Goal: Task Accomplishment & Management: Manage account settings

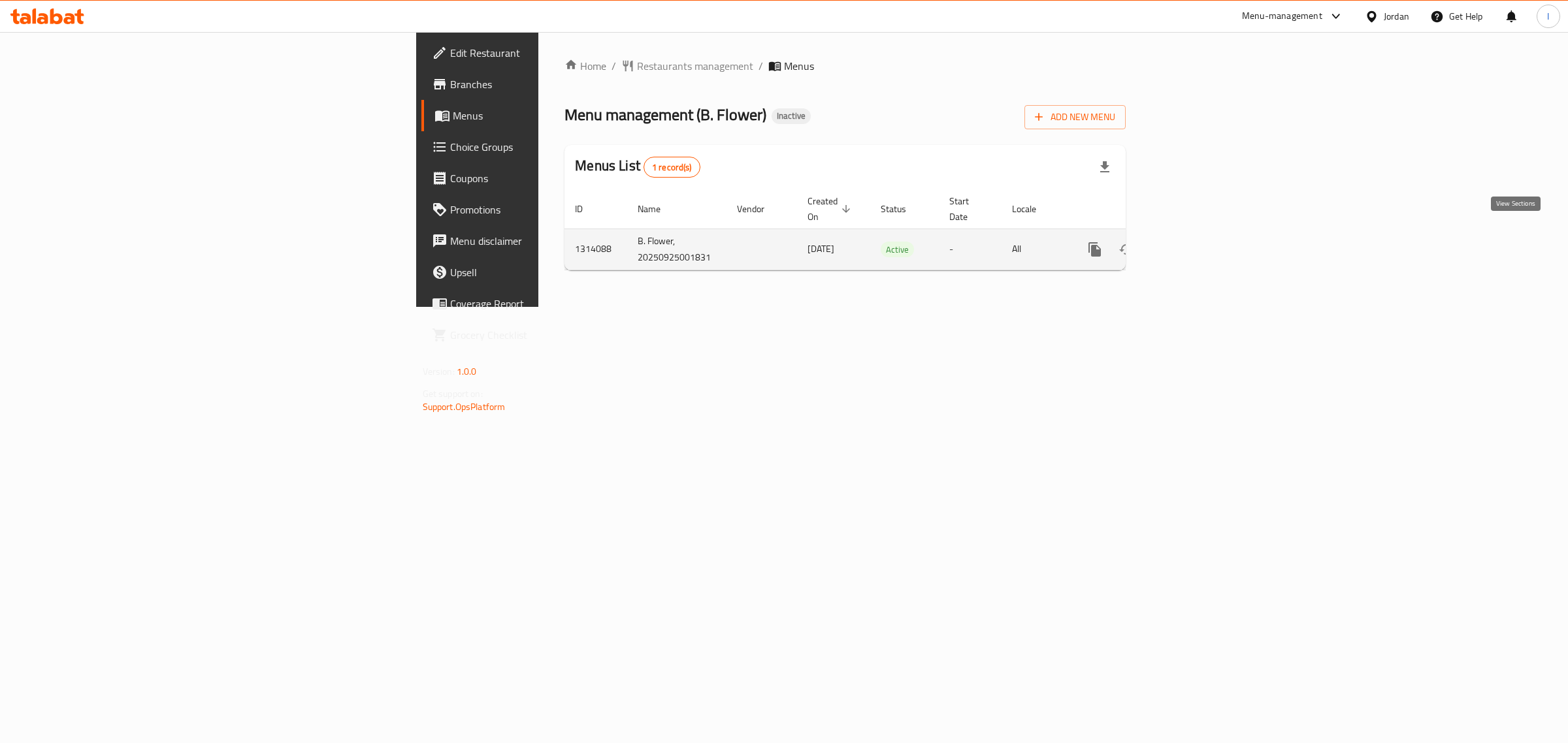
click at [1197, 241] on icon "enhanced table" at bounding box center [1189, 249] width 16 height 16
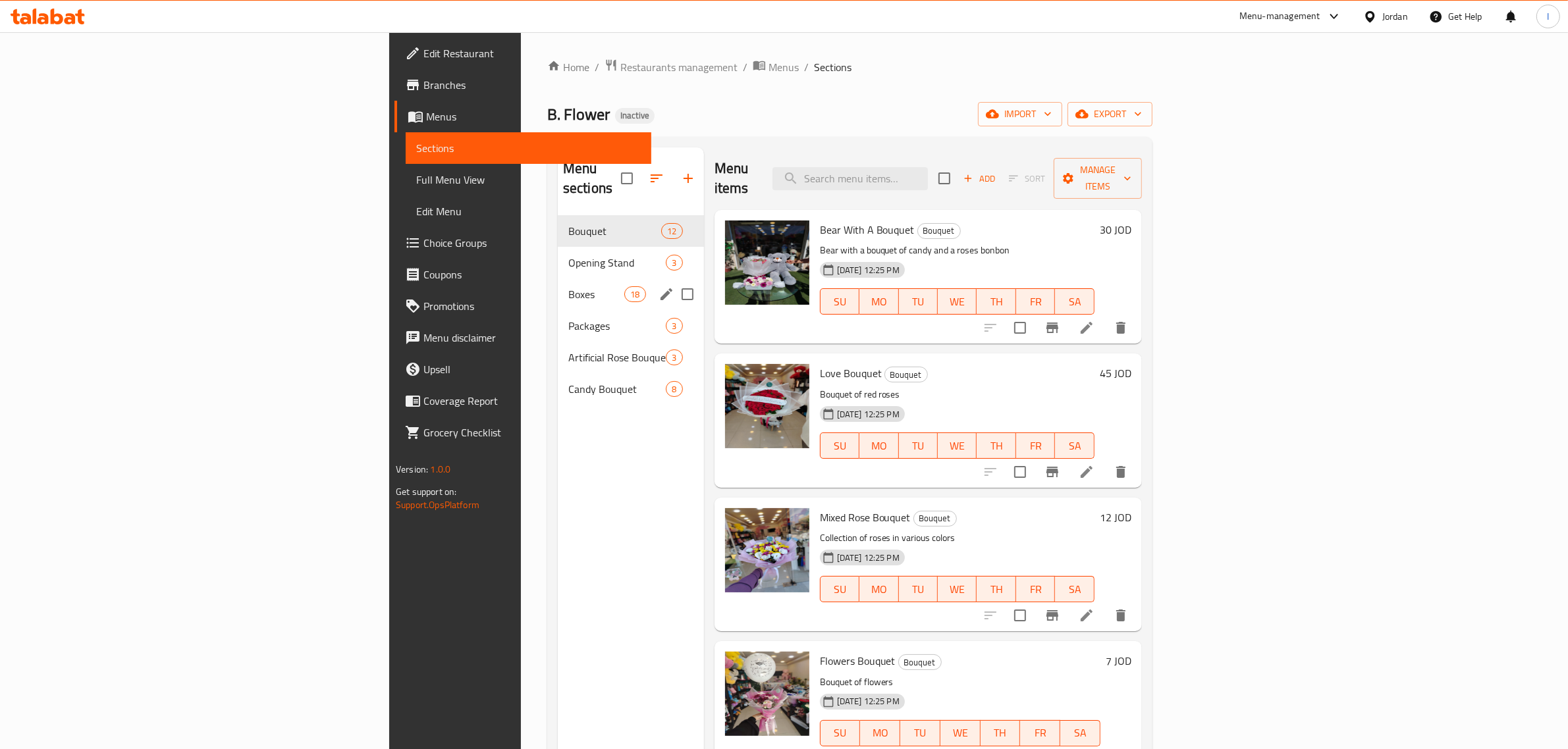
click at [558, 278] on div "Boxes 18" at bounding box center [630, 294] width 147 height 32
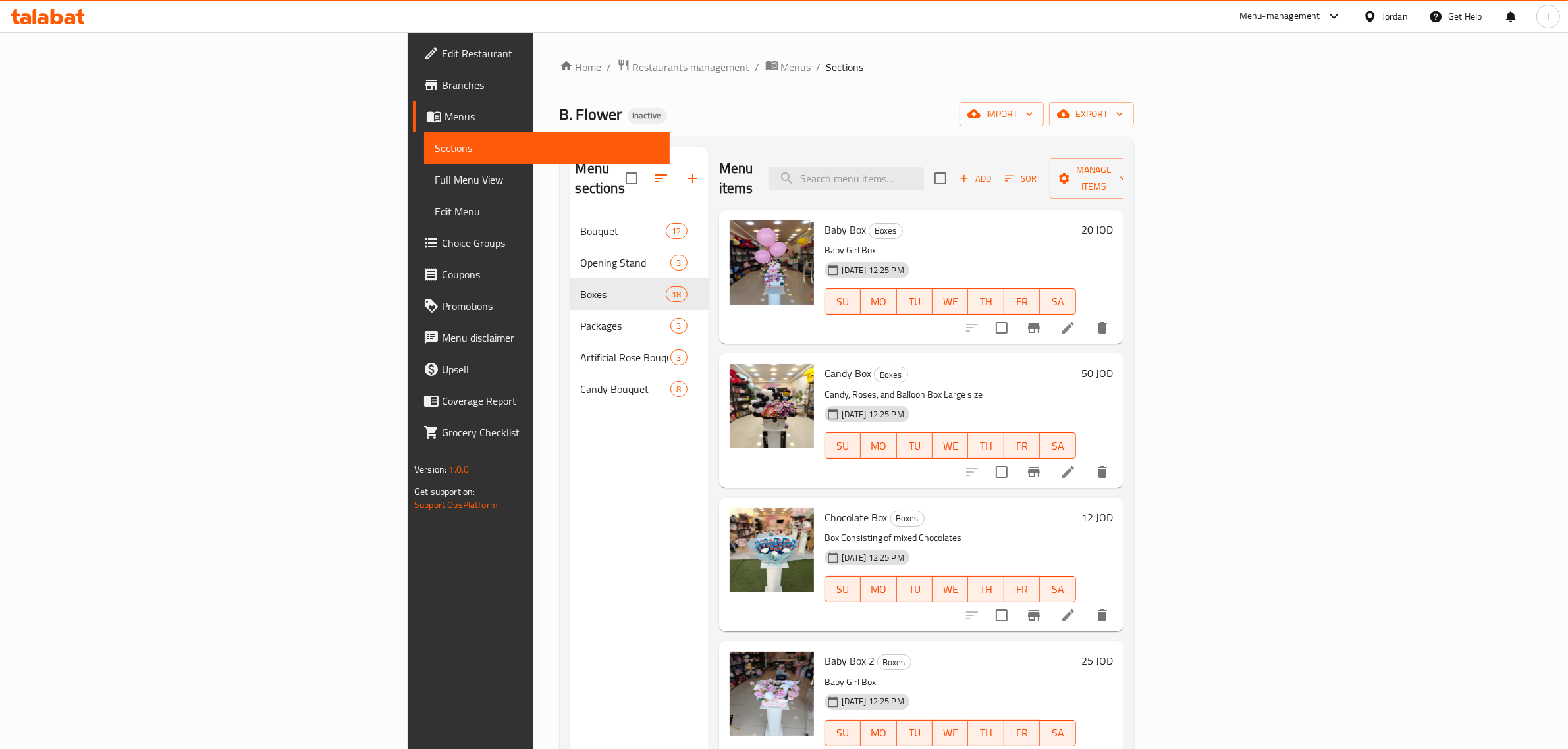
click at [909, 86] on div "Home / Restaurants management / Menus / Sections B. Flower Inactive import expo…" at bounding box center [847, 483] width 575 height 849
drag, startPoint x: 769, startPoint y: 356, endPoint x: 723, endPoint y: 344, distance: 47.5
click at [825, 364] on h6 "Candy Box Boxes" at bounding box center [951, 373] width 251 height 18
copy h6 "Candy Box"
click at [835, 68] on ol "Home / Restaurants management / Menus / Sections" at bounding box center [847, 67] width 575 height 17
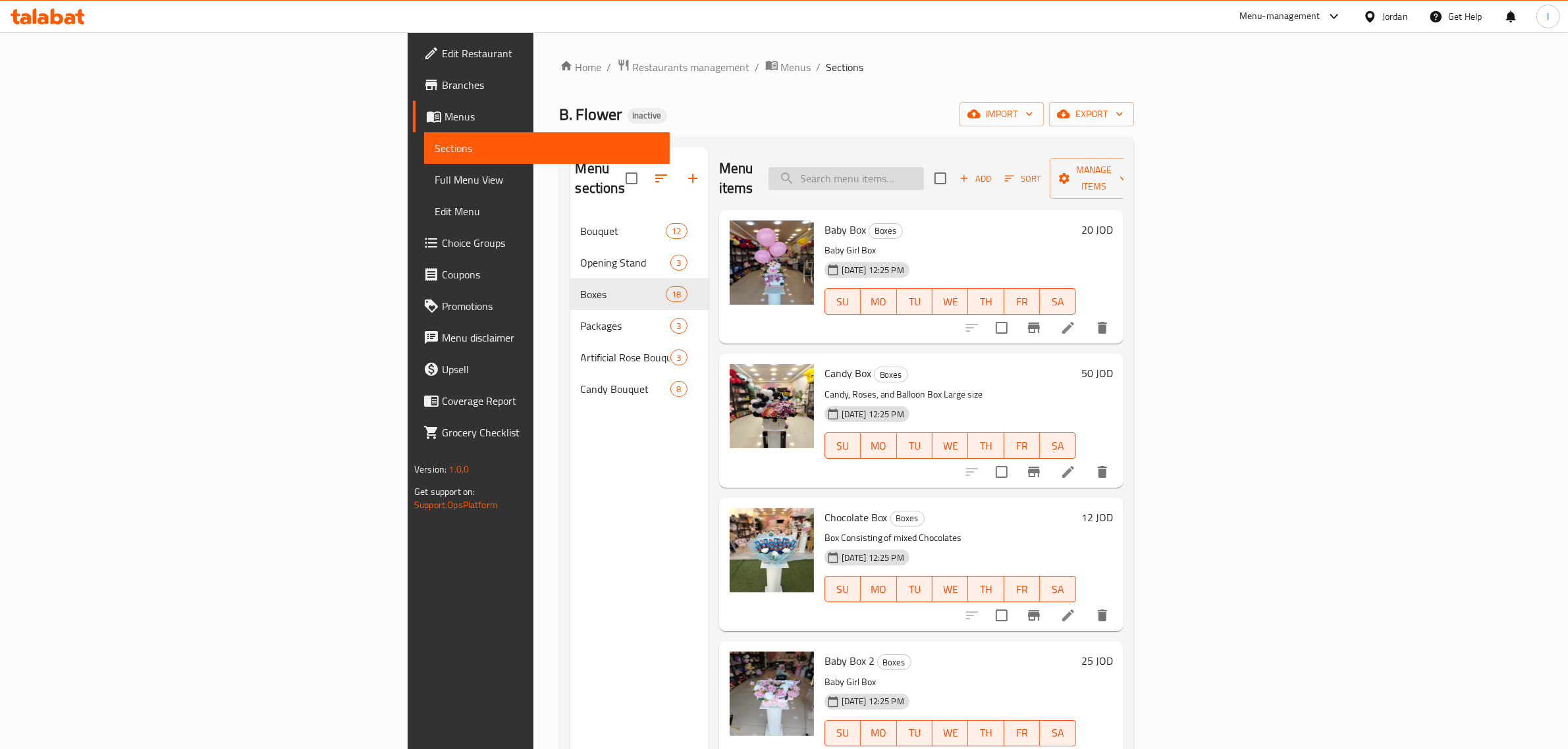
click at [924, 179] on input "search" at bounding box center [847, 179] width 156 height 23
paste input "Candy Box"
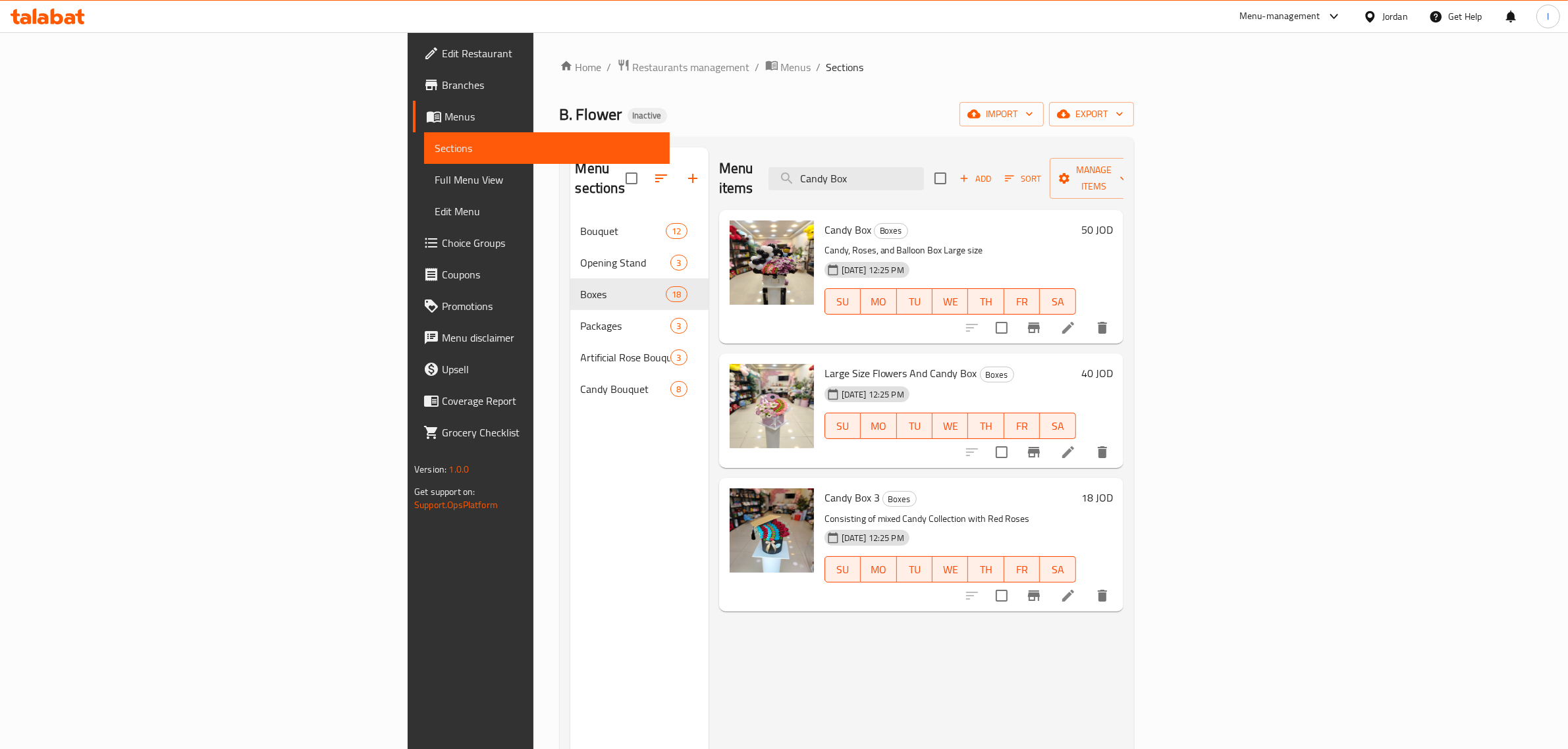
click at [847, 722] on div "Menu items Candy Box Add Sort Manage items Candy Box Boxes Candy, Roses, and Ba…" at bounding box center [916, 522] width 415 height 749
click at [1123, 157] on div "Menu items Candy Box Add Sort Manage items" at bounding box center [921, 179] width 404 height 63
click at [924, 172] on input "Candy Box" at bounding box center [847, 179] width 156 height 23
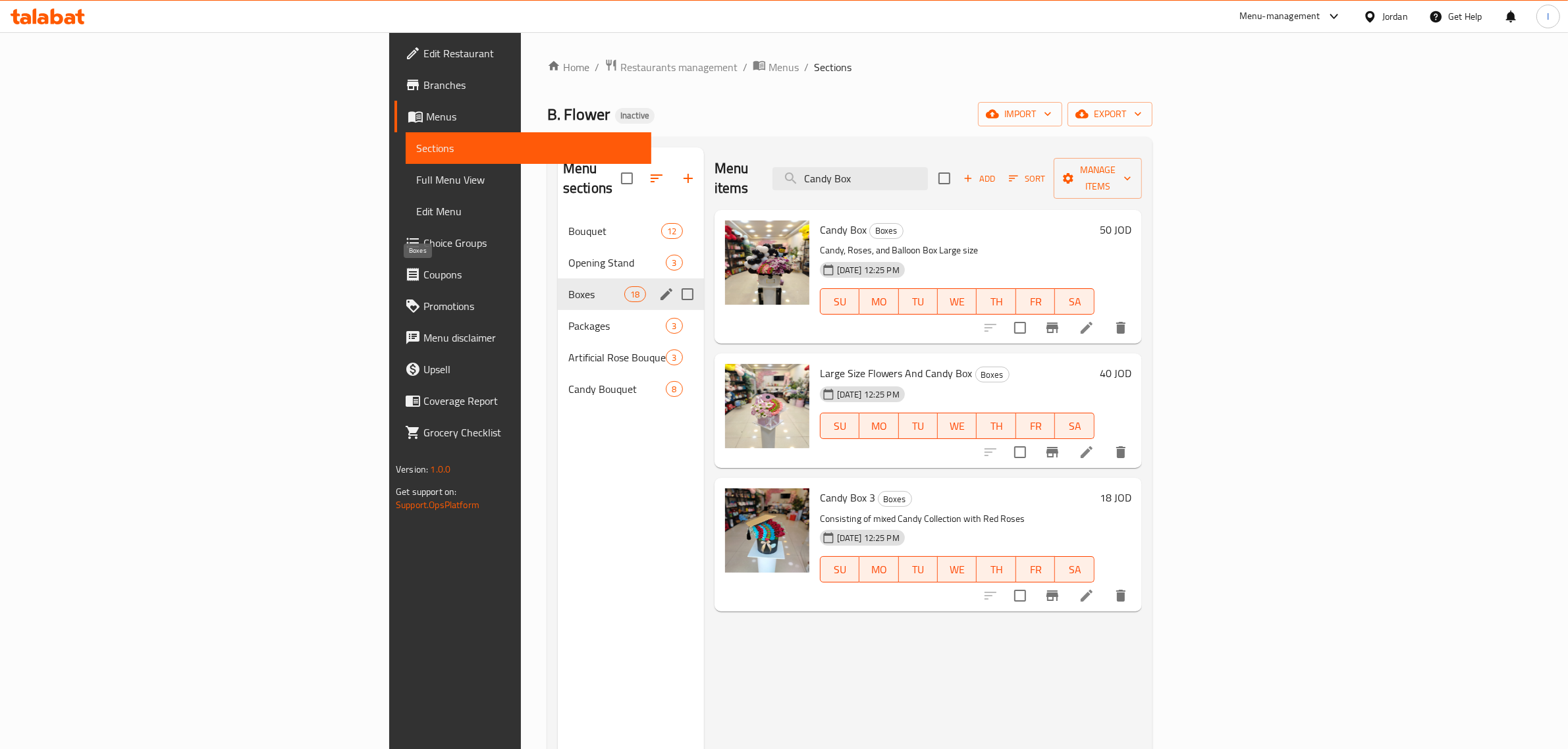
click at [569, 286] on span "Boxes" at bounding box center [596, 294] width 56 height 16
click at [558, 284] on div "Boxes 18" at bounding box center [630, 294] width 147 height 32
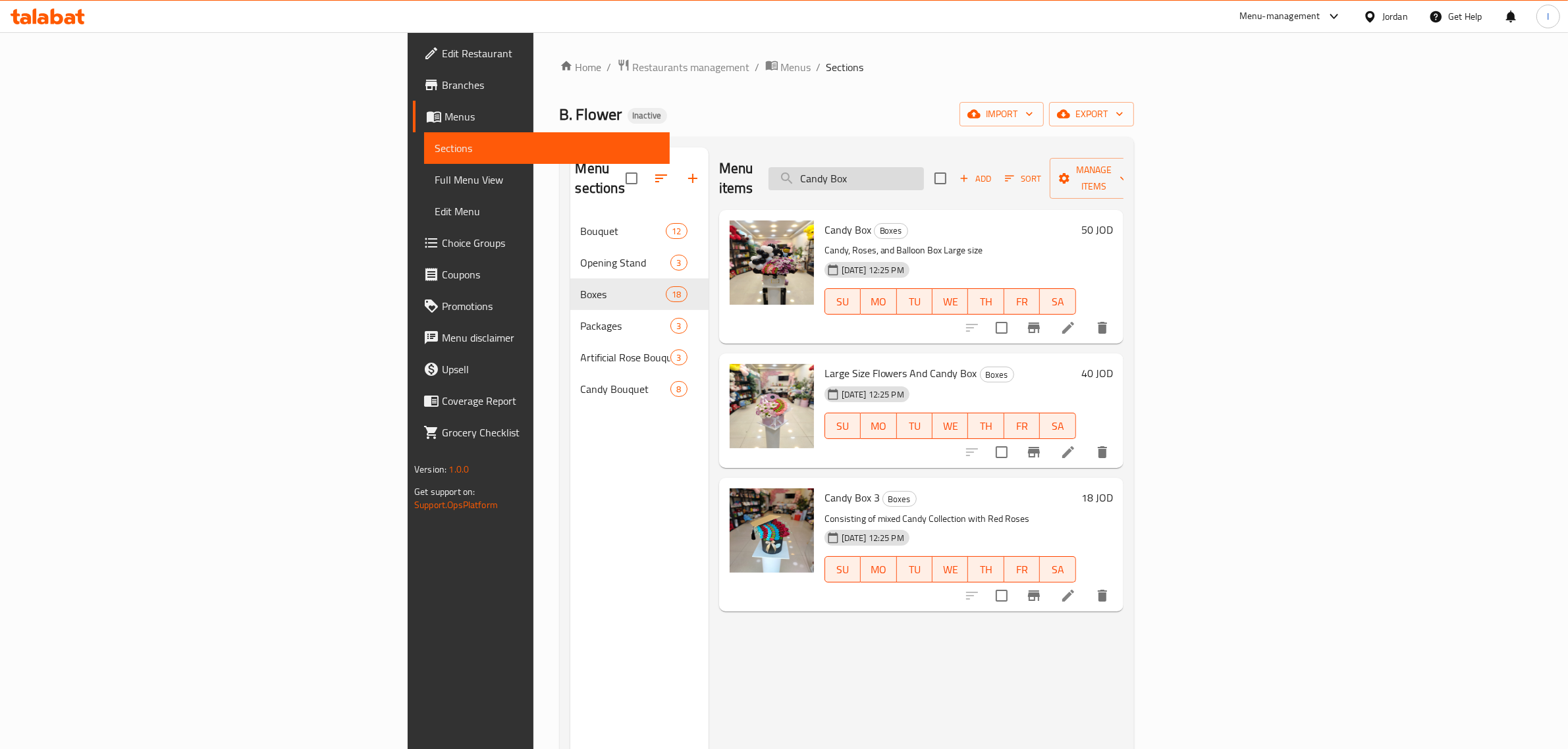
click at [924, 168] on input "Candy Box" at bounding box center [847, 179] width 156 height 23
paste input "بوكس الكاندي 3"
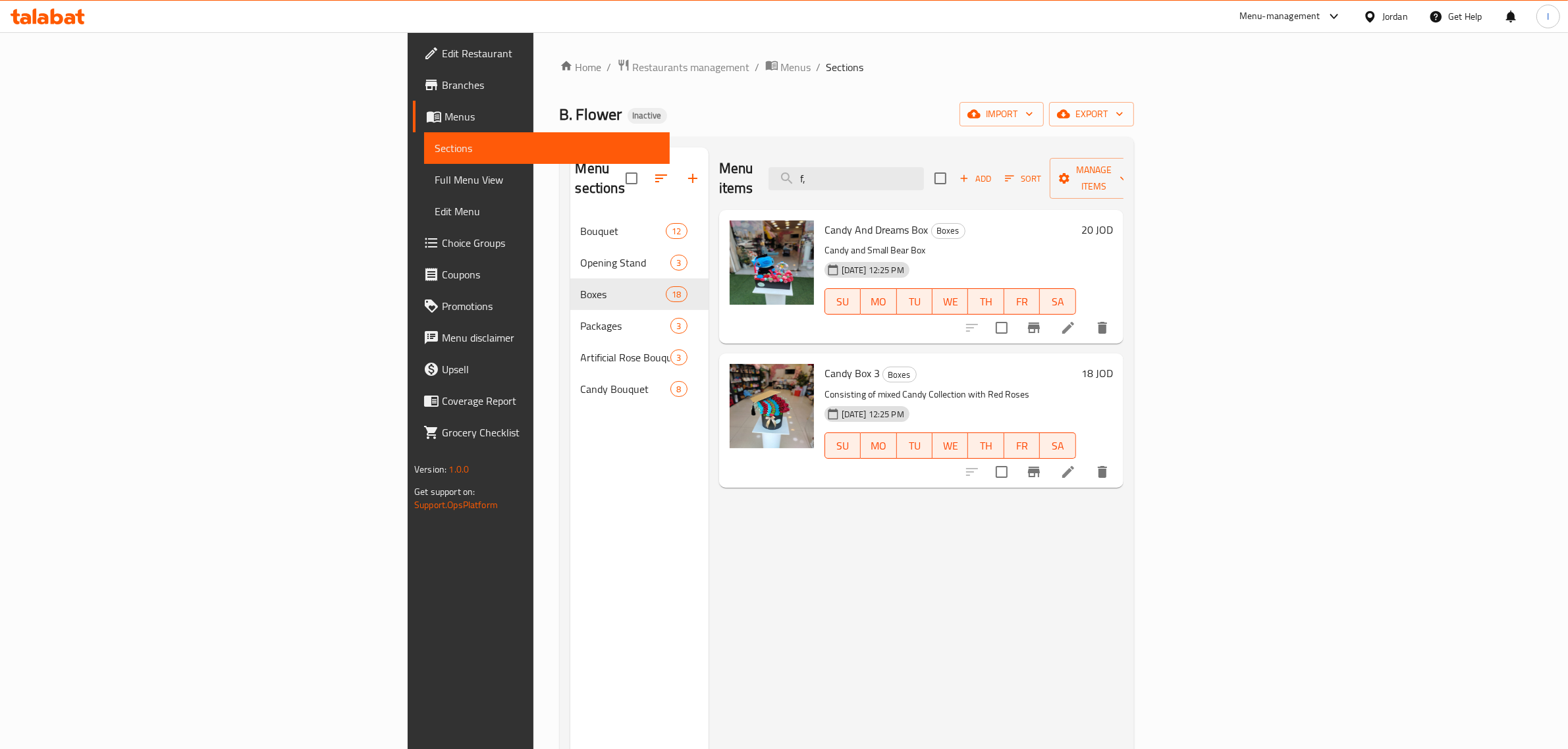
type input "f"
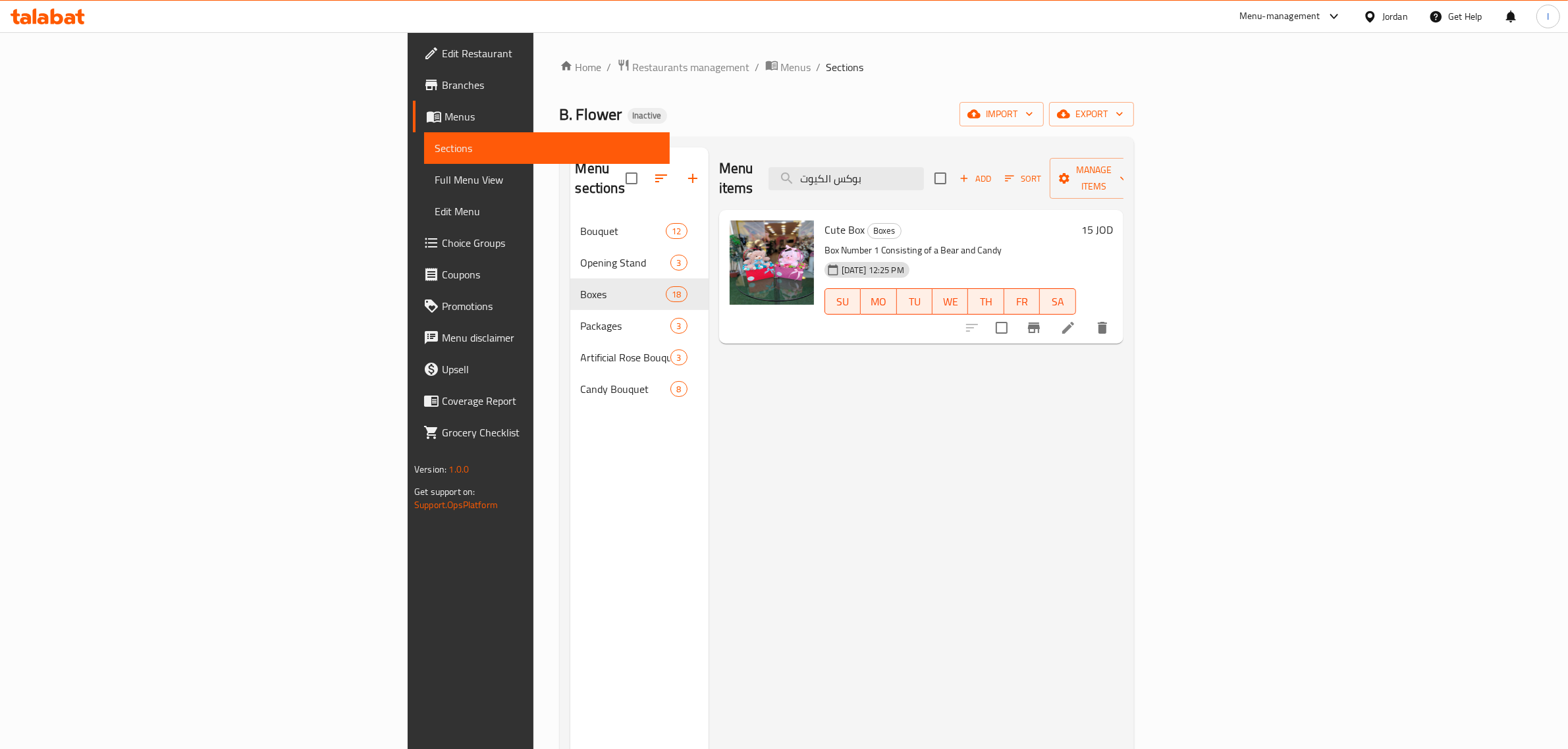
click at [822, 89] on div "Home / Restaurants management / Menus / Sections B. Flower Inactive import expo…" at bounding box center [847, 483] width 575 height 849
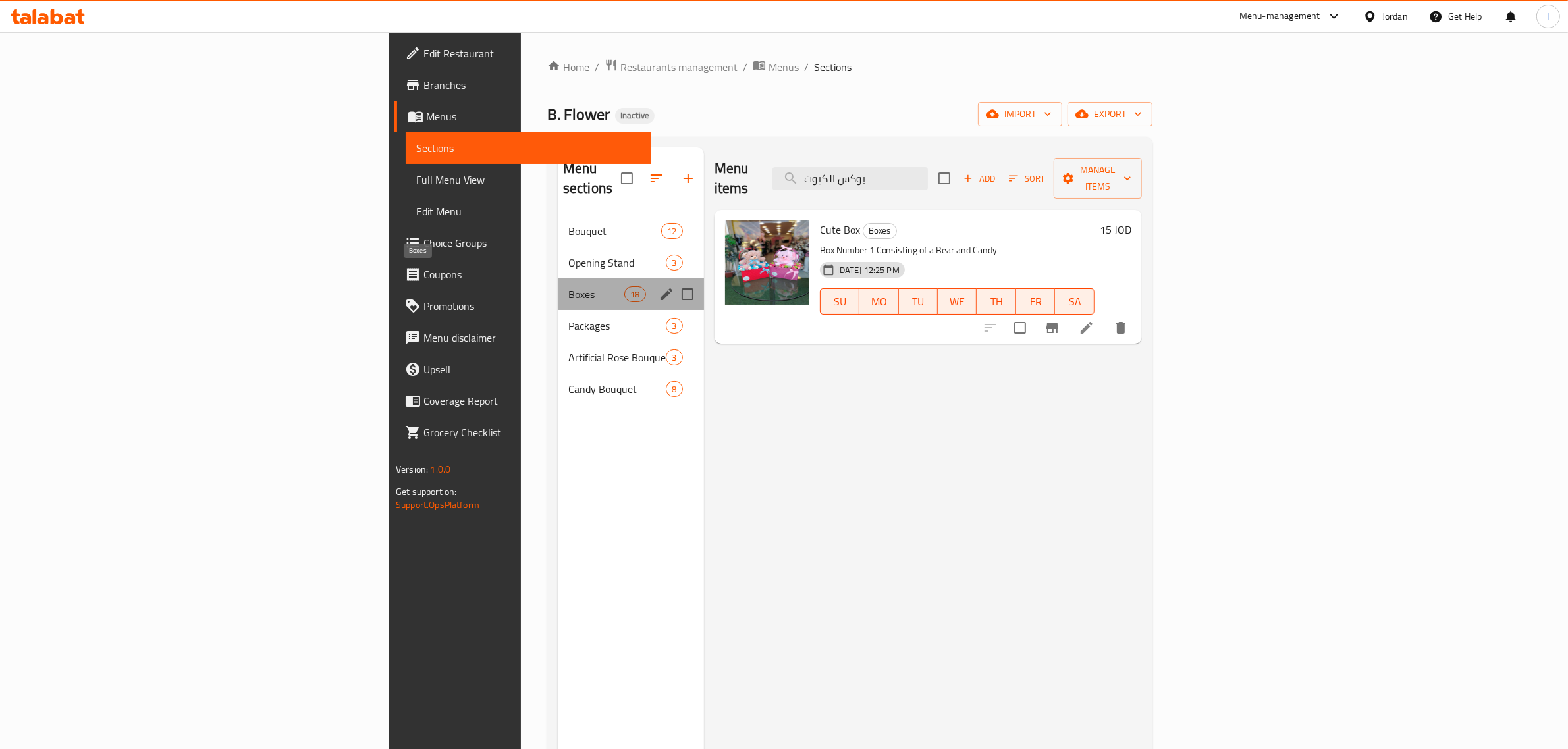
click at [569, 286] on span "Boxes" at bounding box center [596, 294] width 56 height 16
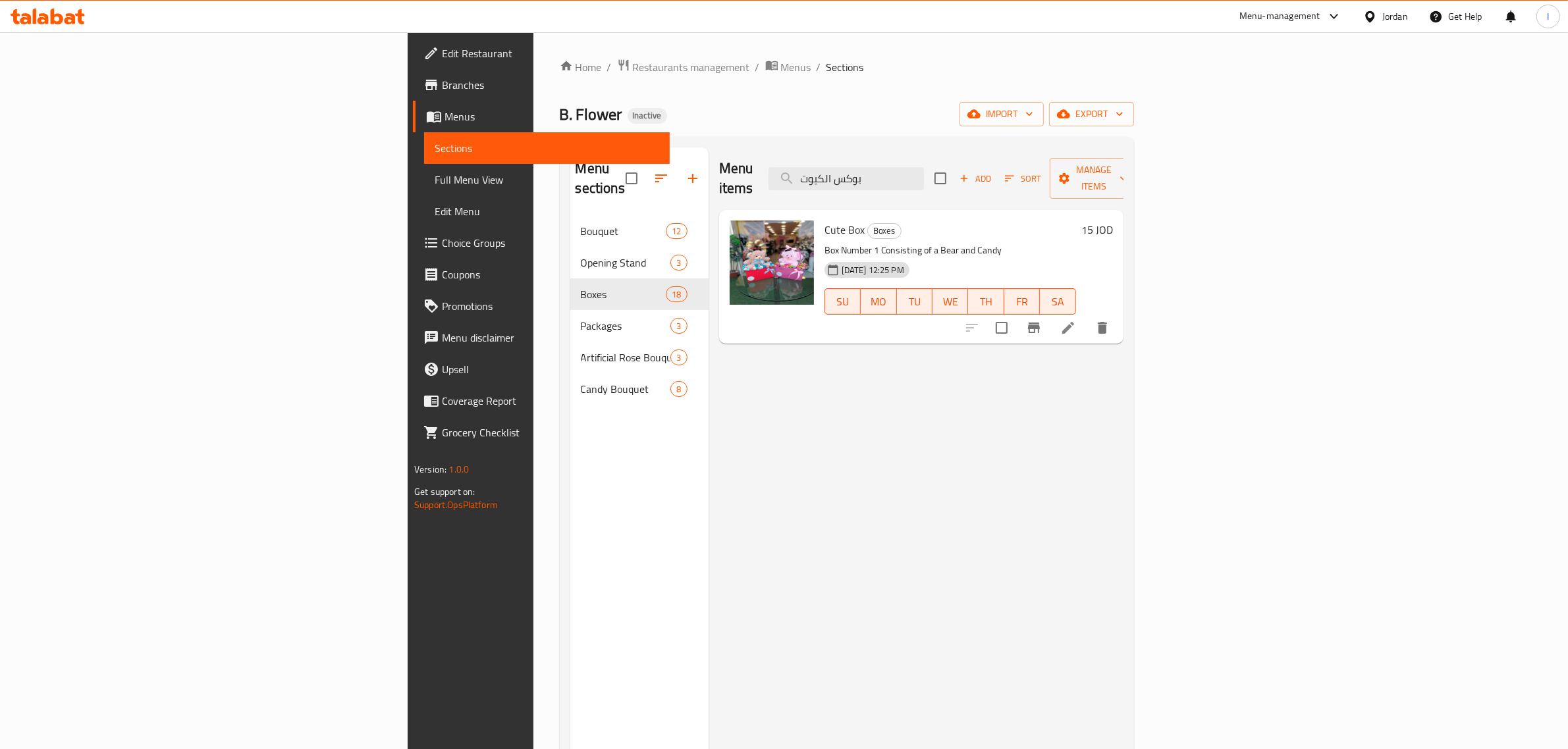
drag, startPoint x: 1036, startPoint y: 172, endPoint x: 848, endPoint y: 170, distance: 188.0
click at [857, 173] on div "Menu items بوكس الكيوت Add Sort Manage items" at bounding box center [921, 179] width 404 height 63
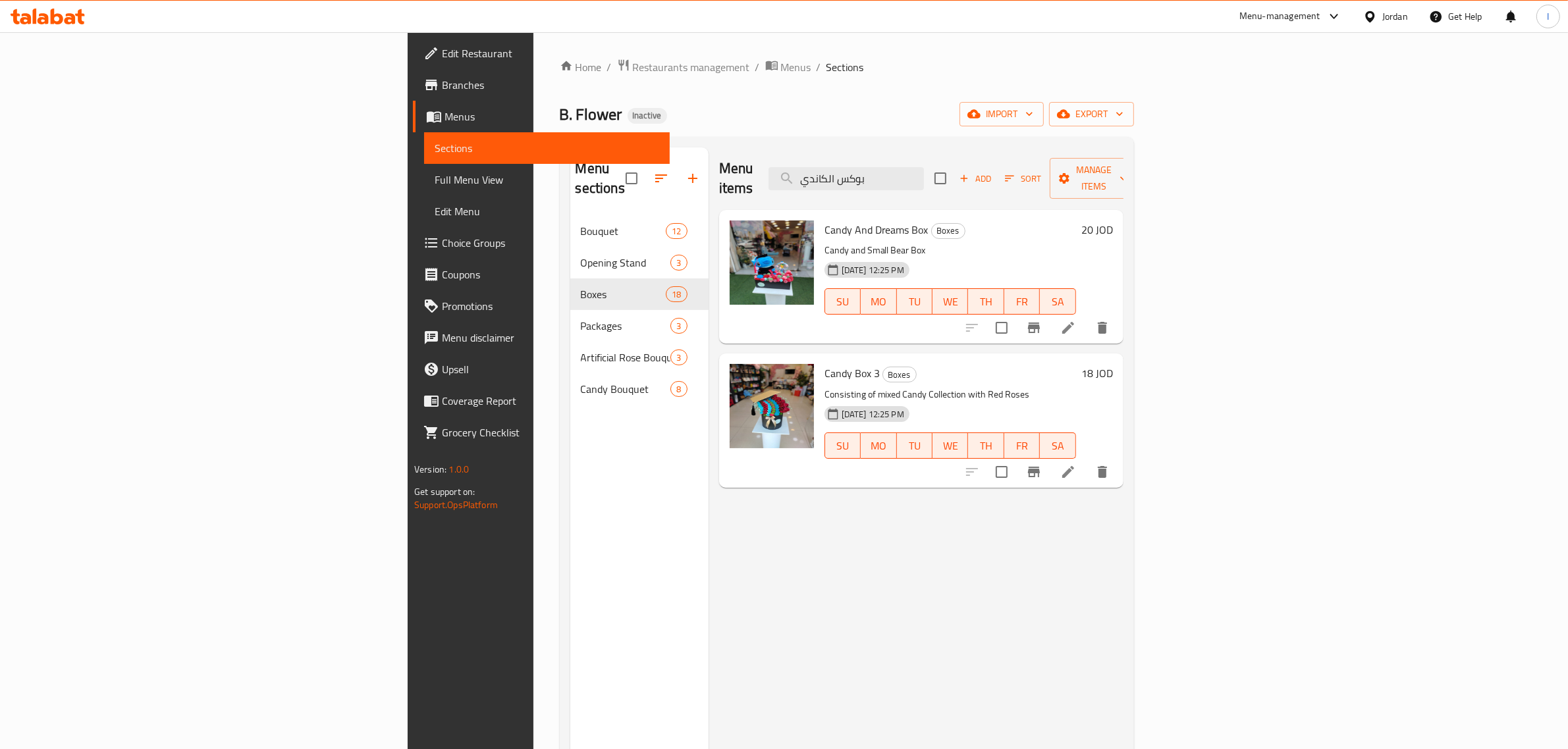
type input "بوكس الكاندي"
click at [817, 109] on div "B. Flower Inactive import export" at bounding box center [847, 114] width 575 height 24
click at [435, 182] on span "Full Menu View" at bounding box center [547, 180] width 224 height 16
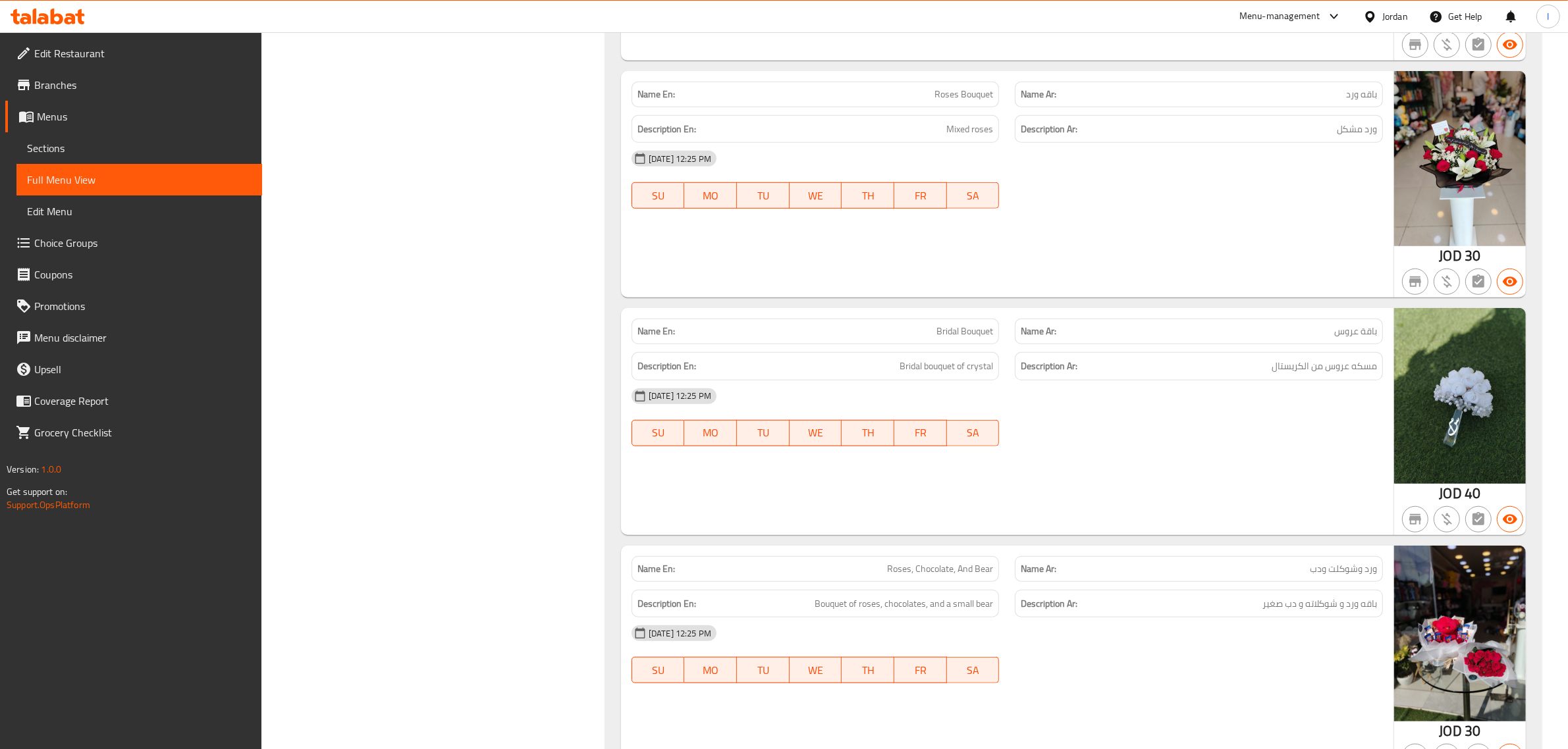
scroll to position [1152, 0]
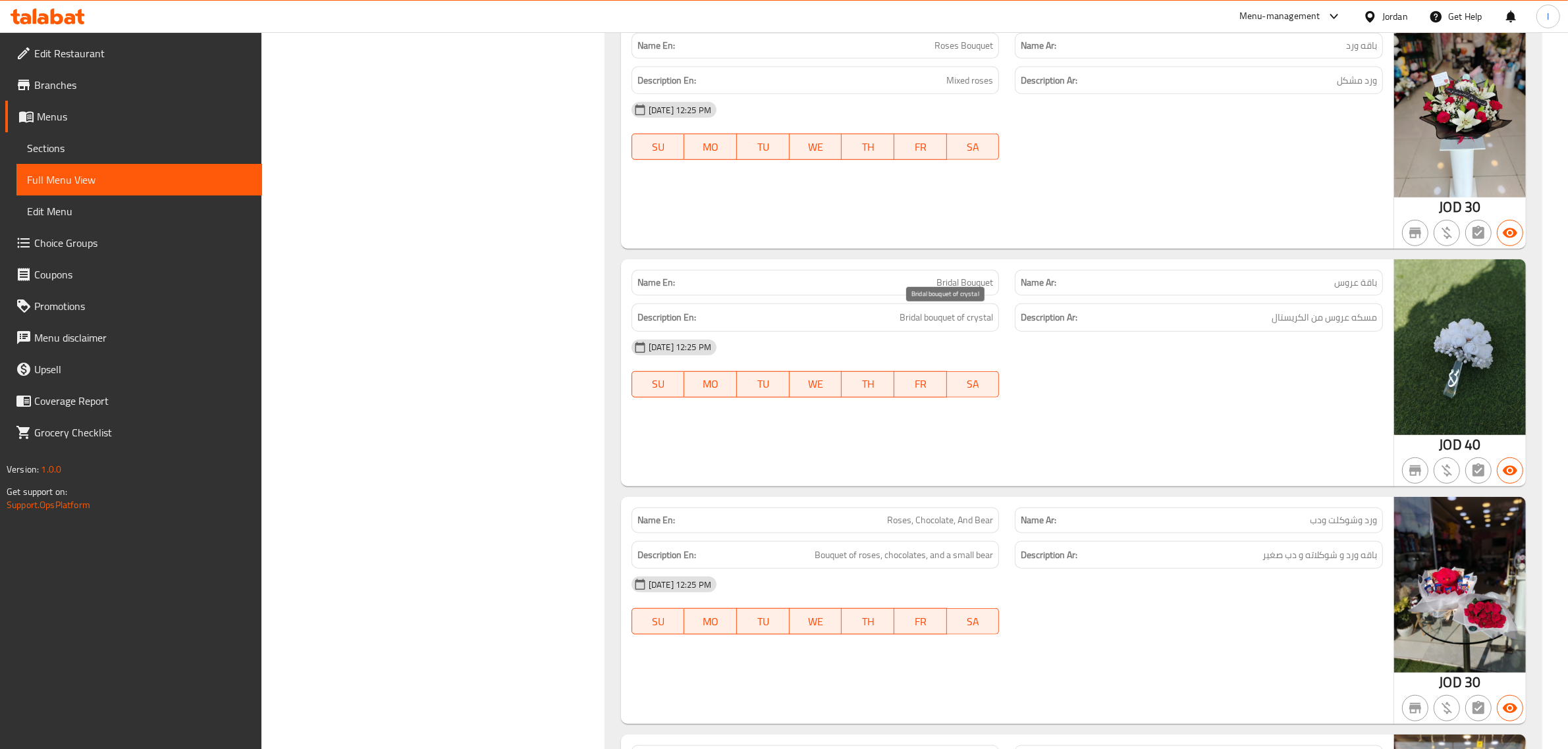
click at [934, 320] on span "Bridal bouquet of crystal" at bounding box center [947, 317] width 94 height 17
copy span "Bridal bouquet of crystal"
click at [1335, 313] on span "مسكه عروس من الكريستال" at bounding box center [1325, 317] width 106 height 17
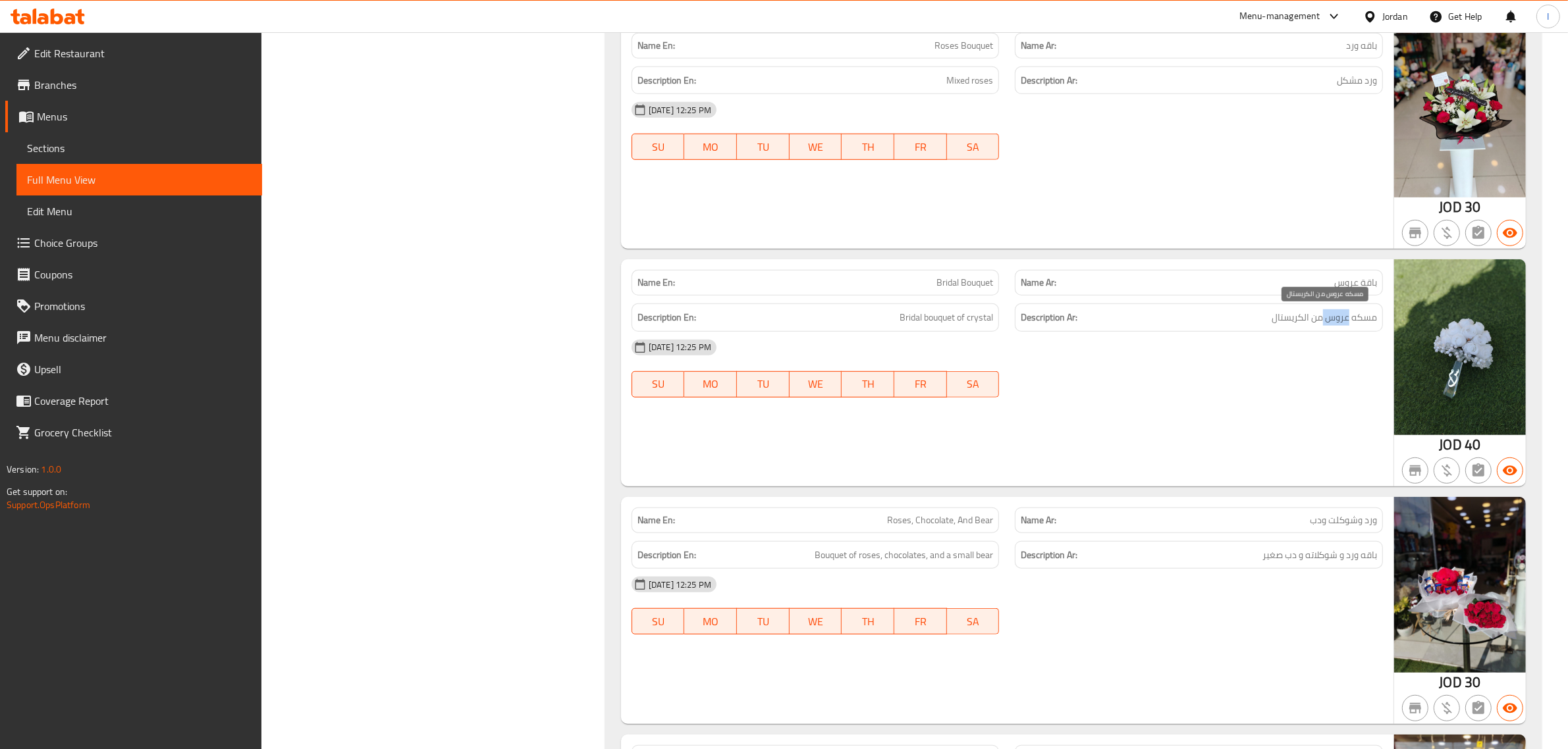
click at [1335, 313] on span "مسكه عروس من الكريستال" at bounding box center [1325, 317] width 106 height 17
copy div "مسكه عروس من الكريستال"
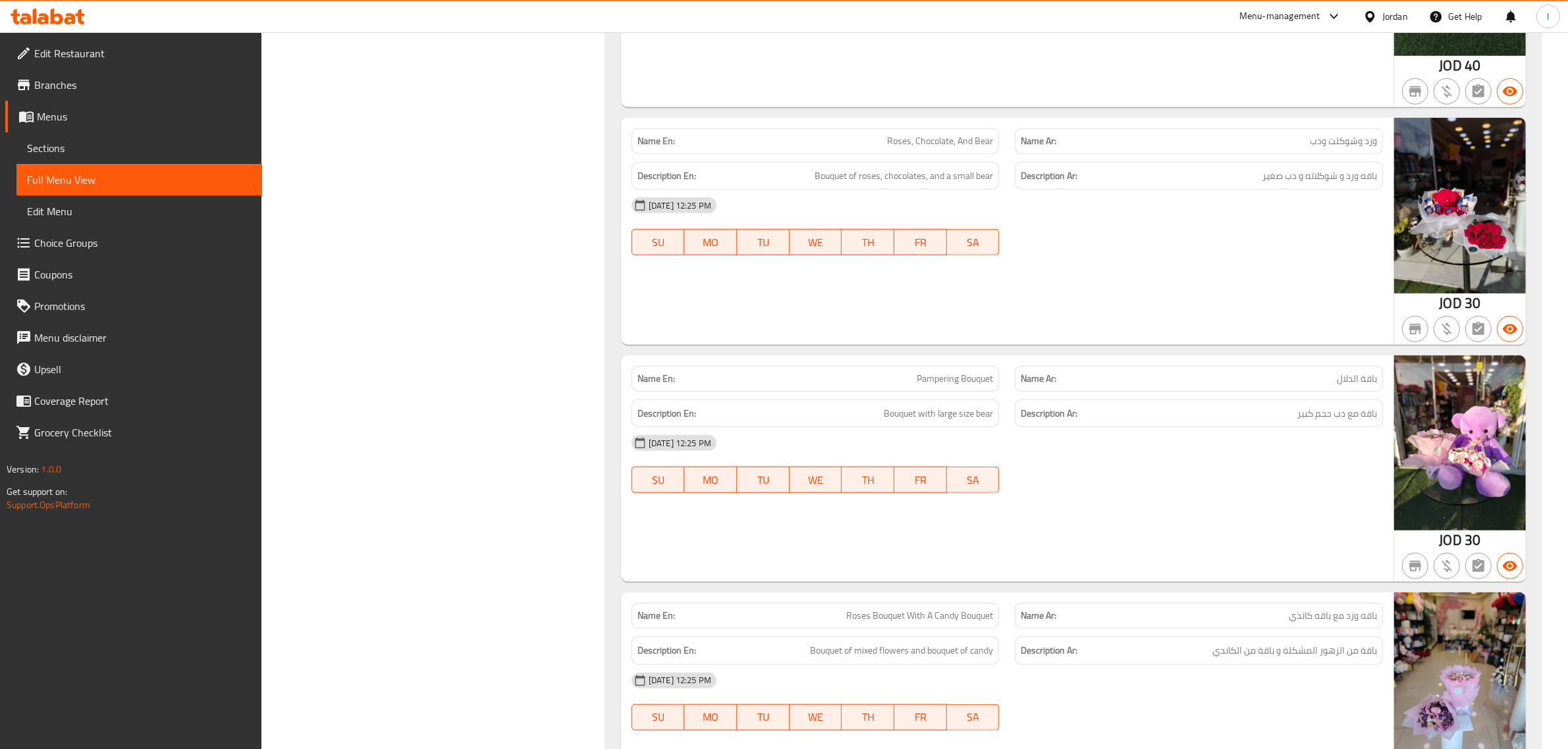
scroll to position [1647, 0]
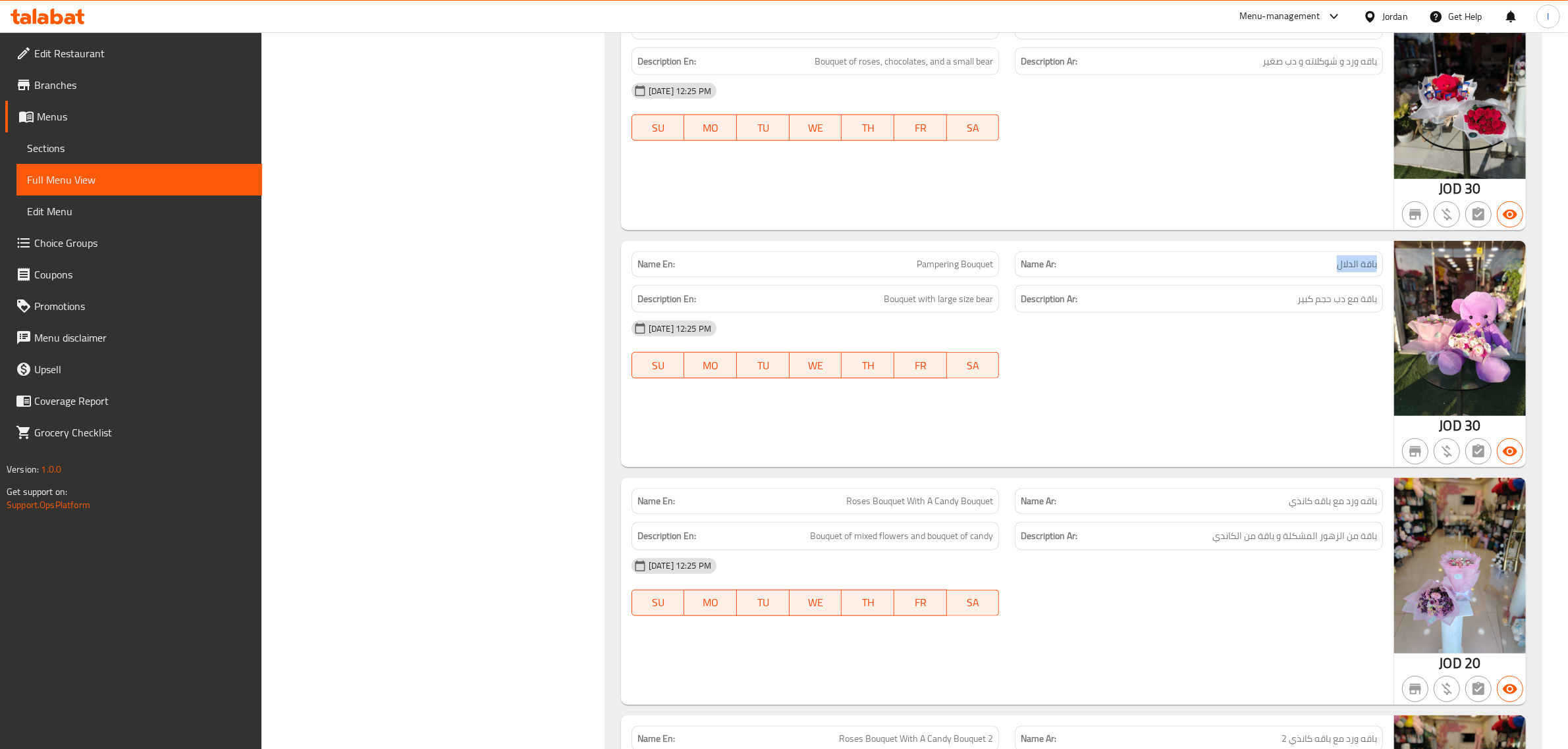
drag, startPoint x: 1333, startPoint y: 260, endPoint x: 1381, endPoint y: 260, distance: 48.0
click at [1381, 260] on div "Name Ar: باقة الدلال" at bounding box center [1198, 264] width 368 height 26
copy span "باقة الدلال"
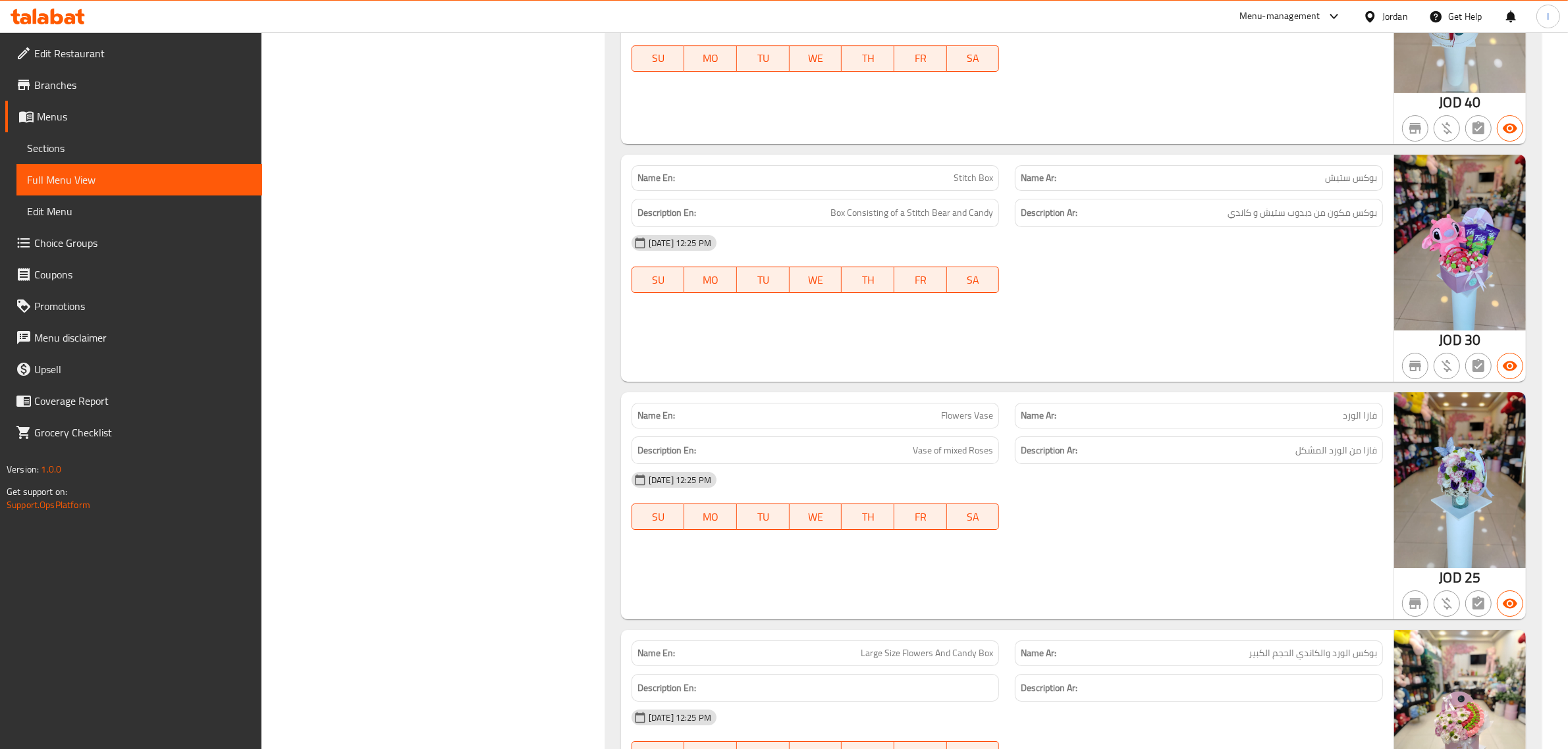
scroll to position [5515, 0]
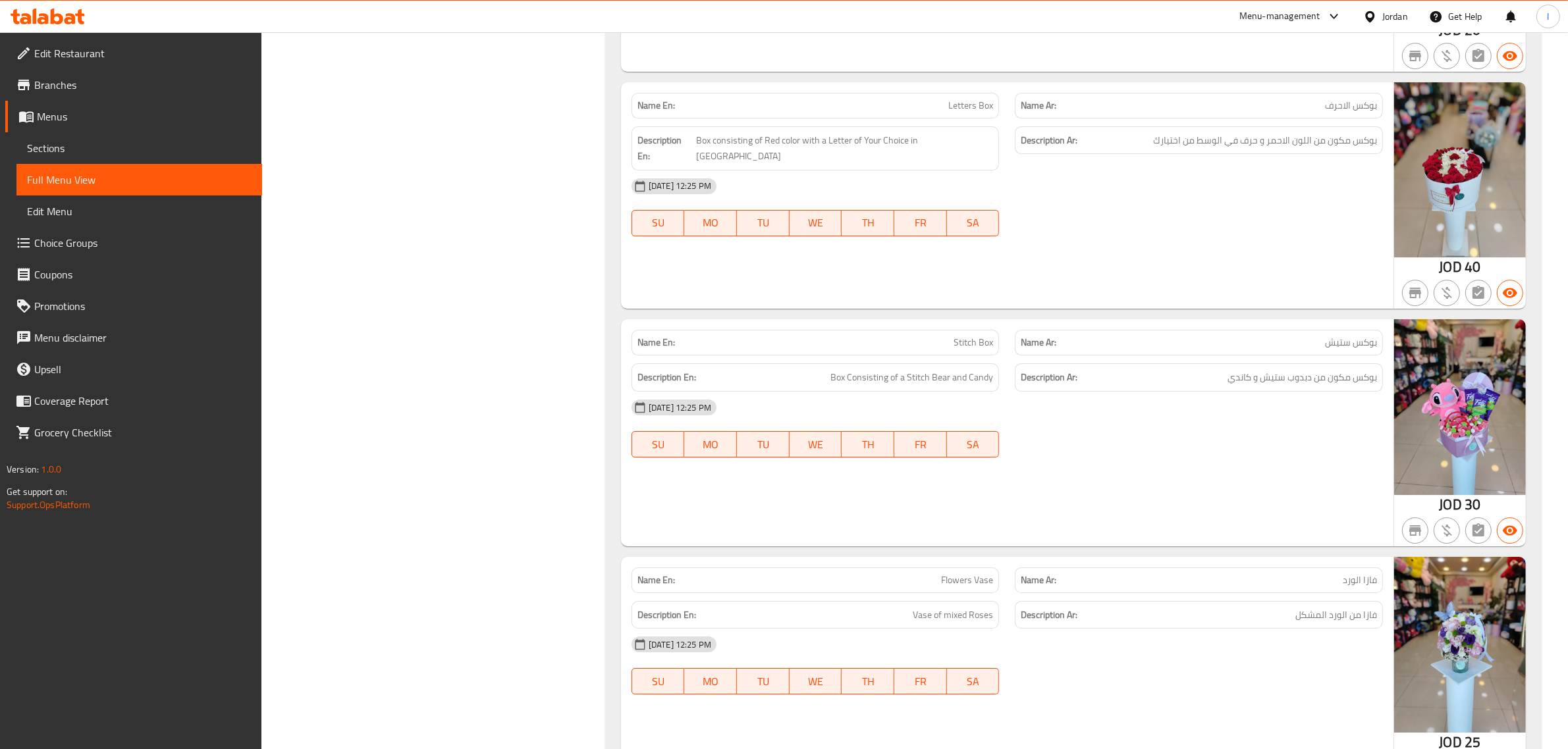
click at [1266, 106] on p "Name Ar: بوكس الاحرف" at bounding box center [1198, 106] width 356 height 14
click at [1341, 143] on span "بوكس مكون من اللون الاحمر و حرف في الوسط من اختيارك" at bounding box center [1265, 141] width 223 height 17
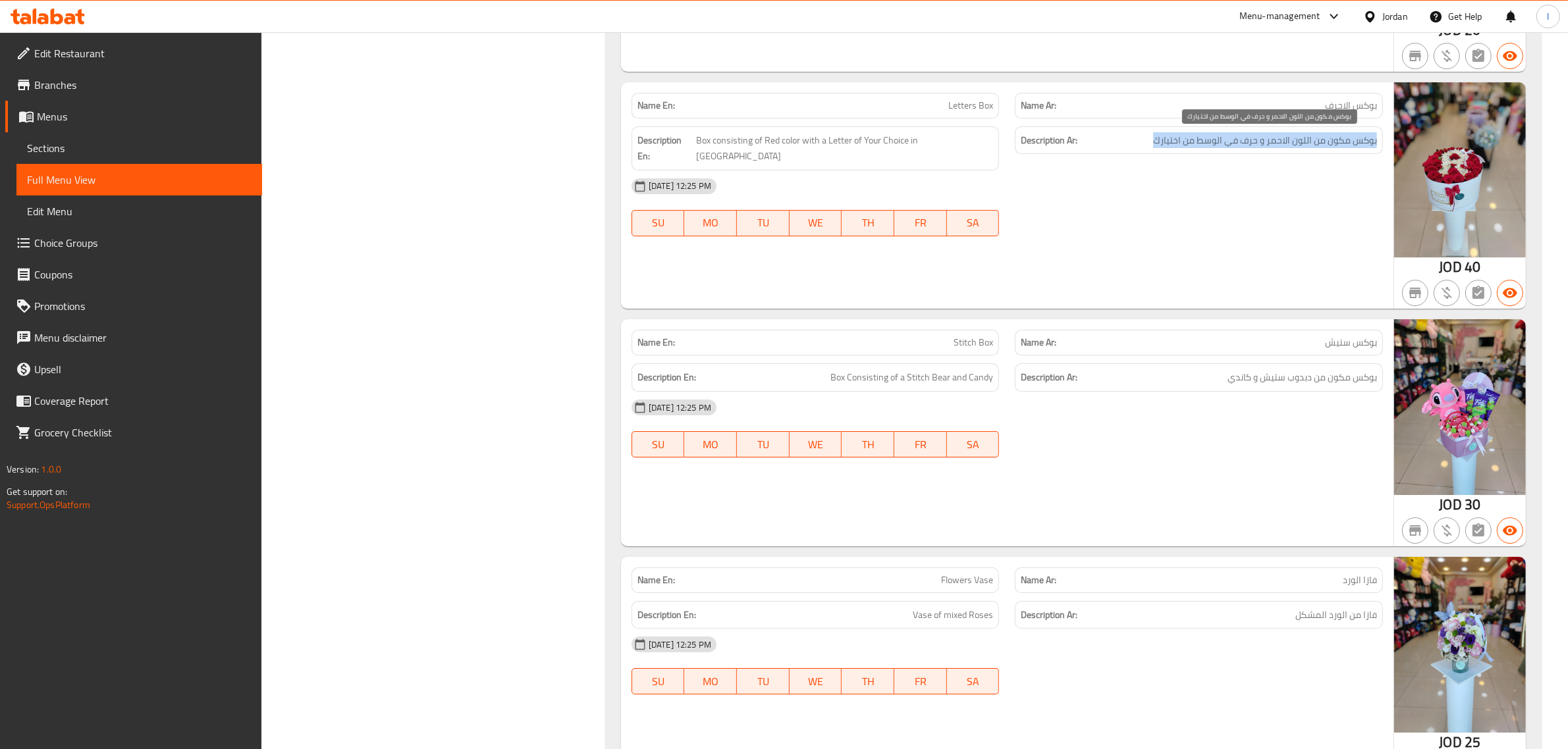
click at [1161, 145] on span "بوكس مكون من اللون الاحمر و حرف في الوسط من اختيارك" at bounding box center [1265, 141] width 223 height 17
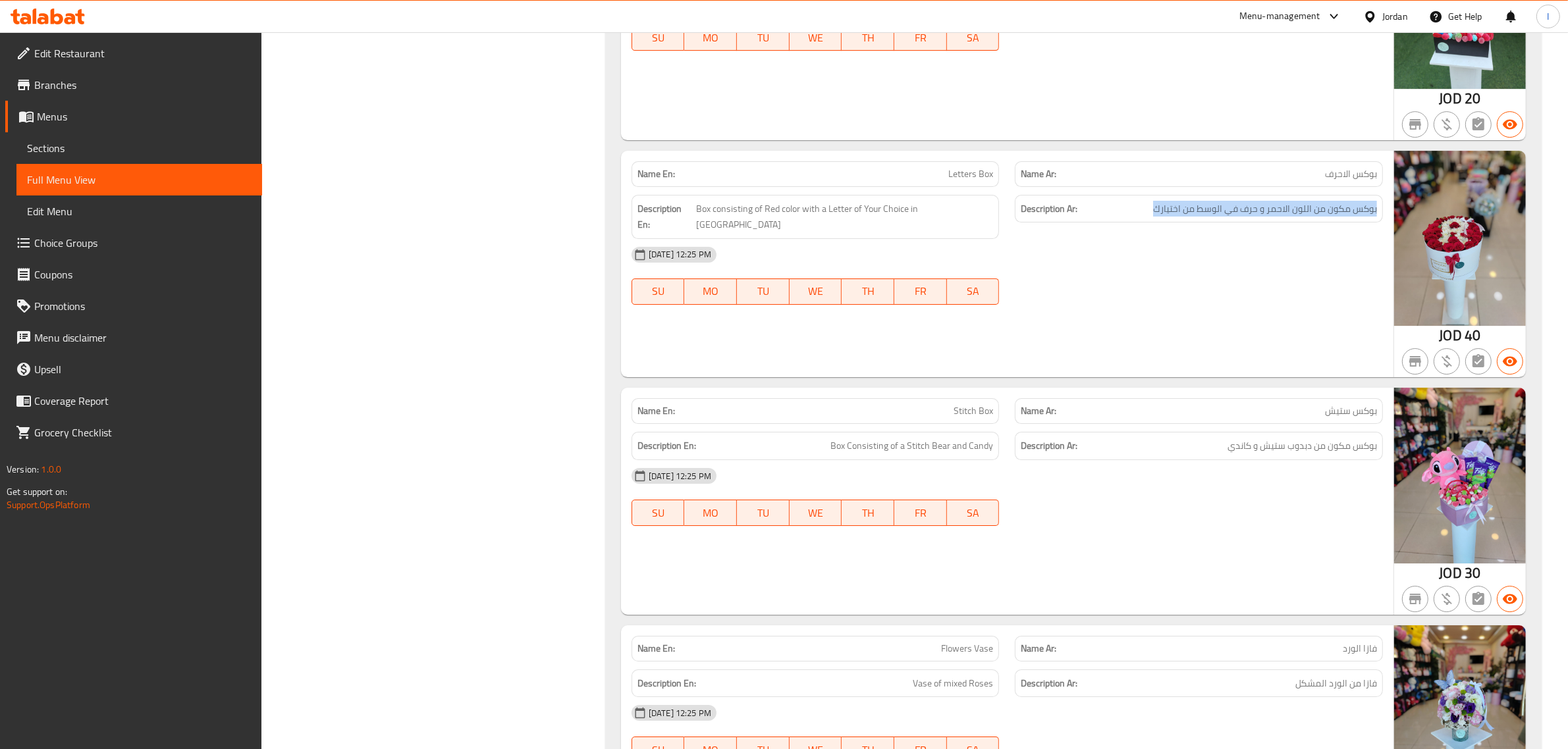
scroll to position [5351, 0]
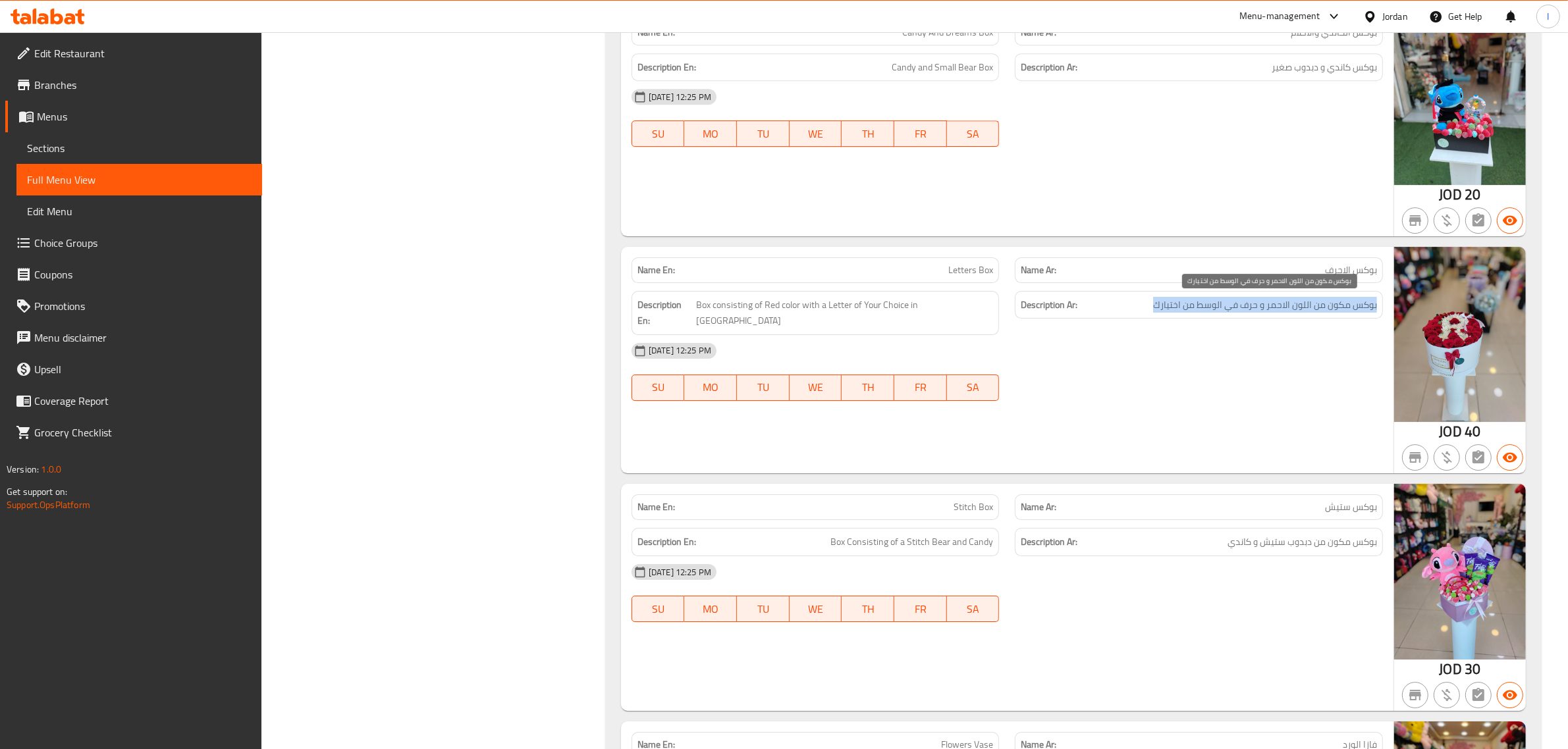
click at [1226, 310] on span "بوكس مكون من اللون الاحمر و حرف في الوسط من اختيارك" at bounding box center [1265, 305] width 223 height 17
click at [1176, 313] on span "بوكس مكون من اللون الاحمر و حرف في الوسط من اختيارك" at bounding box center [1265, 305] width 223 height 17
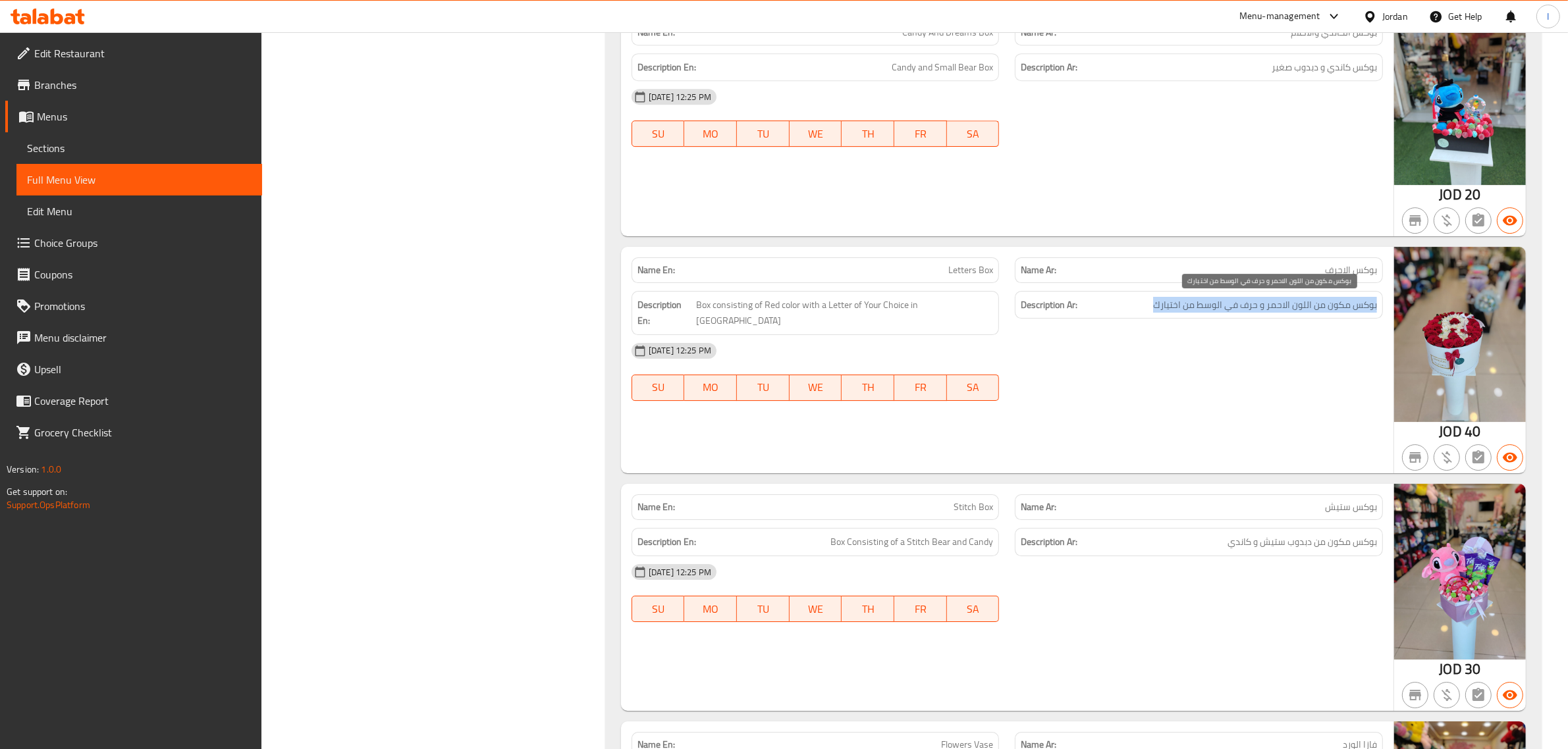
click at [1176, 313] on span "بوكس مكون من اللون الاحمر و حرف في الوسط من اختيارك" at bounding box center [1265, 305] width 223 height 17
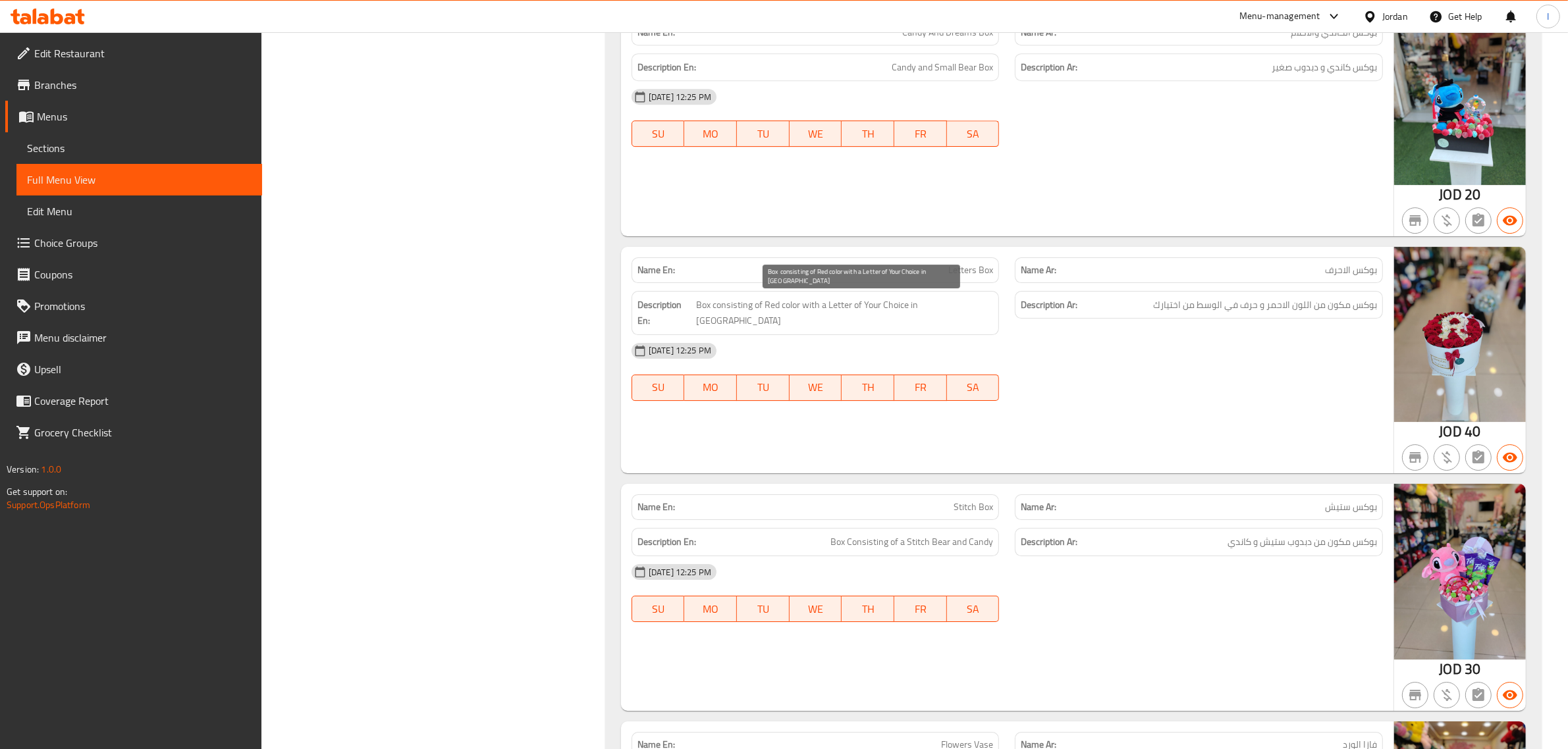
click at [959, 308] on span "Box consisting of Red color with a Letter of Your Choice in [GEOGRAPHIC_DATA]" at bounding box center [845, 313] width 297 height 32
click at [877, 309] on span "Box consisting of Red color with a Letter of Your Choice in [GEOGRAPHIC_DATA]" at bounding box center [845, 313] width 297 height 32
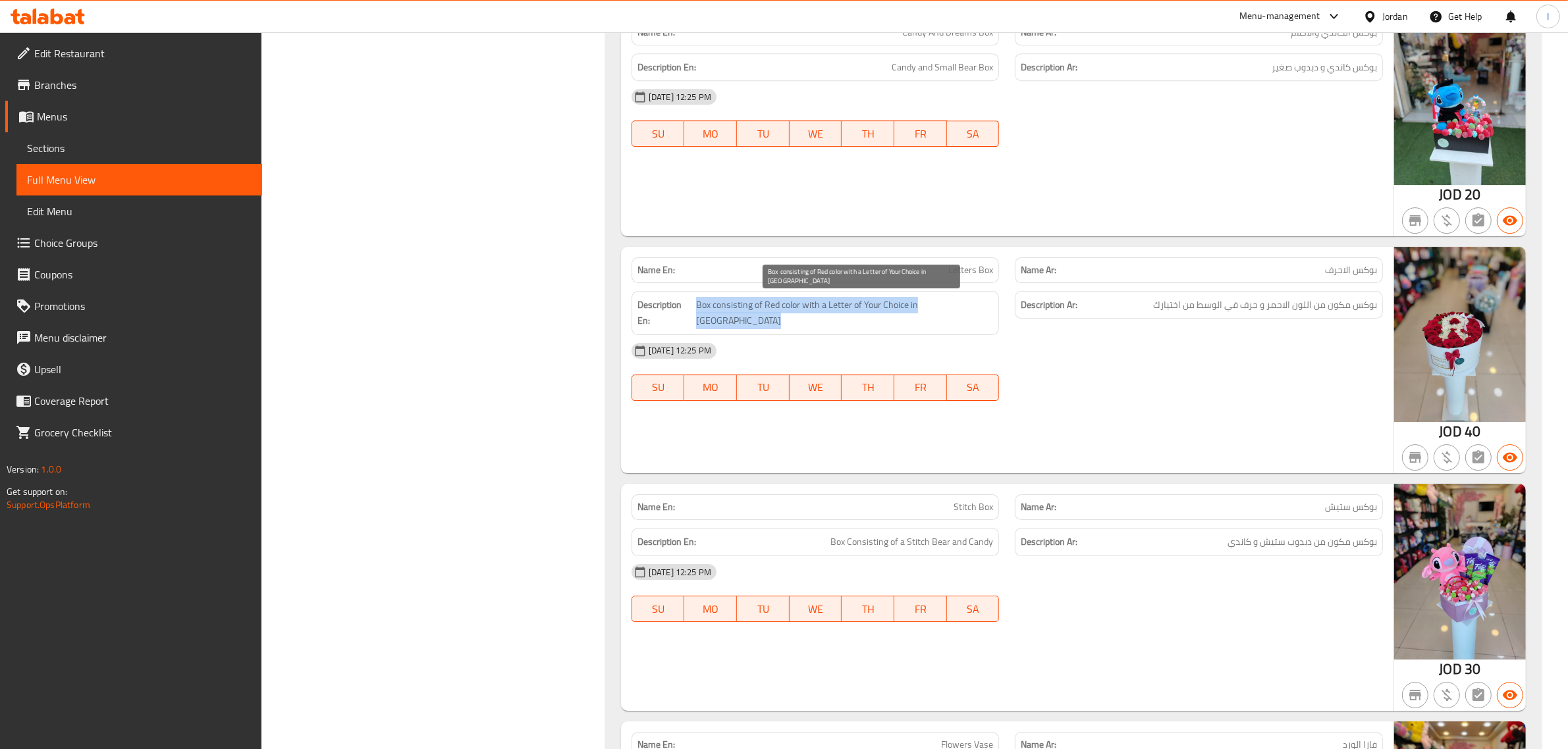
click at [877, 309] on span "Box consisting of Red color with a Letter of Your Choice in [GEOGRAPHIC_DATA]" at bounding box center [845, 313] width 297 height 32
click at [1103, 307] on h6 "Description Ar: بوكس مكون من اللون الاحمر و حرف في الوسط من اختيارك" at bounding box center [1198, 305] width 356 height 17
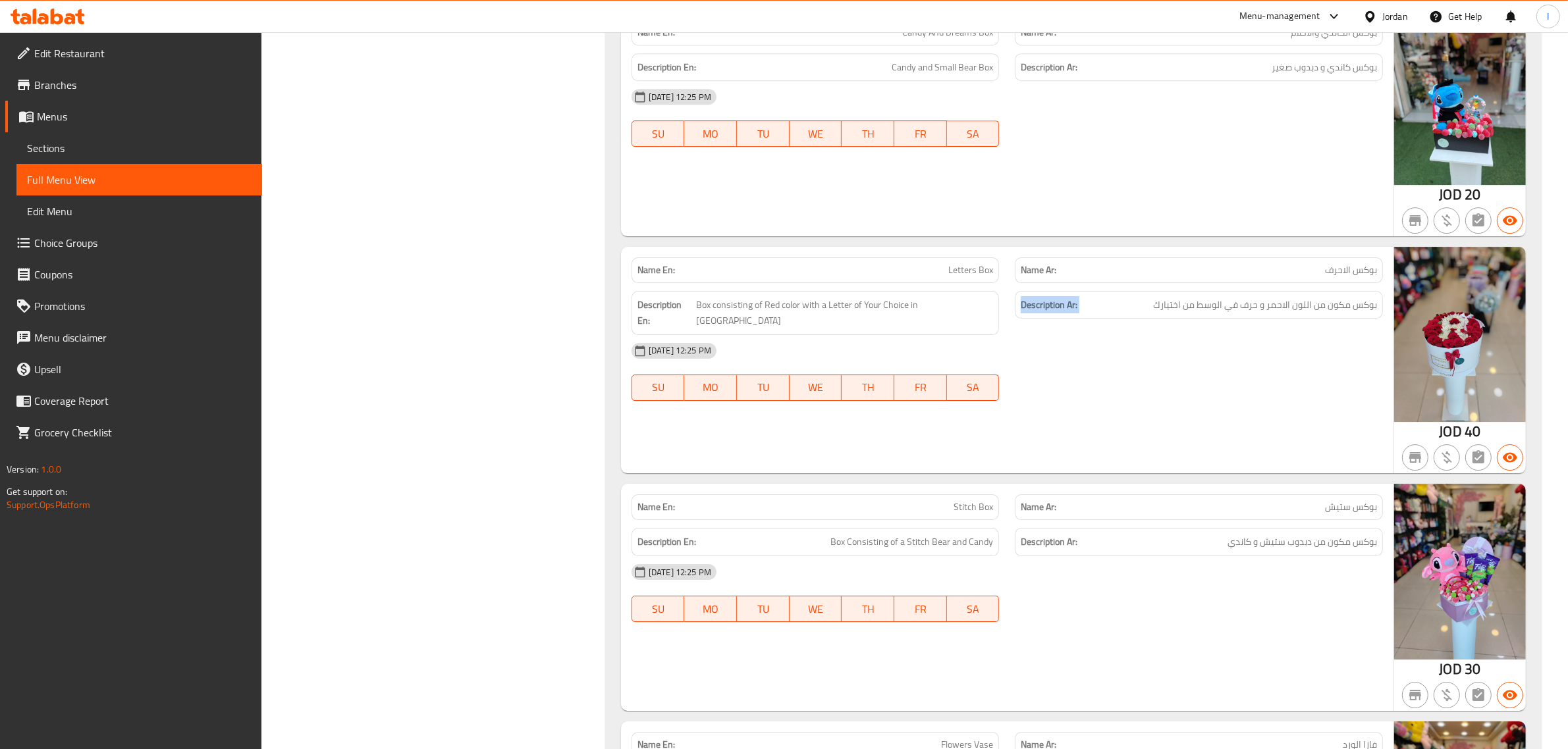
click at [1103, 307] on h6 "Description Ar: بوكس مكون من اللون الاحمر و حرف في الوسط من اختيارك" at bounding box center [1198, 305] width 356 height 17
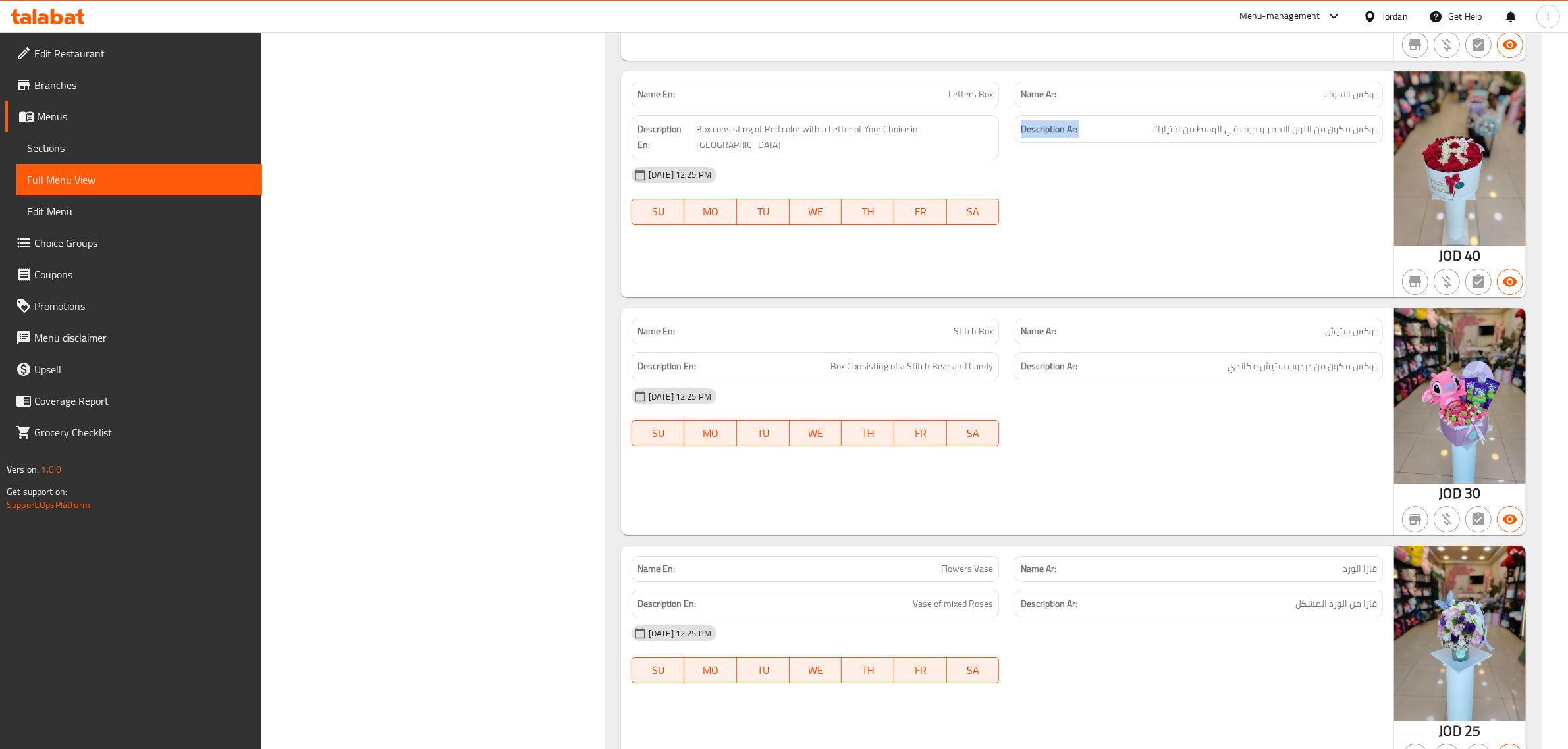
scroll to position [5515, 0]
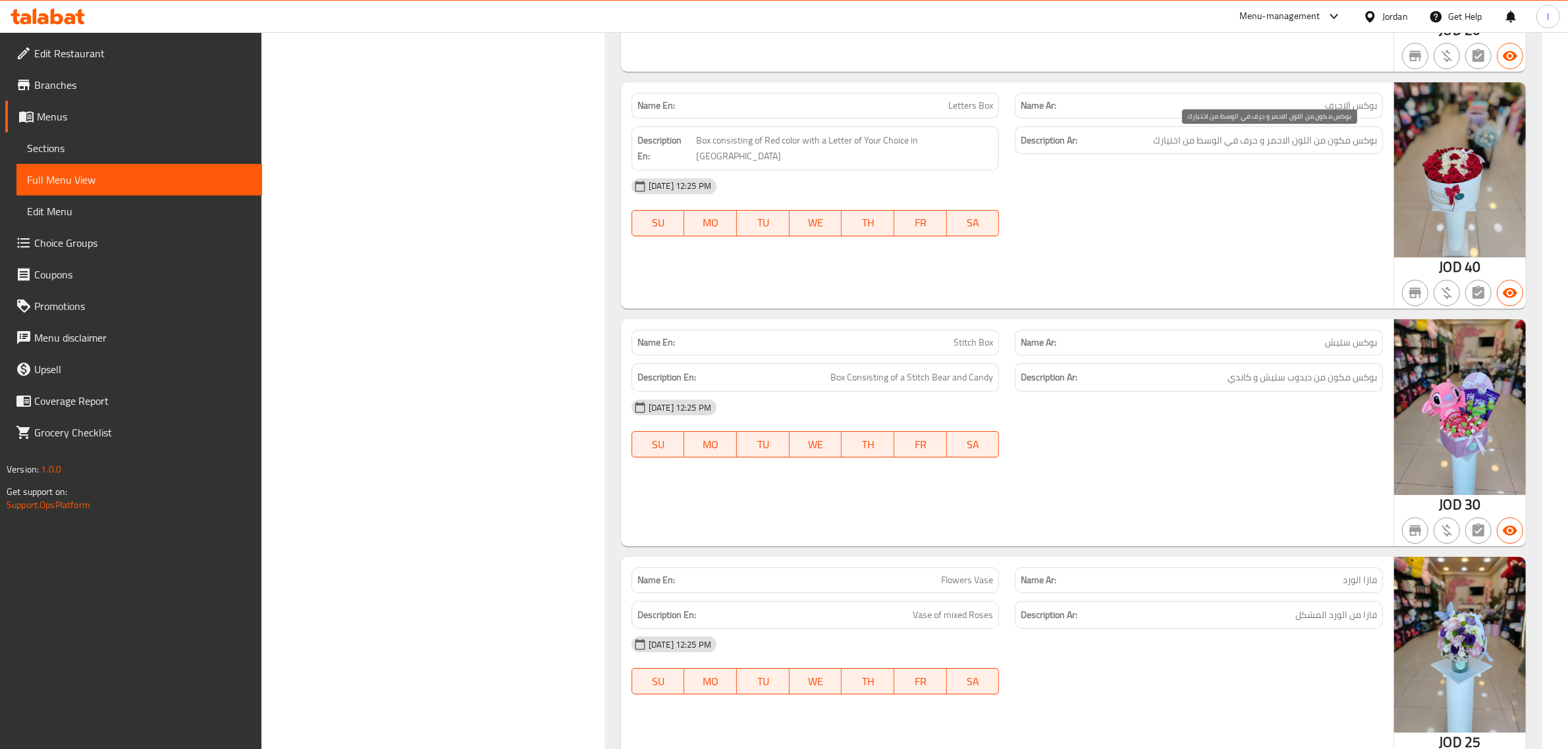
click at [1265, 141] on span "بوكس مكون من اللون الاحمر و حرف في الوسط من اختيارك" at bounding box center [1265, 141] width 223 height 17
copy div "بوكس مكون من اللون الاحمر و حرف في الوسط من اختيارك"
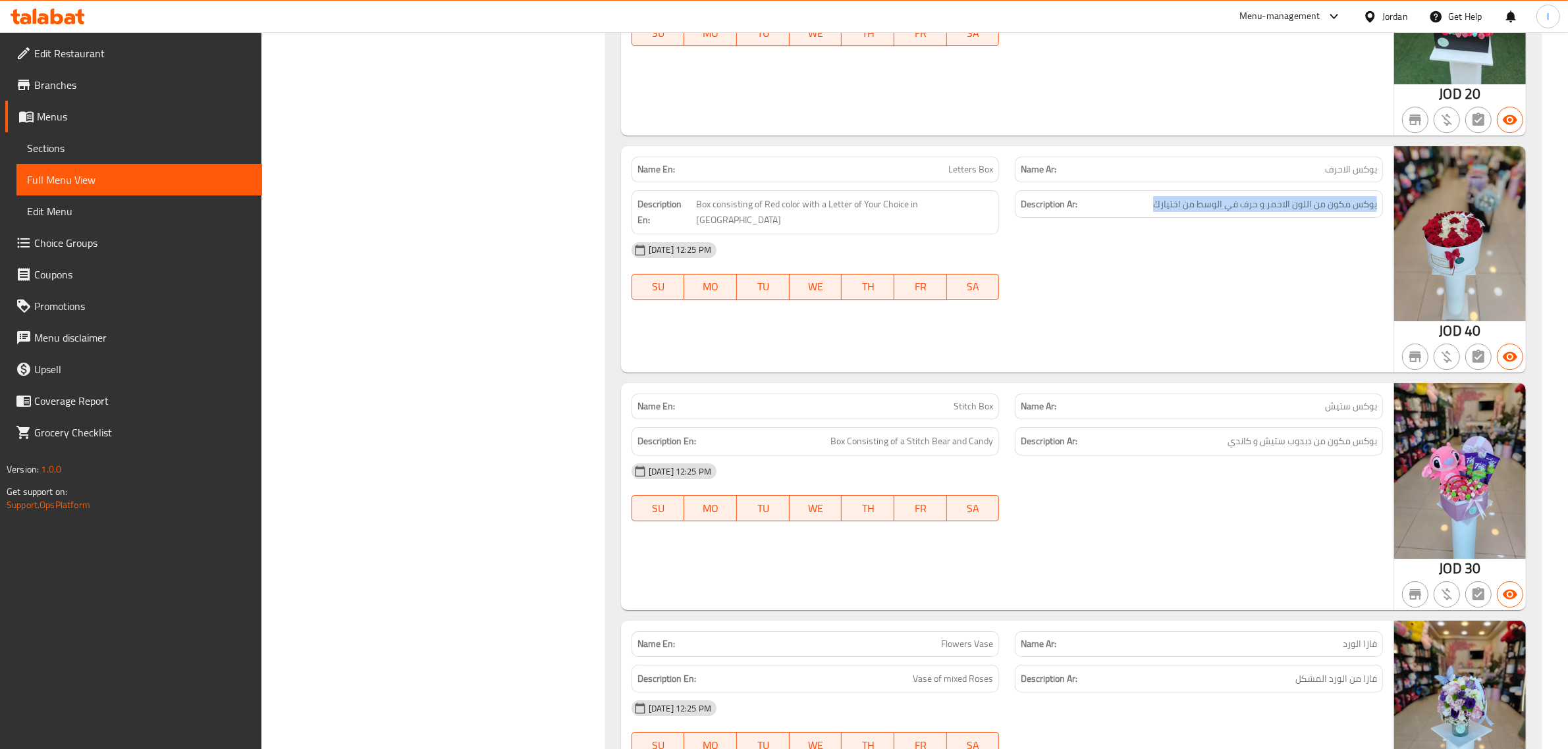
scroll to position [5351, 0]
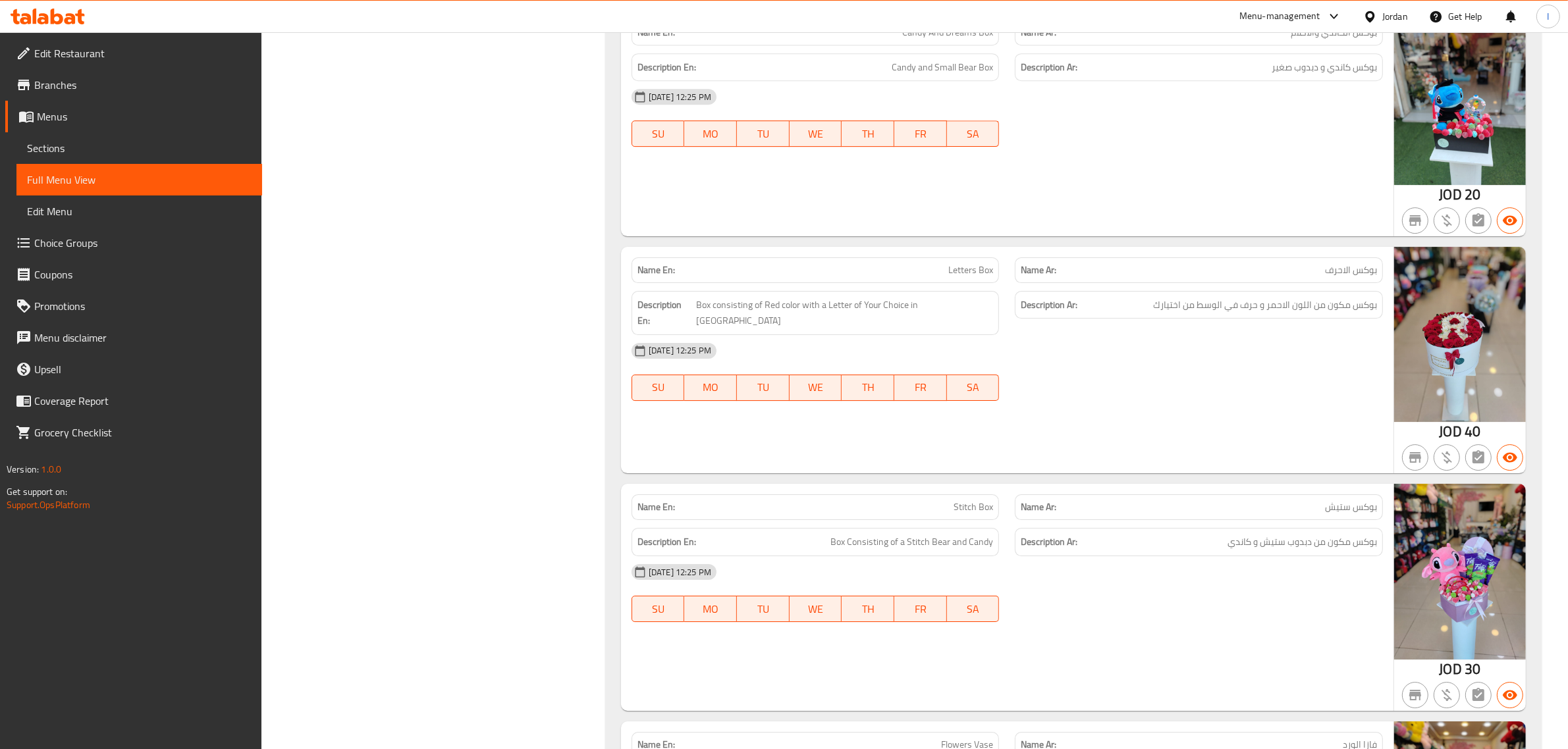
click at [972, 271] on span "Letters Box" at bounding box center [971, 270] width 45 height 14
copy span "Letters Box"
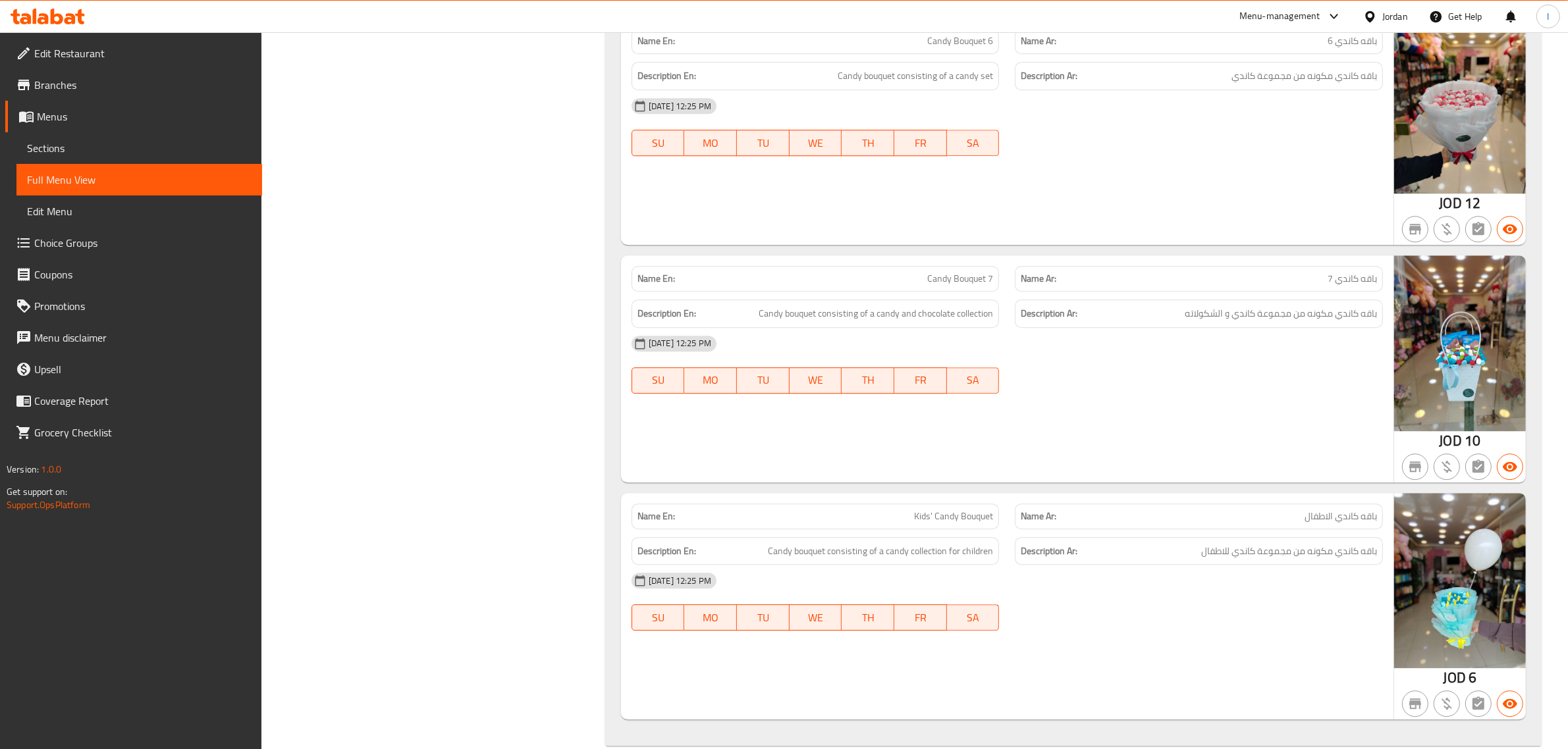
scroll to position [10995, 0]
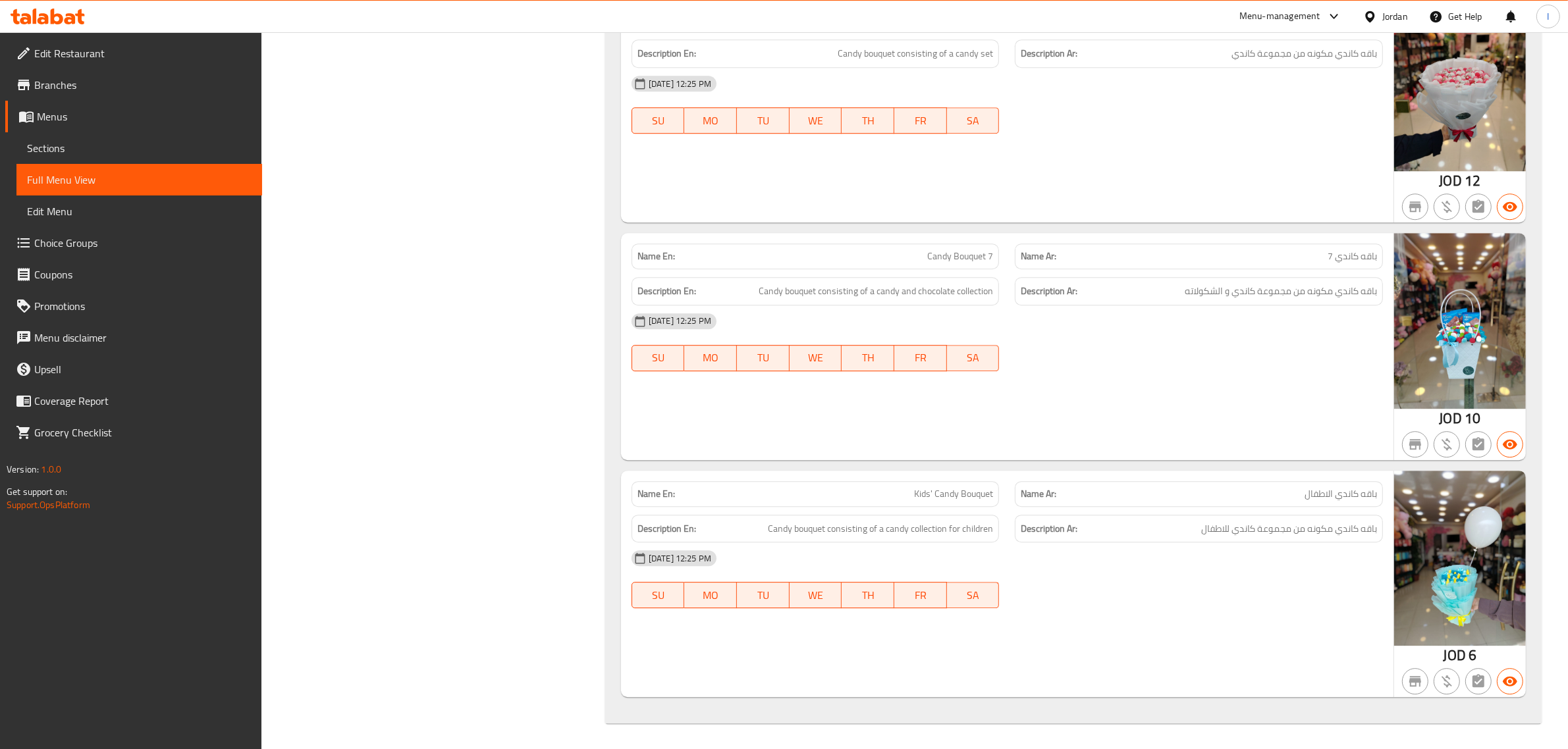
drag, startPoint x: 67, startPoint y: 136, endPoint x: 127, endPoint y: 160, distance: 64.6
click at [67, 136] on link "Sections" at bounding box center [140, 149] width 245 height 32
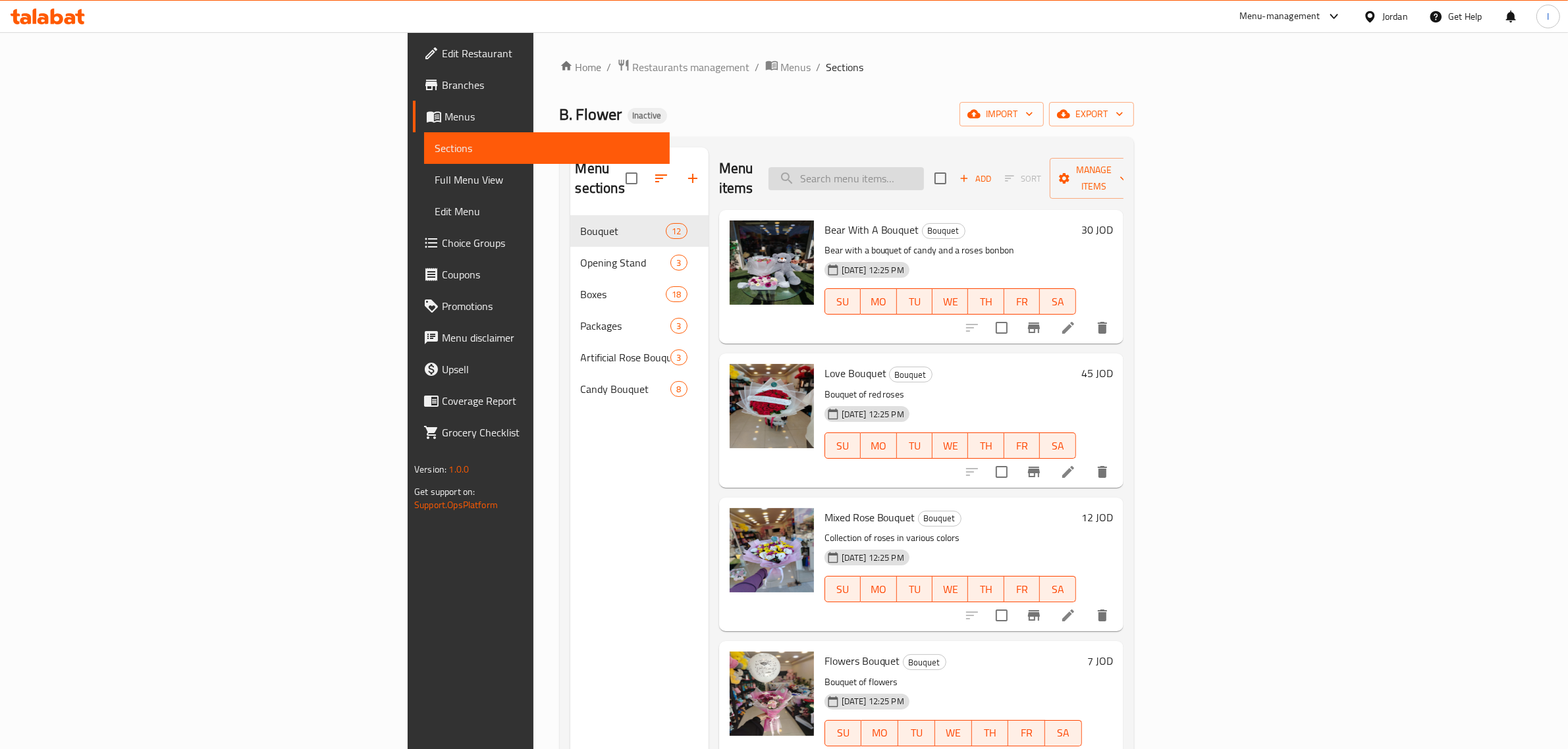
click at [924, 176] on input "search" at bounding box center [847, 179] width 156 height 23
paste input "Letters Box"
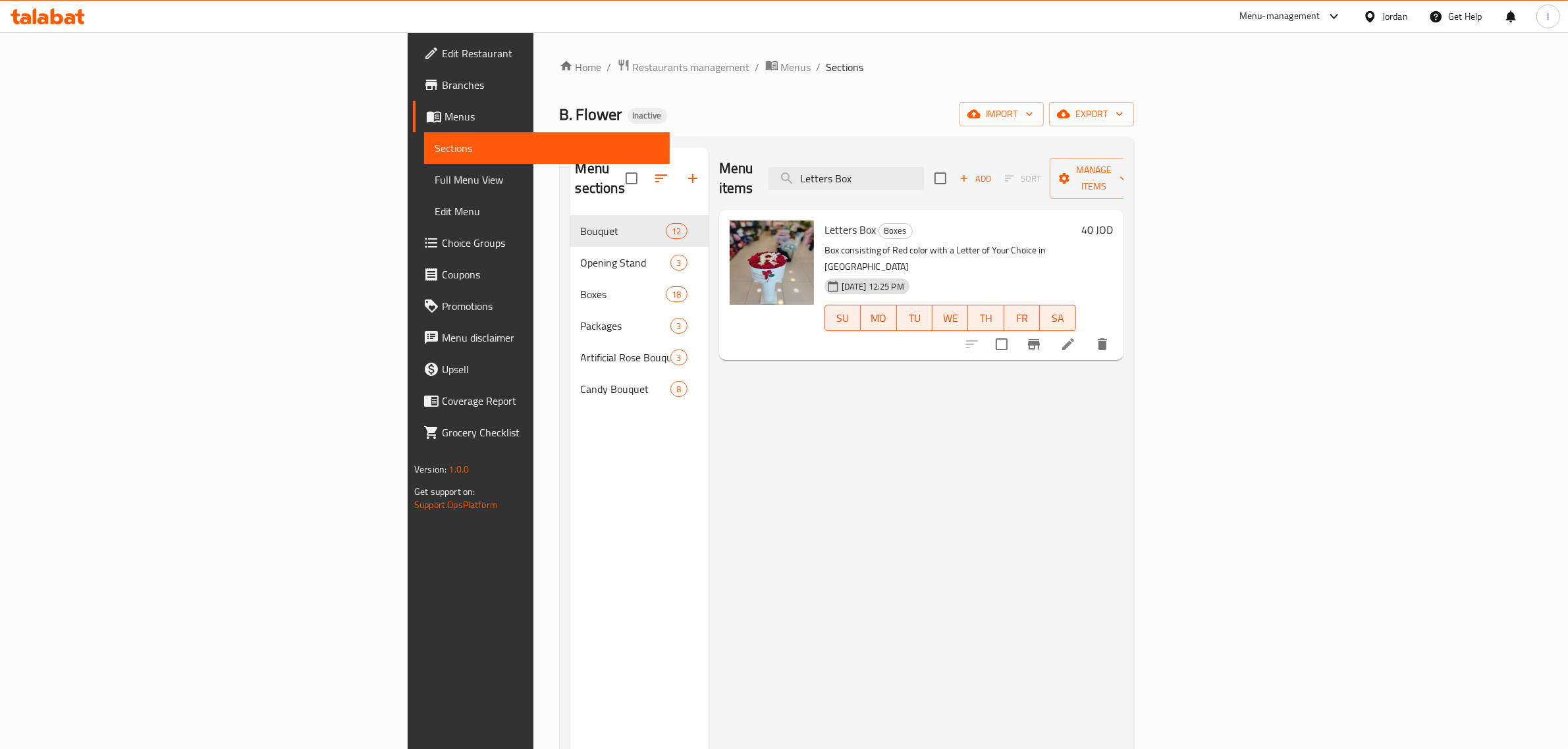
type input "Letters Box"
click at [931, 242] on p "Box consisting of Red color with a Letter of Your Choice in [GEOGRAPHIC_DATA]" at bounding box center [951, 258] width 251 height 33
copy div "Box consisting of Red color with a Letter of Your Choice in [GEOGRAPHIC_DATA]"
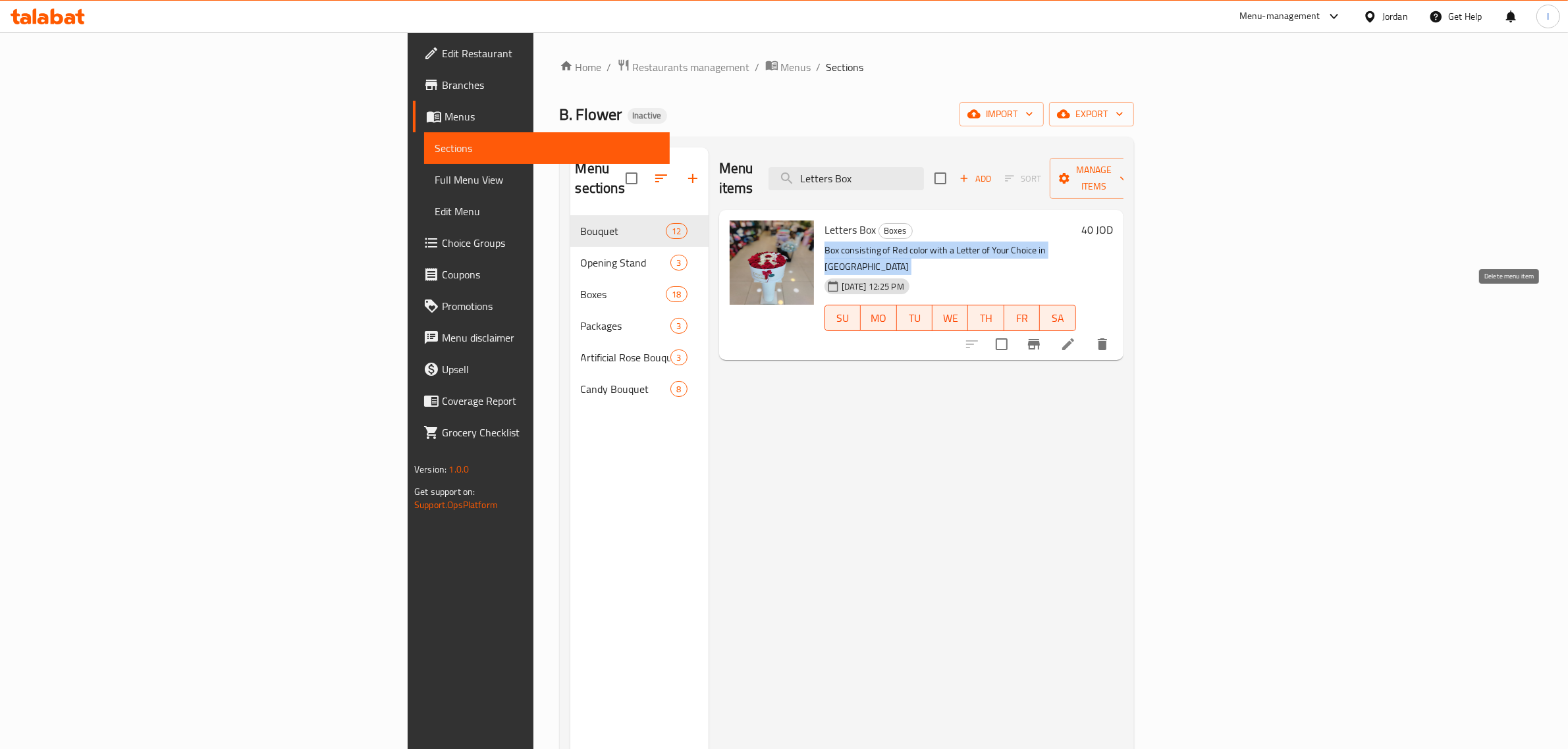
click at [1107, 338] on icon "delete" at bounding box center [1102, 344] width 9 height 12
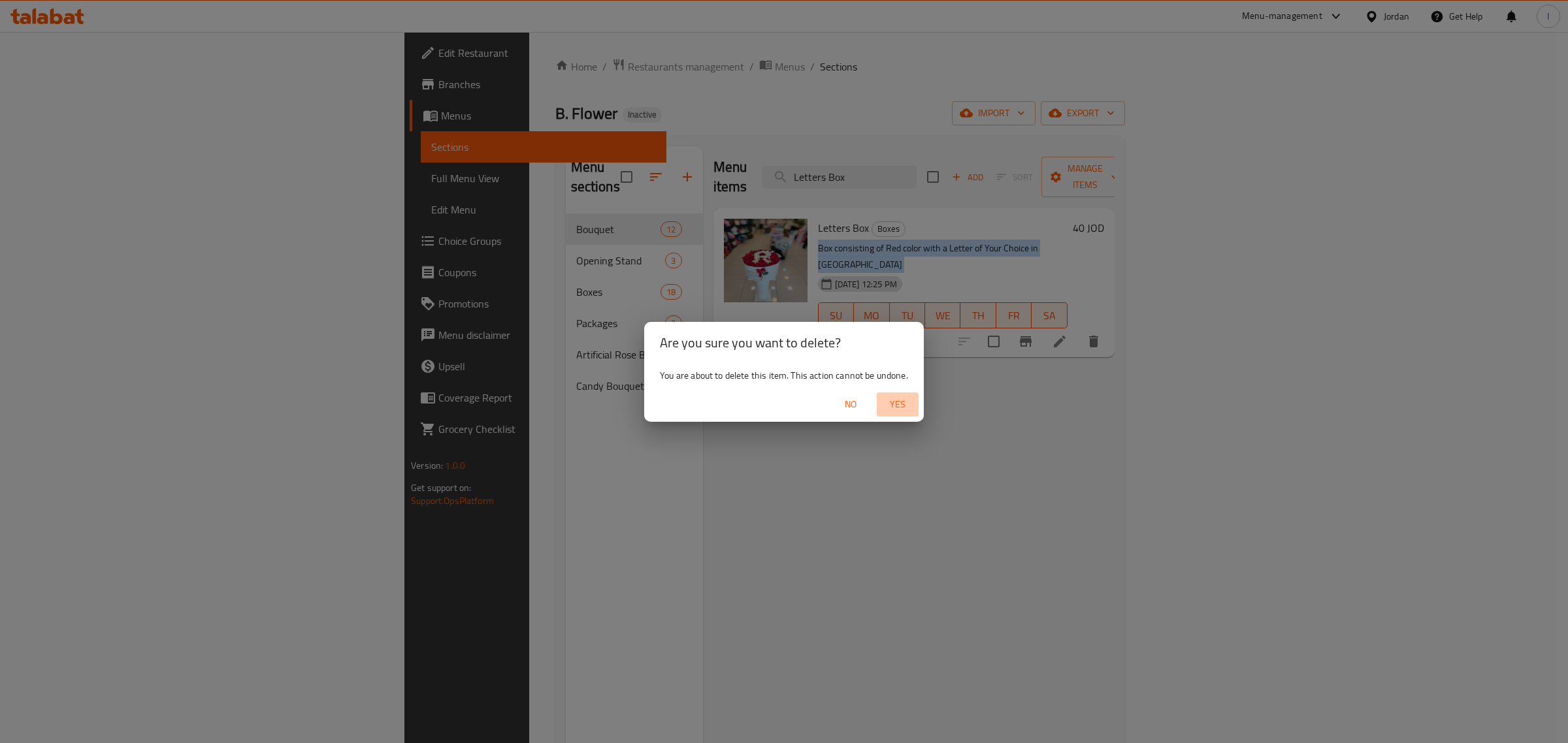
click at [906, 403] on span "Yes" at bounding box center [897, 405] width 32 height 17
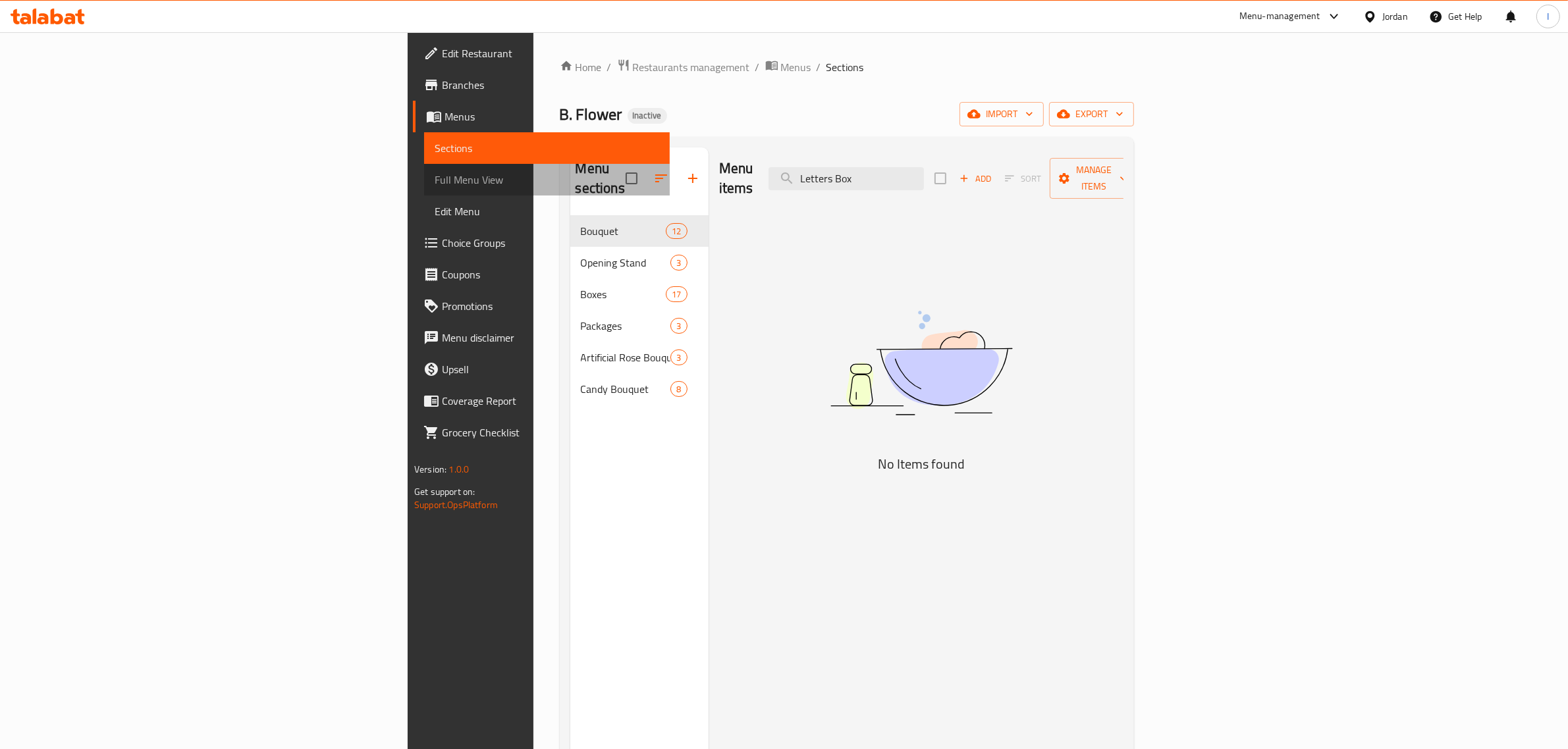
click at [435, 173] on span "Full Menu View" at bounding box center [547, 180] width 224 height 16
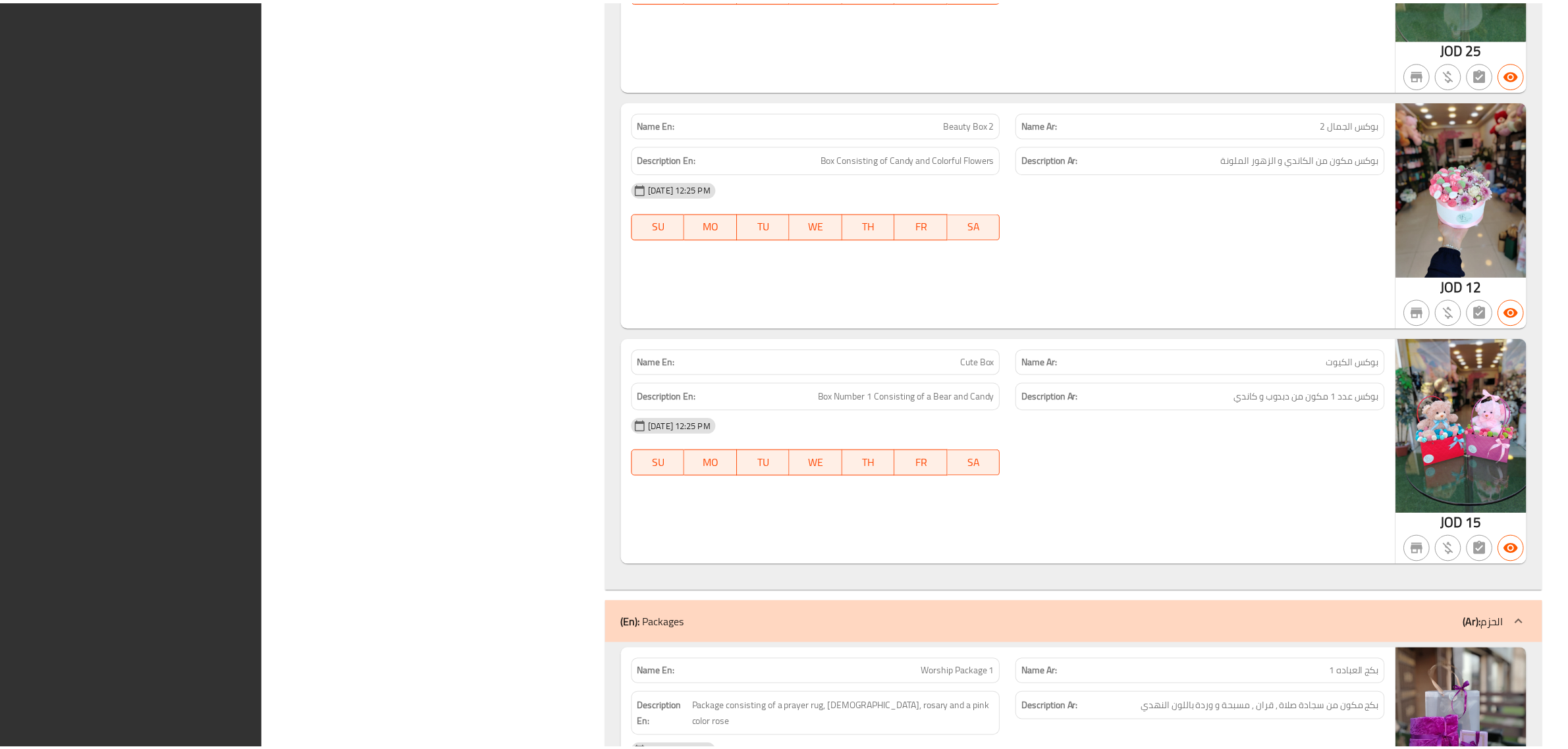
scroll to position [8012, 0]
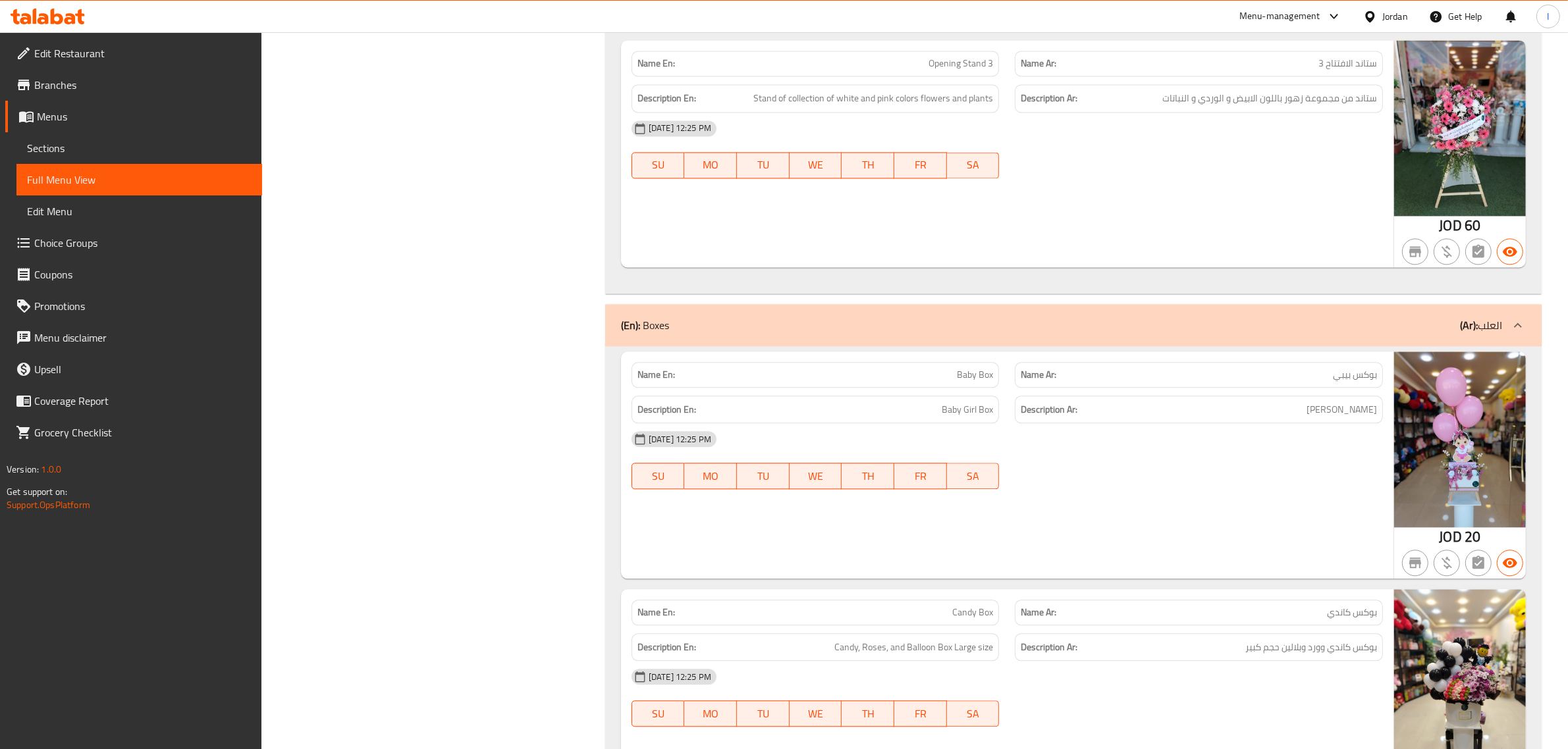
scroll to position [4058, 0]
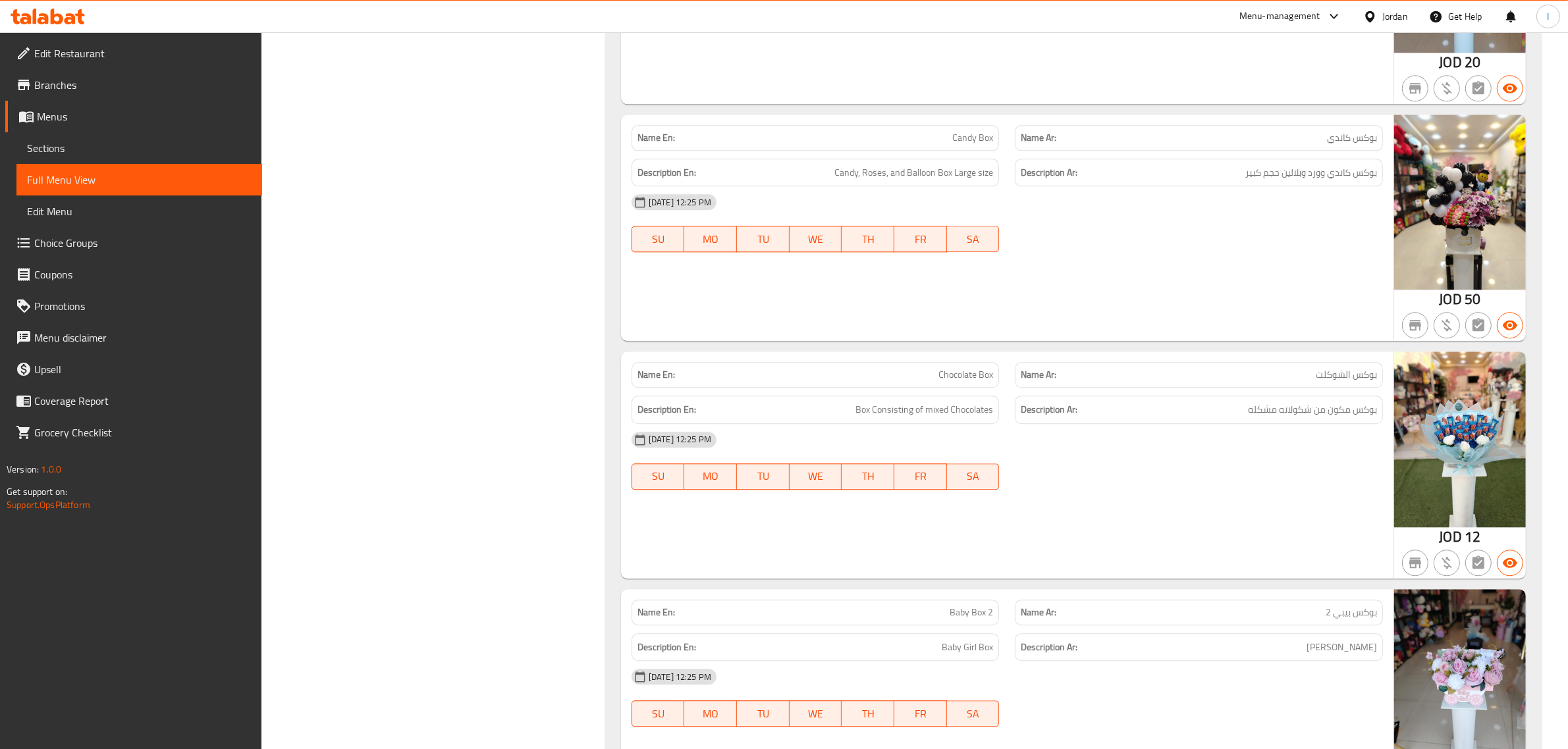
click at [67, 86] on span "Branches" at bounding box center [143, 85] width 217 height 16
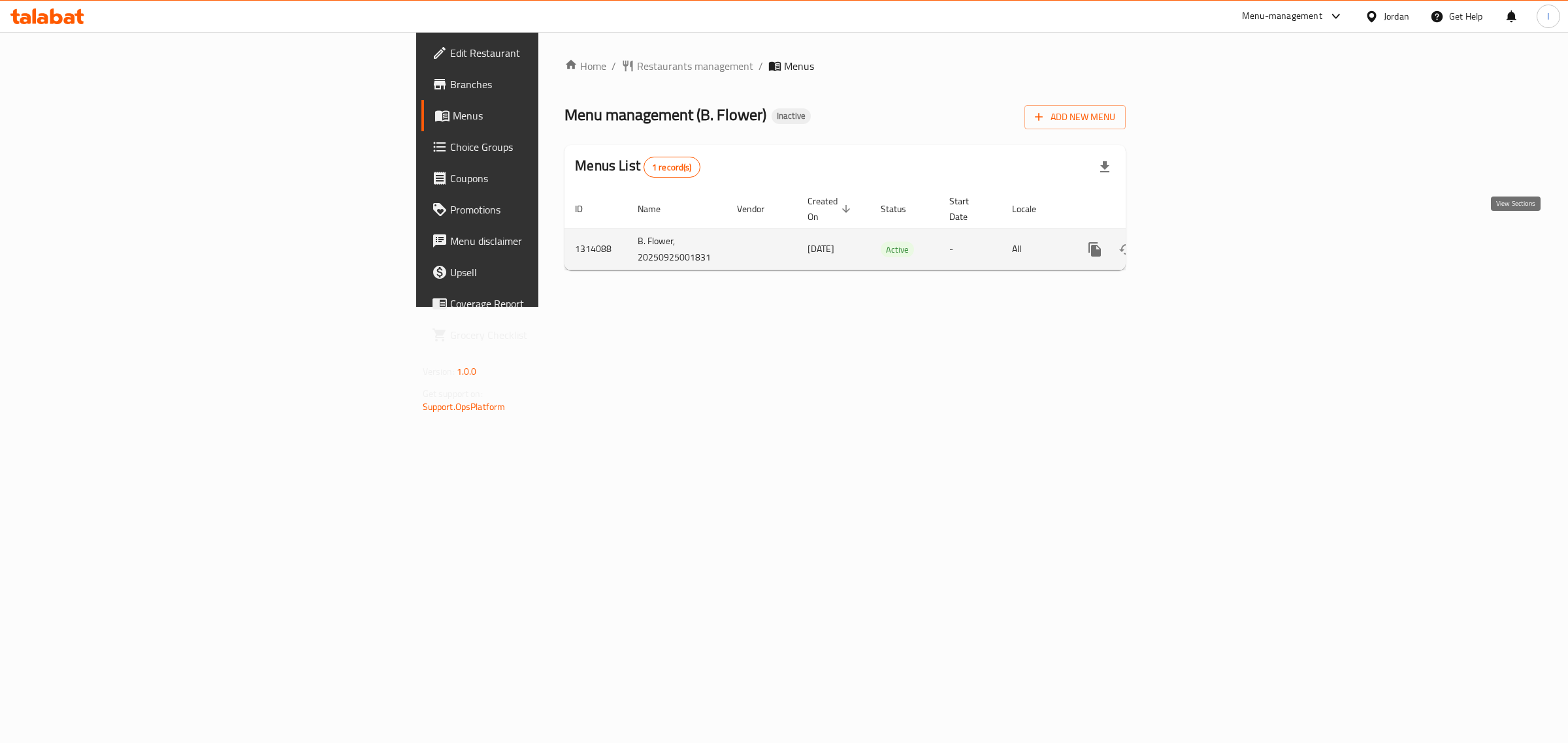
click at [1195, 243] on icon "enhanced table" at bounding box center [1189, 249] width 12 height 12
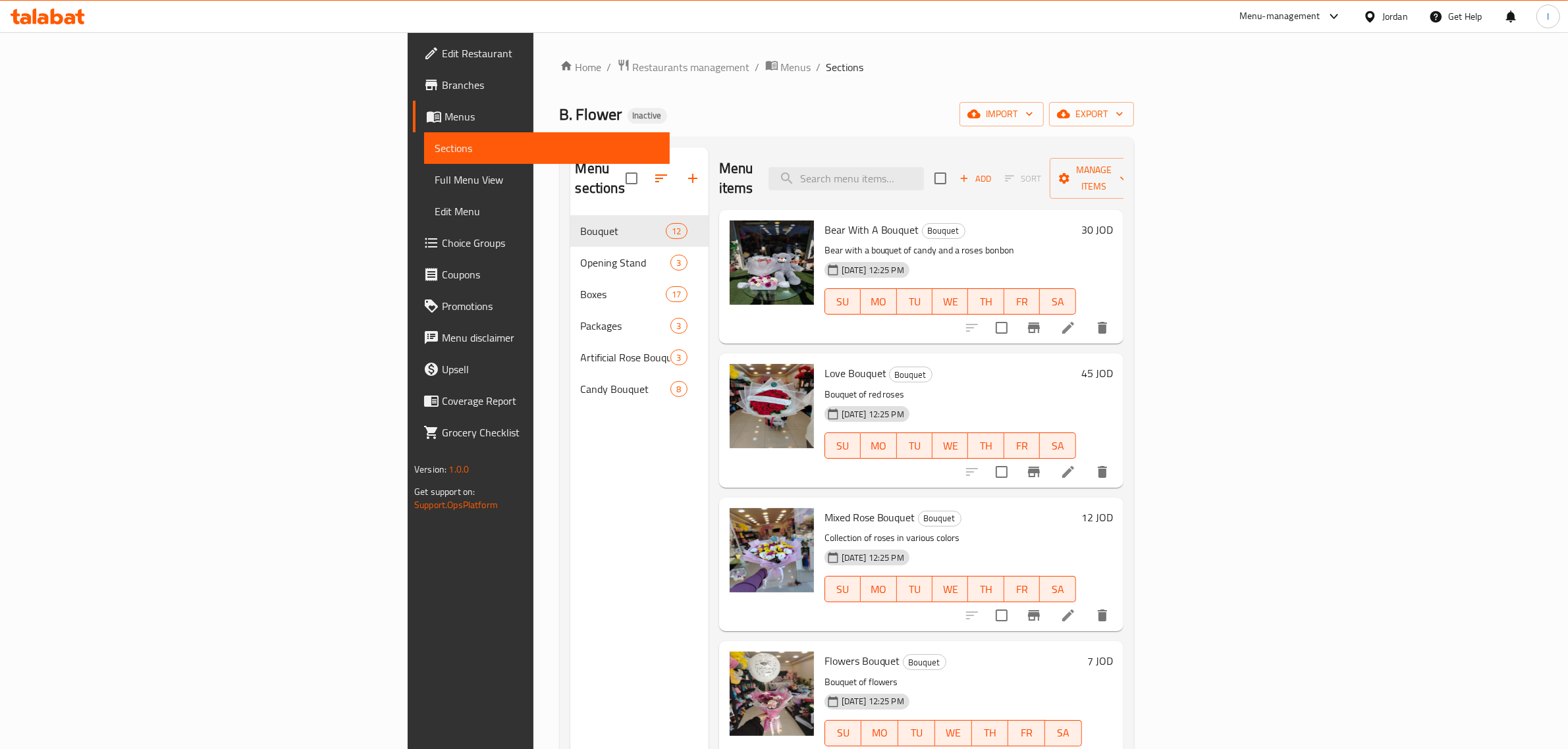
click at [1134, 60] on ol "Home / Restaurants management / Menus / Sections" at bounding box center [847, 67] width 575 height 17
click at [980, 112] on icon "button" at bounding box center [974, 114] width 13 height 13
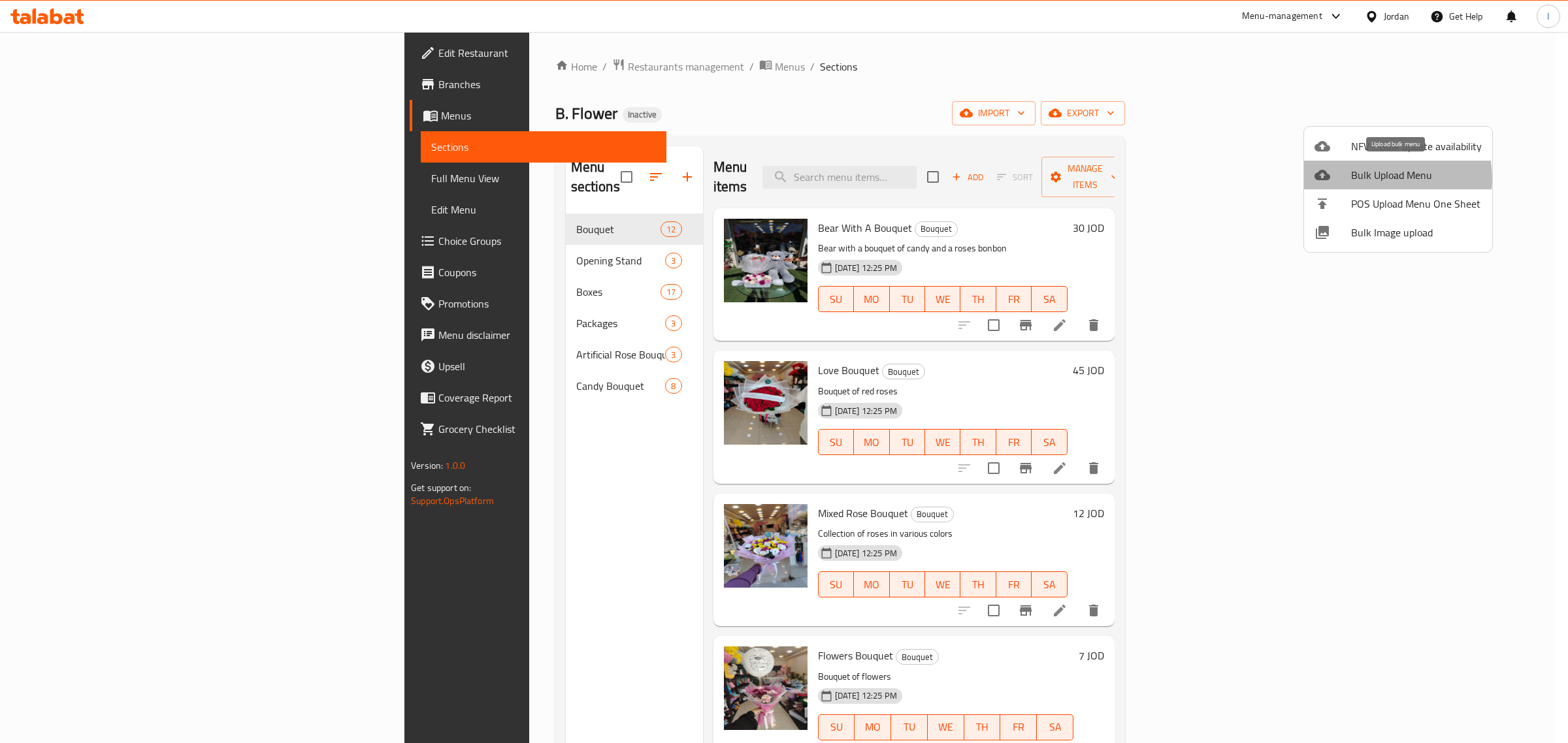
click at [1386, 178] on span "Bulk Upload Menu" at bounding box center [1416, 175] width 131 height 16
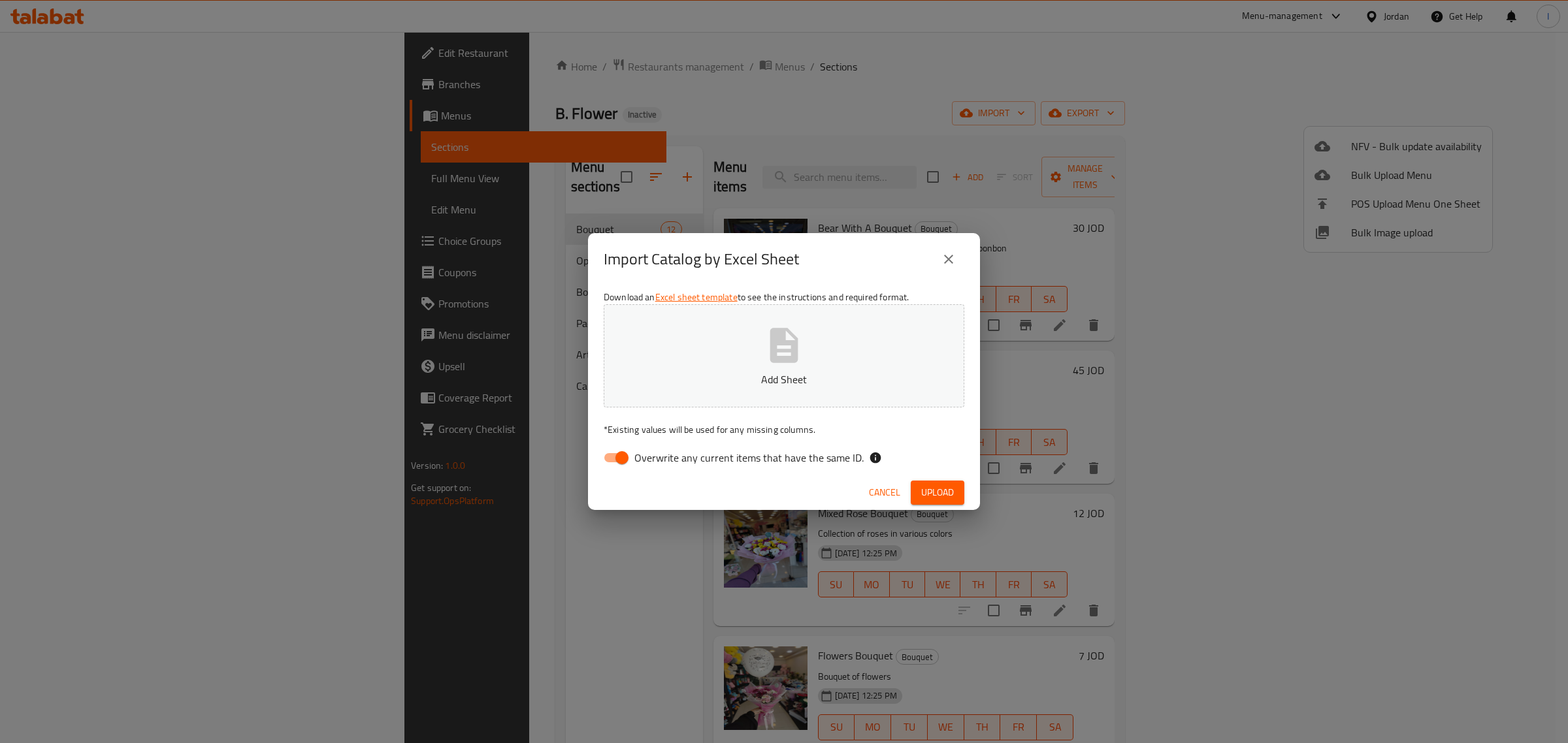
click at [622, 451] on input "Overwrite any current items that have the same ID." at bounding box center [621, 457] width 74 height 25
checkbox input "false"
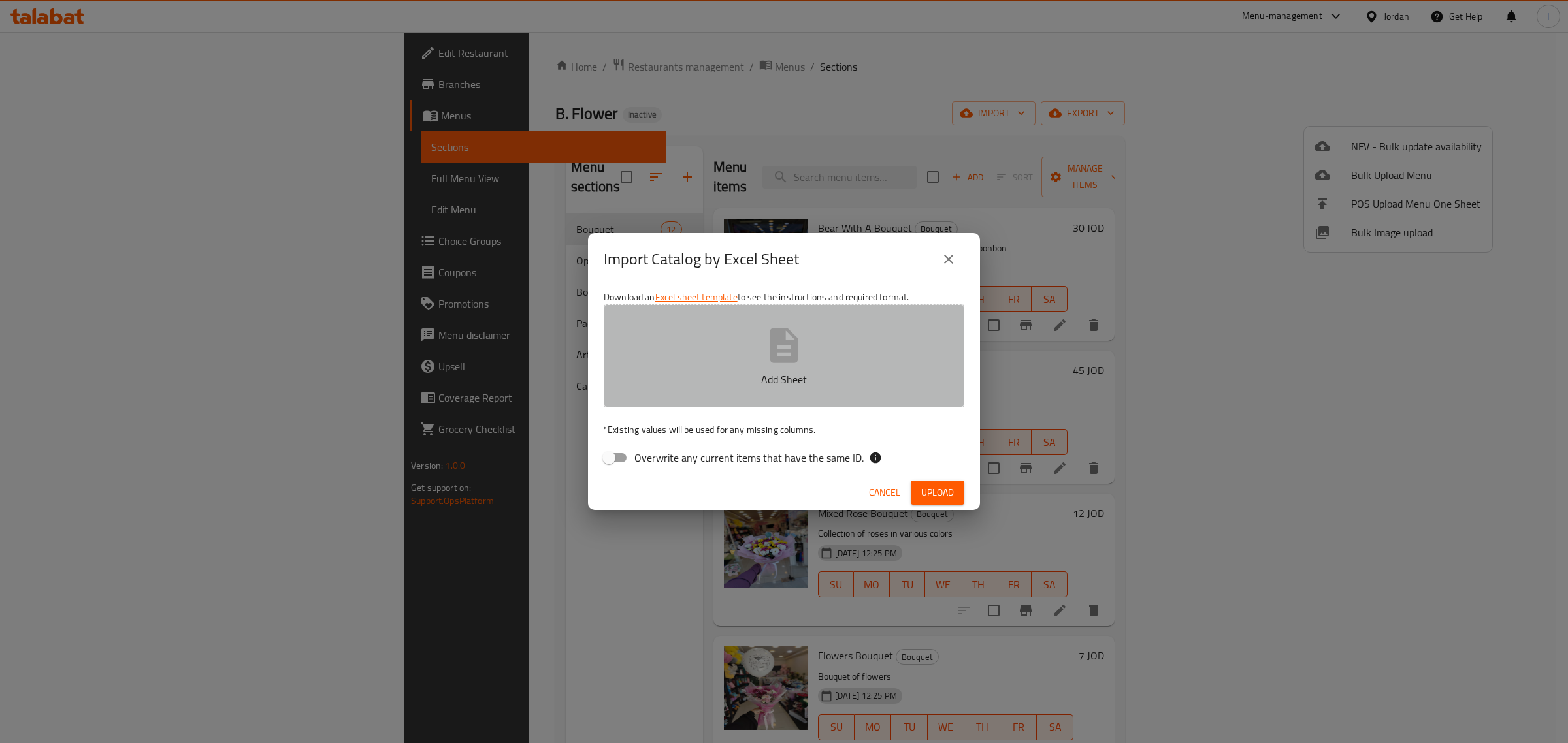
click at [714, 372] on p "Add Sheet" at bounding box center [784, 380] width 321 height 16
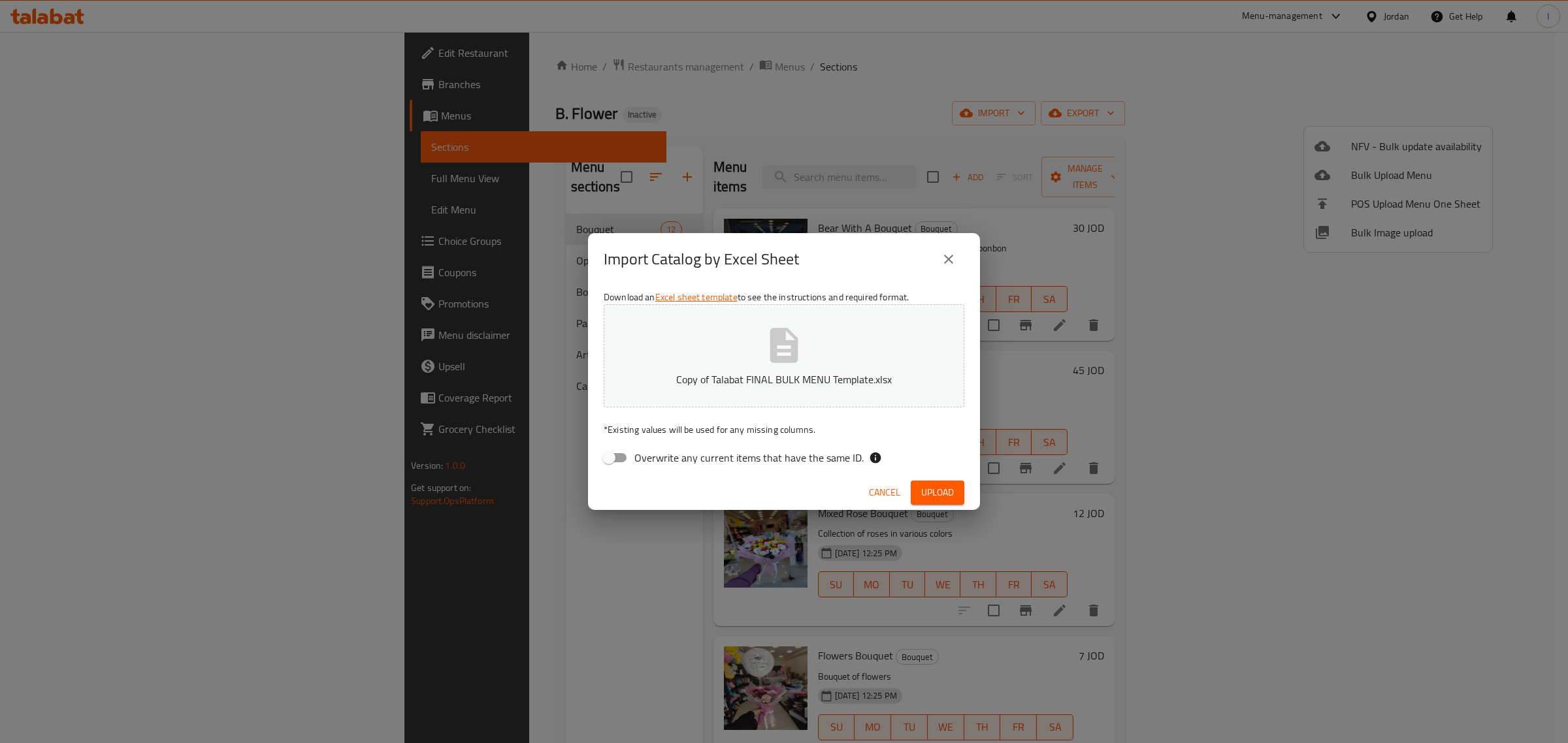
click at [937, 479] on div "Cancel Upload" at bounding box center [784, 493] width 392 height 35
click at [936, 488] on span "Upload" at bounding box center [937, 493] width 33 height 17
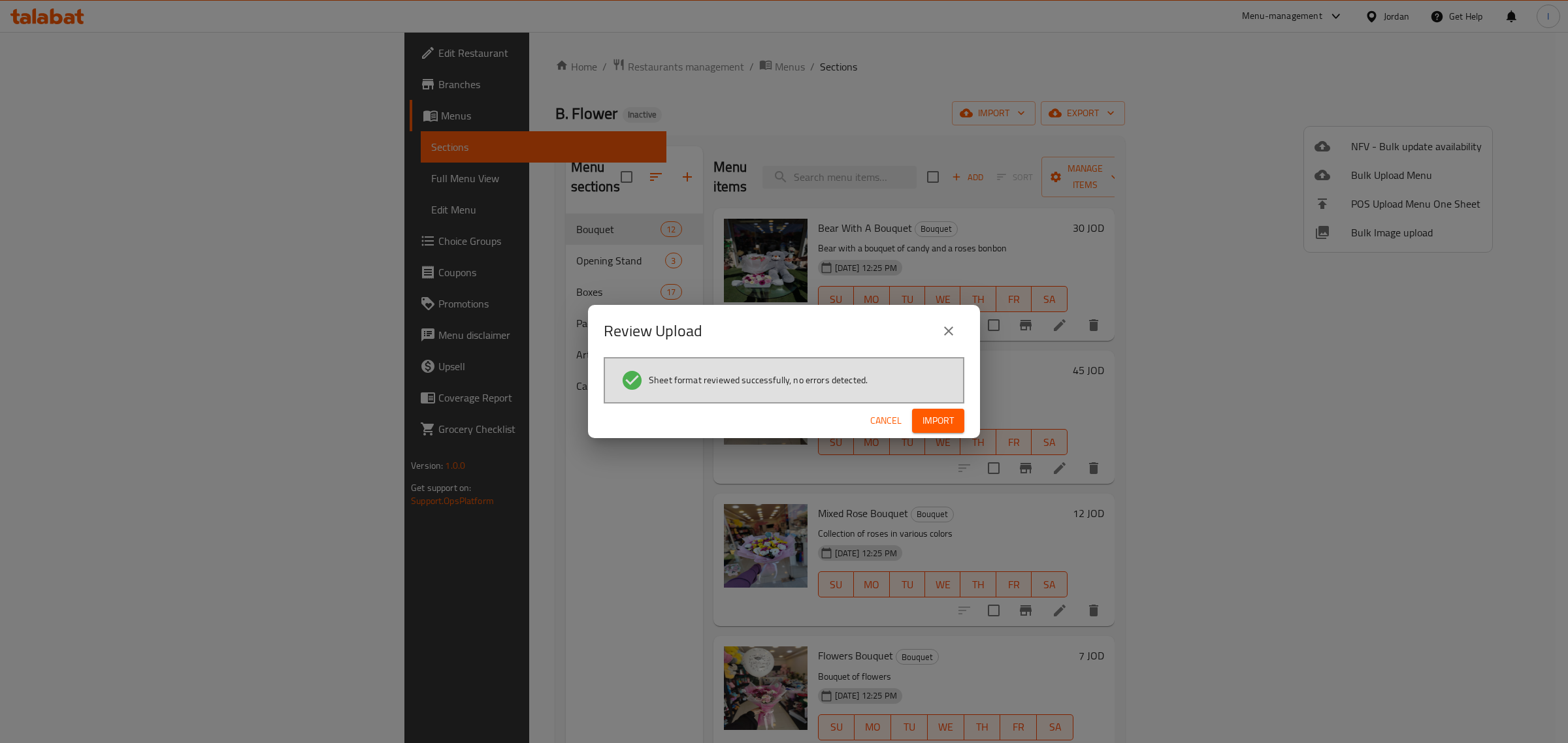
click at [926, 418] on span "Import" at bounding box center [938, 420] width 32 height 17
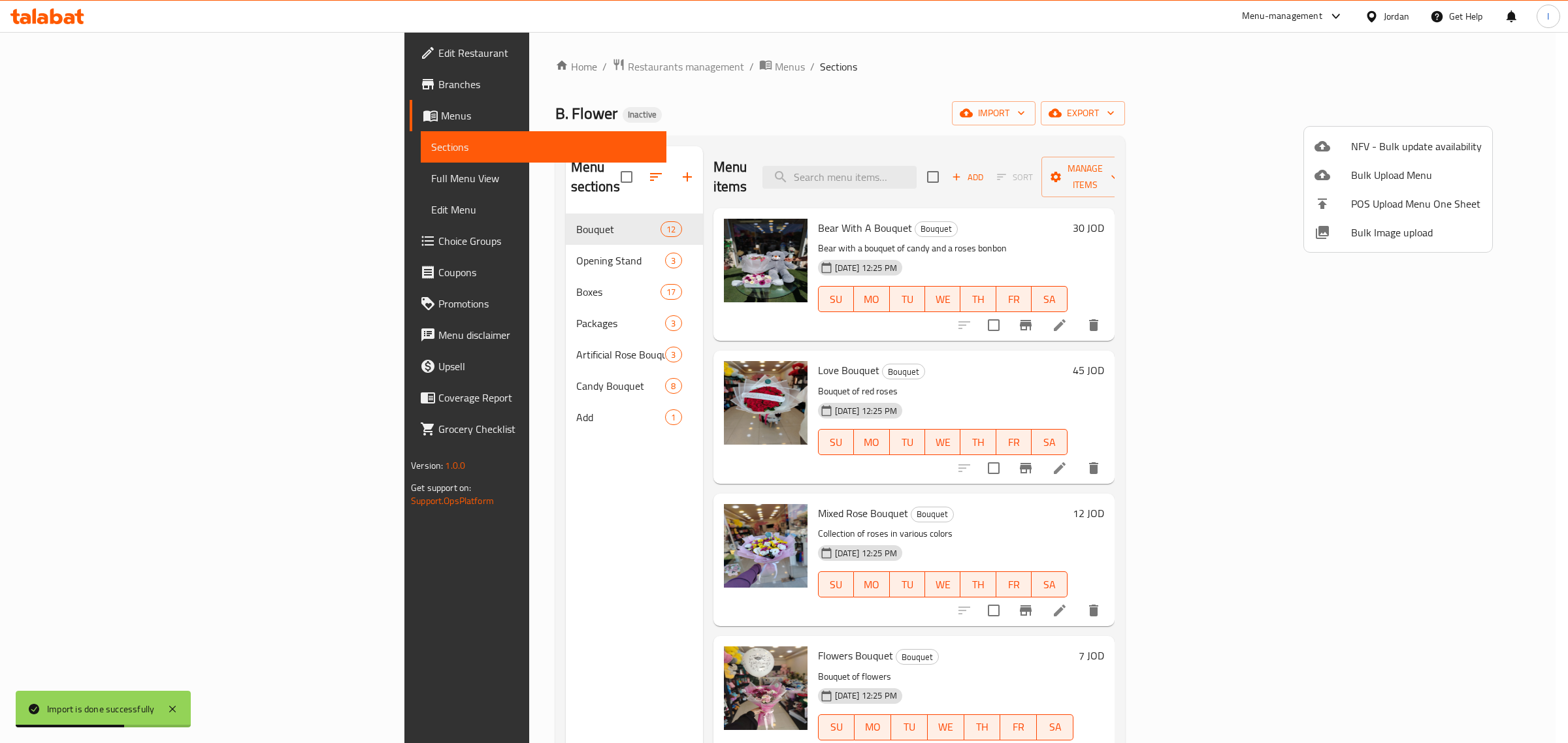
click at [331, 401] on div at bounding box center [784, 371] width 1568 height 743
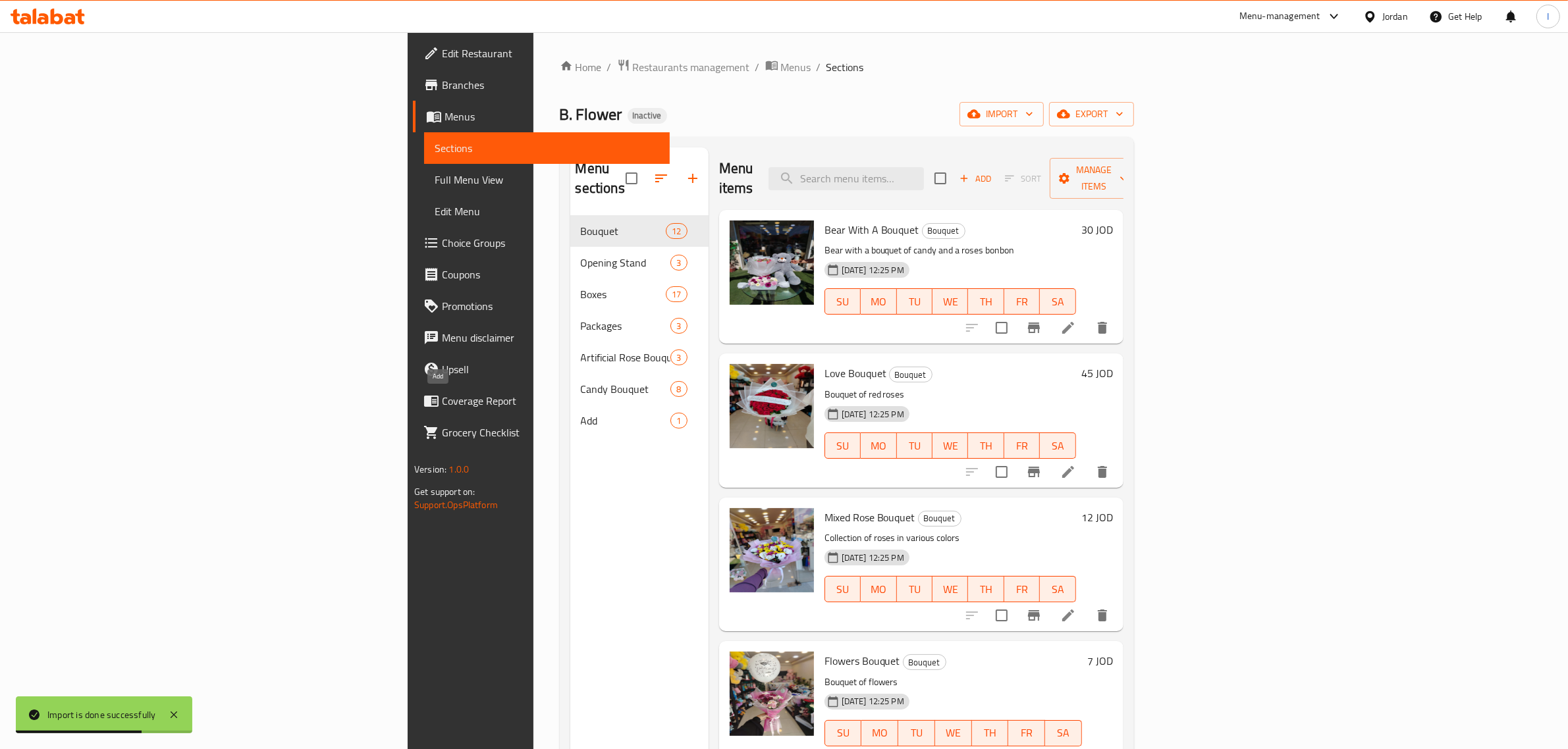
click at [581, 413] on span "Add" at bounding box center [625, 421] width 90 height 16
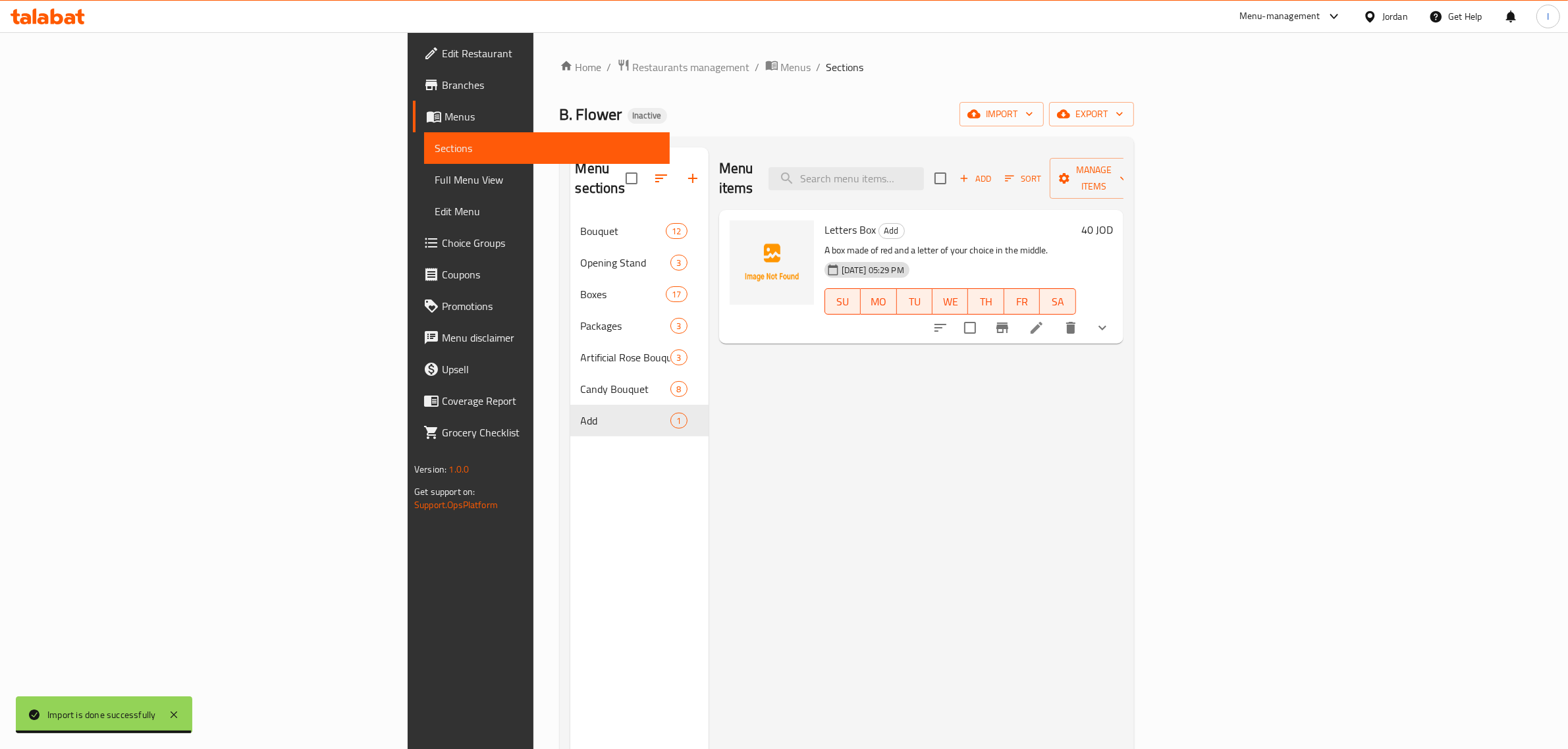
click at [1118, 312] on button "show more" at bounding box center [1102, 328] width 32 height 32
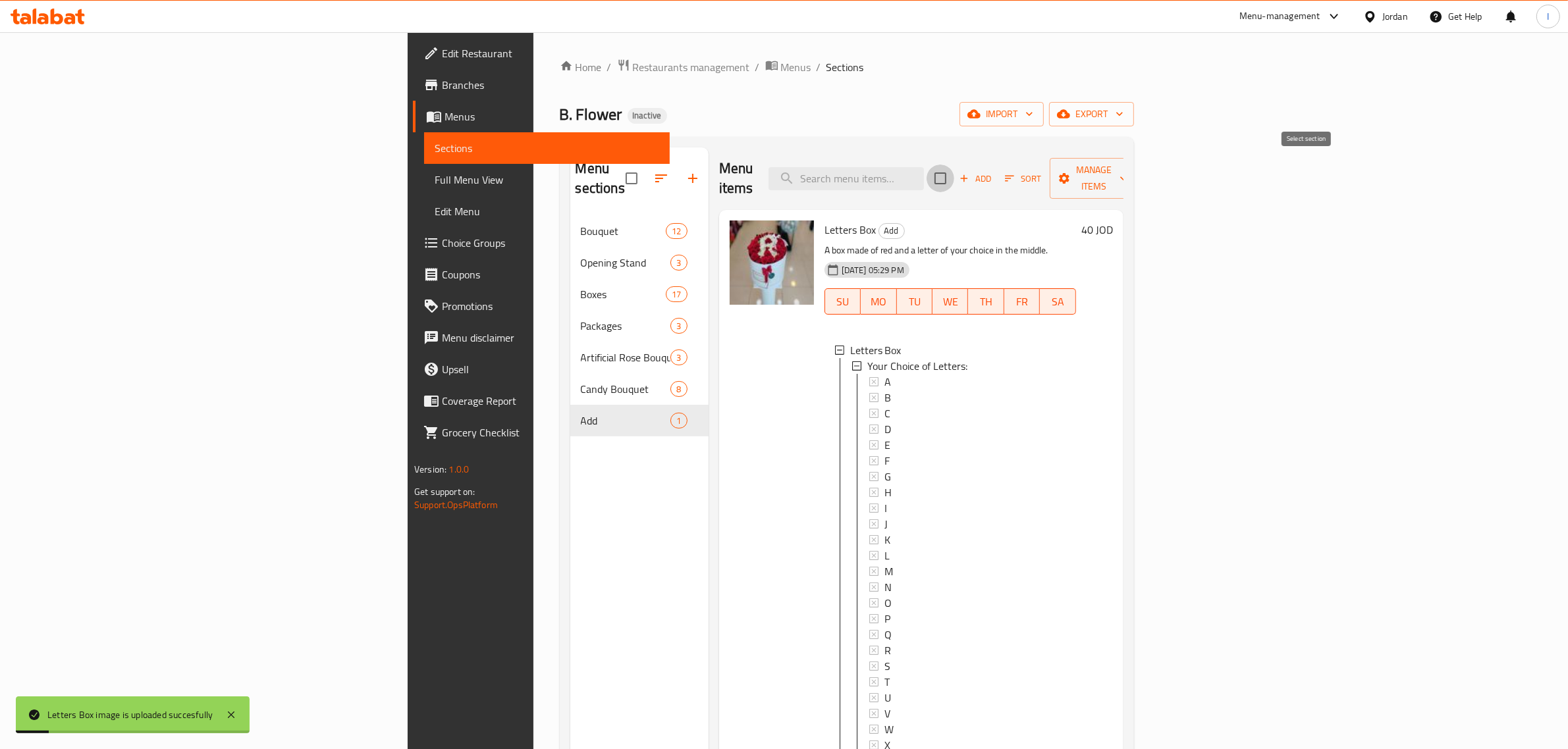
click at [955, 170] on input "checkbox" at bounding box center [941, 179] width 28 height 28
checkbox input "true"
click at [1127, 172] on span "Manage items" at bounding box center [1093, 178] width 67 height 33
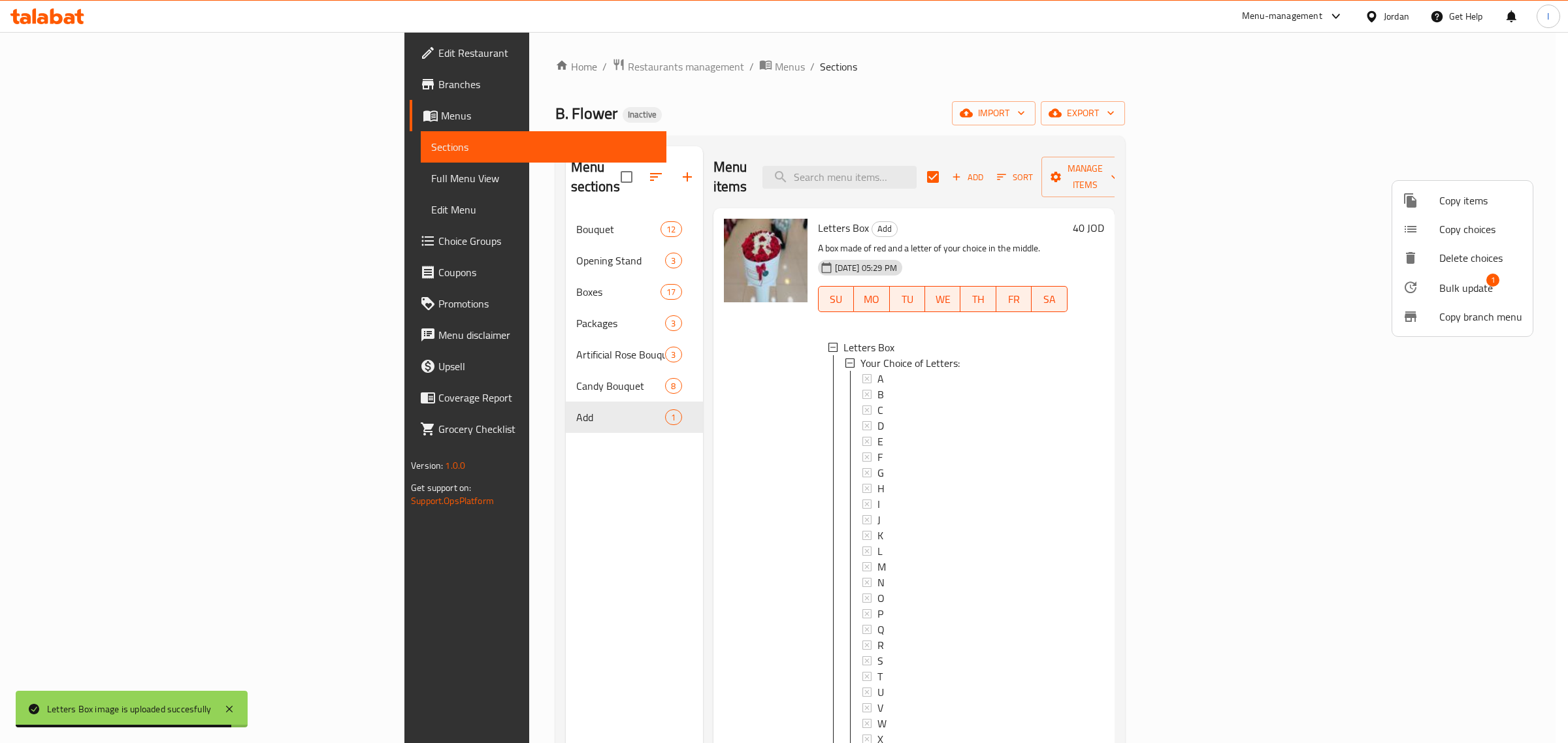
click at [1474, 288] on span "Bulk update" at bounding box center [1466, 288] width 53 height 16
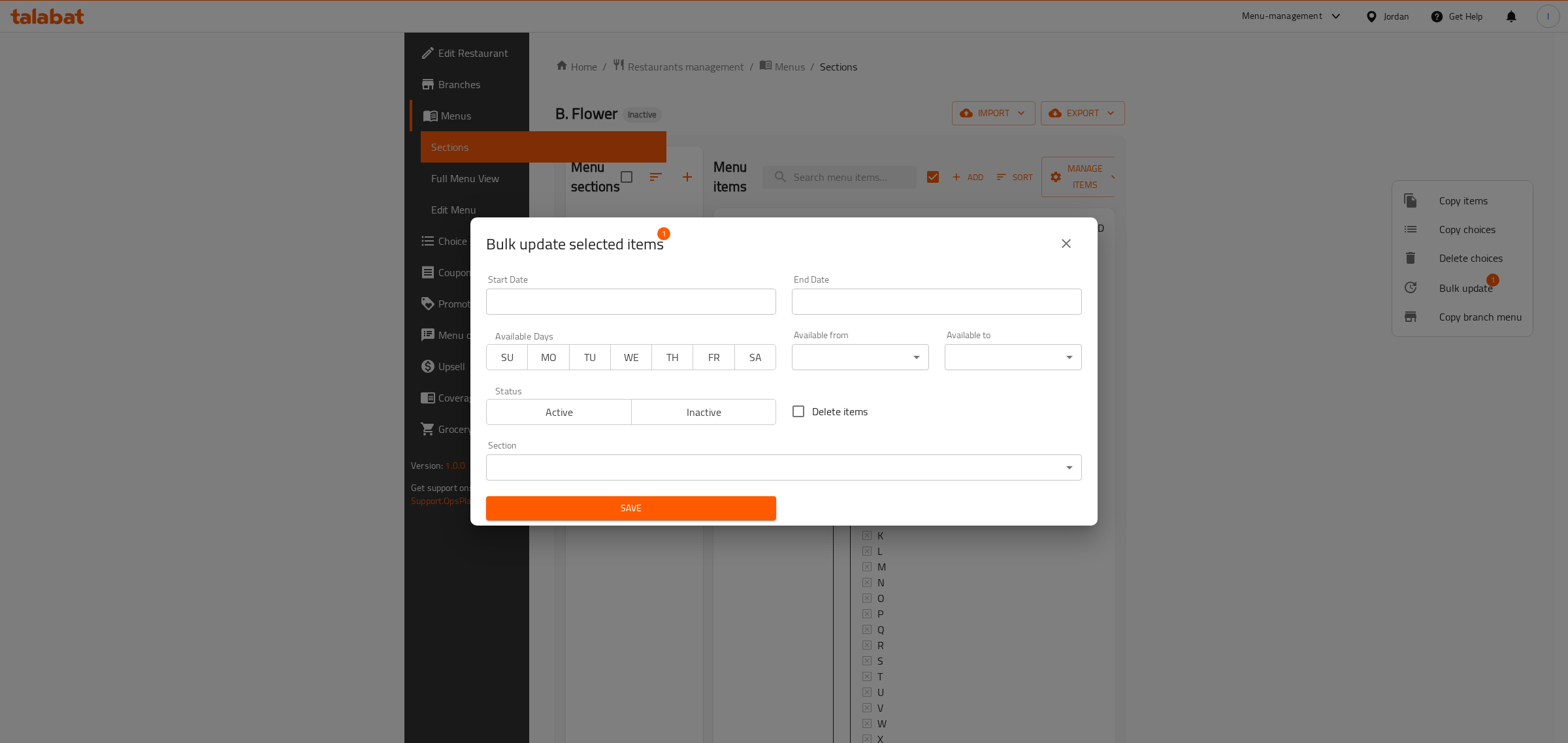
click at [745, 459] on body "Letters Box image is uploaded succesfully ​ Menu-management Jordan Get Help I E…" at bounding box center [784, 387] width 1568 height 711
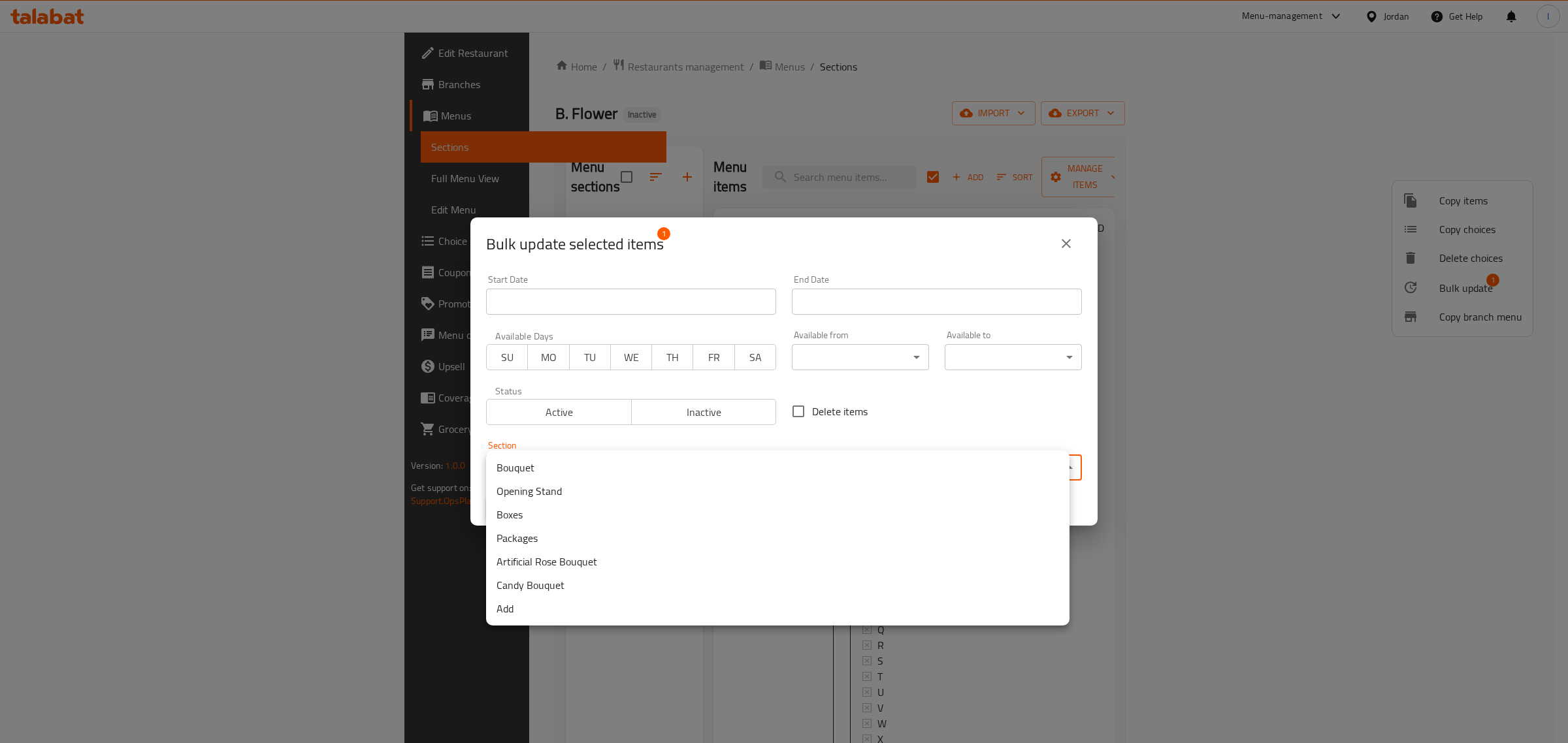
click at [524, 514] on li "Boxes" at bounding box center [778, 514] width 584 height 24
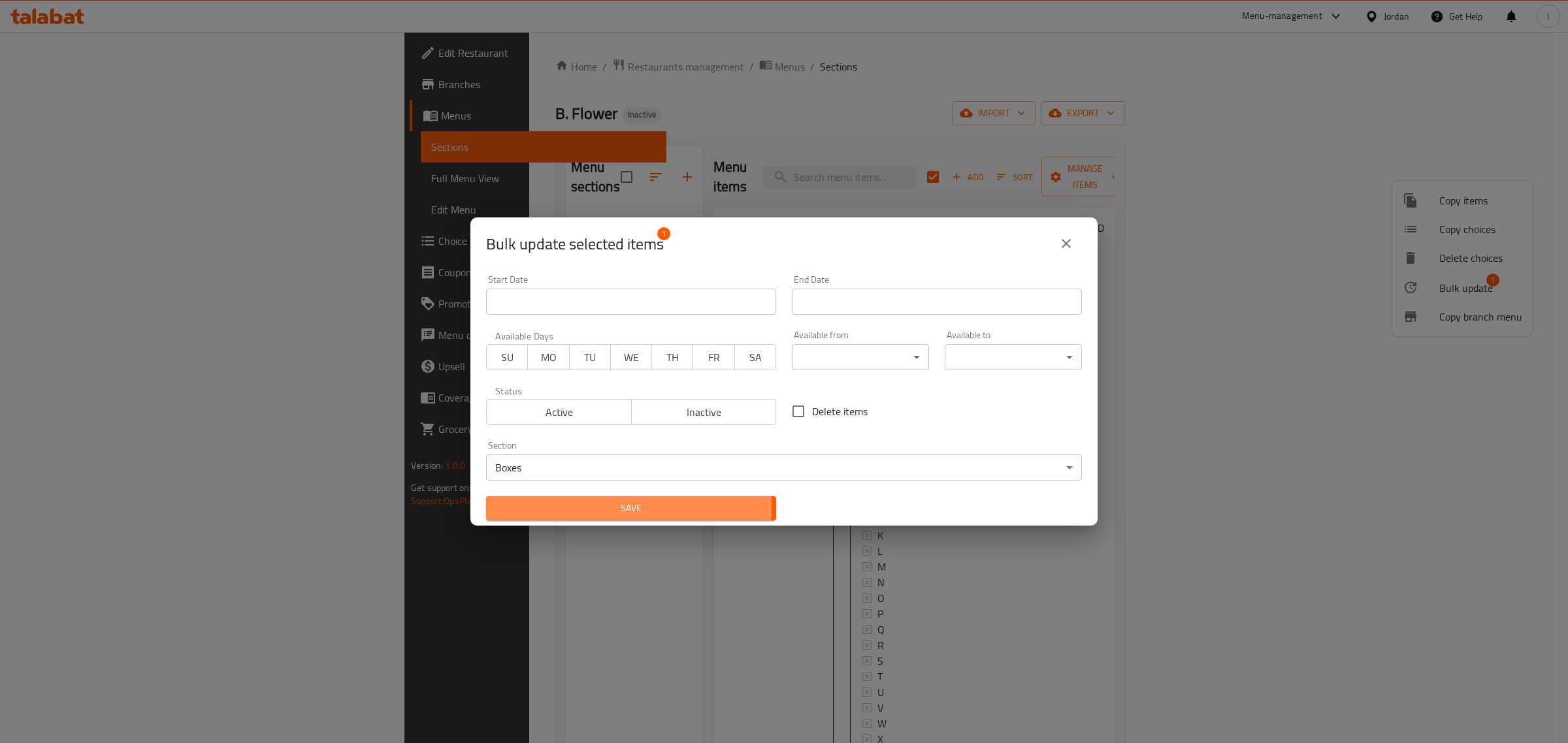
click at [577, 508] on span "Save" at bounding box center [631, 509] width 269 height 17
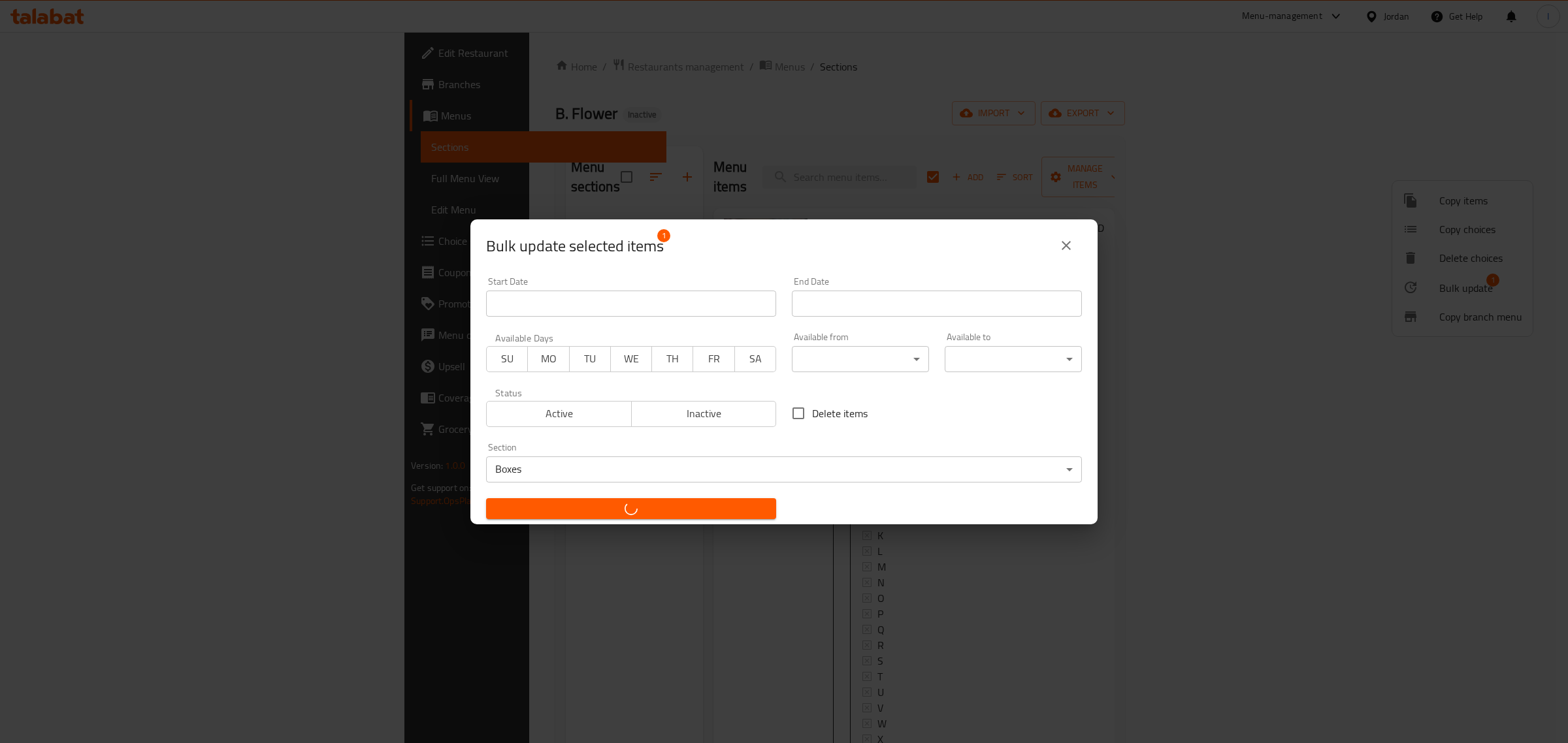
checkbox input "false"
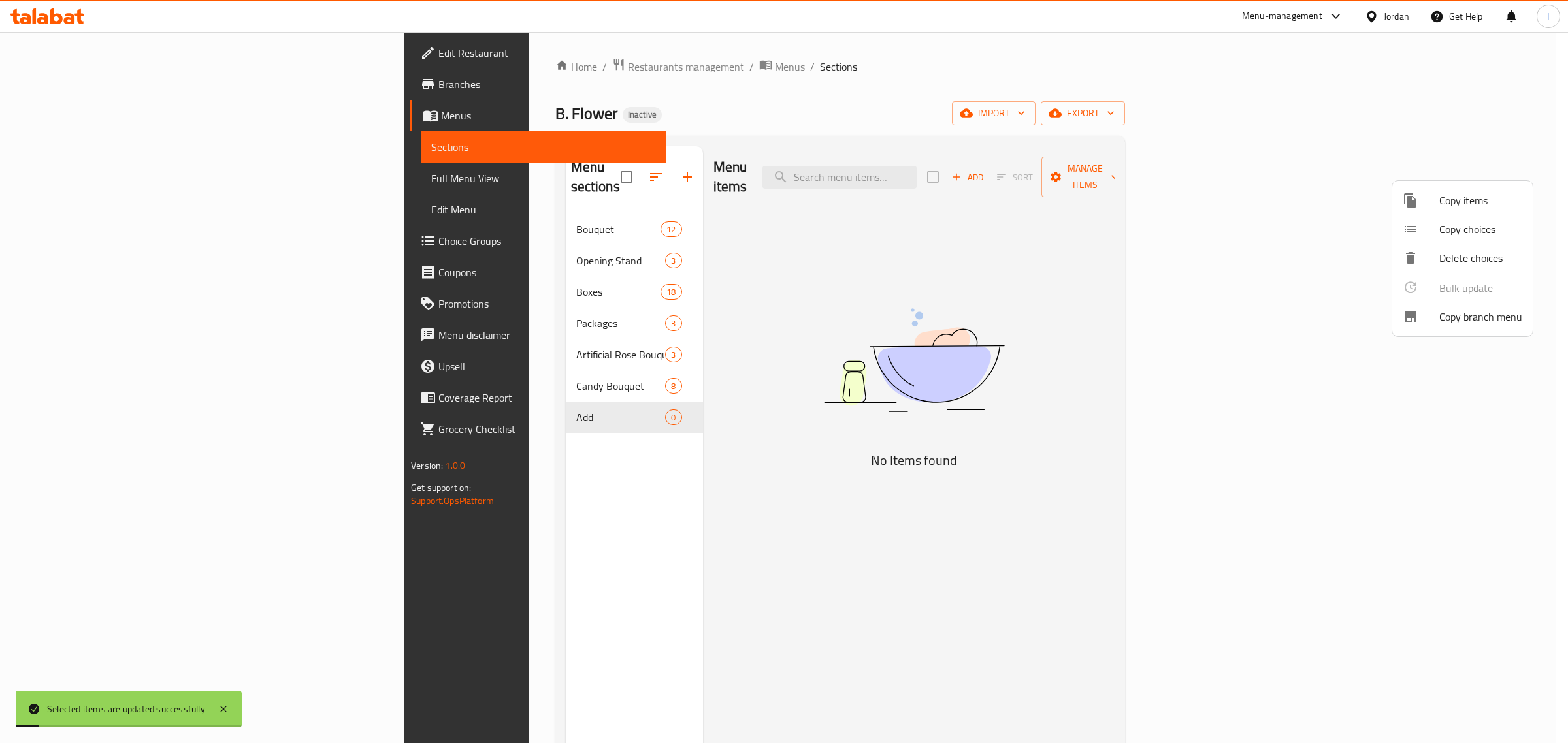
click at [566, 406] on div at bounding box center [784, 371] width 1568 height 743
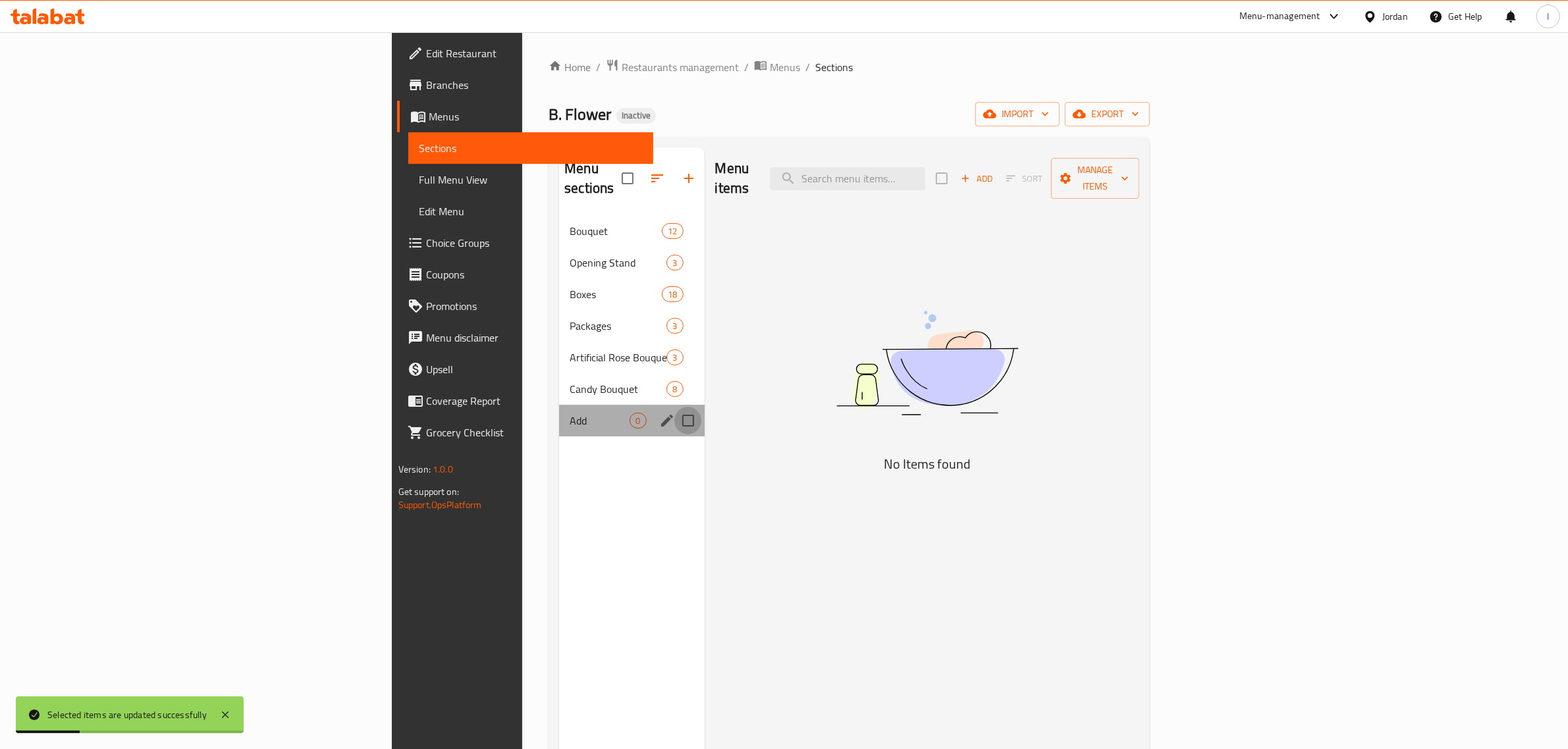
click at [674, 407] on input "Menu sections" at bounding box center [688, 421] width 28 height 28
checkbox input "true"
click at [641, 171] on icon "button" at bounding box center [649, 179] width 16 height 16
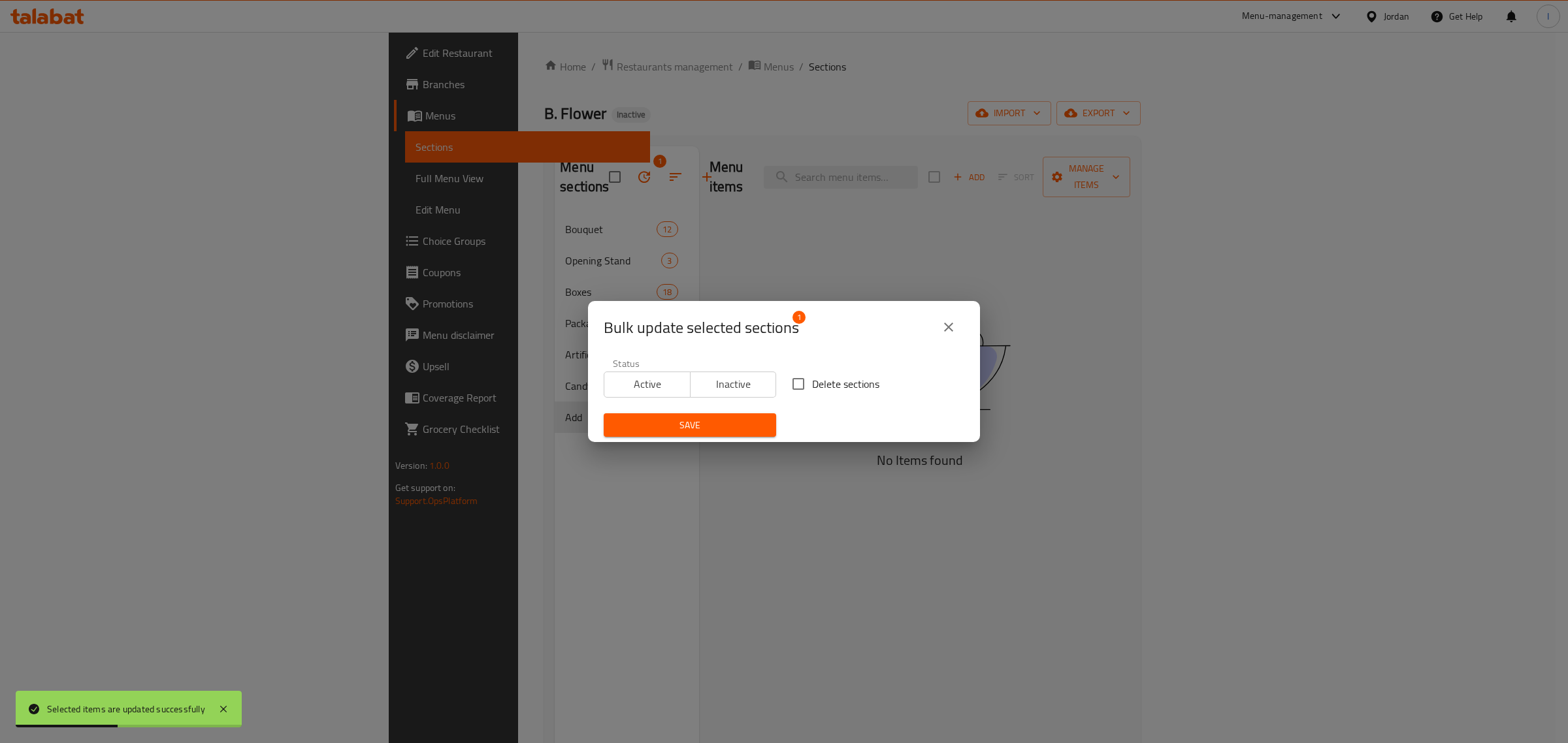
click at [822, 384] on span "Delete sections" at bounding box center [846, 384] width 67 height 16
click at [812, 384] on input "Delete sections" at bounding box center [798, 384] width 28 height 28
checkbox input "true"
click at [710, 429] on span "Save" at bounding box center [690, 425] width 151 height 17
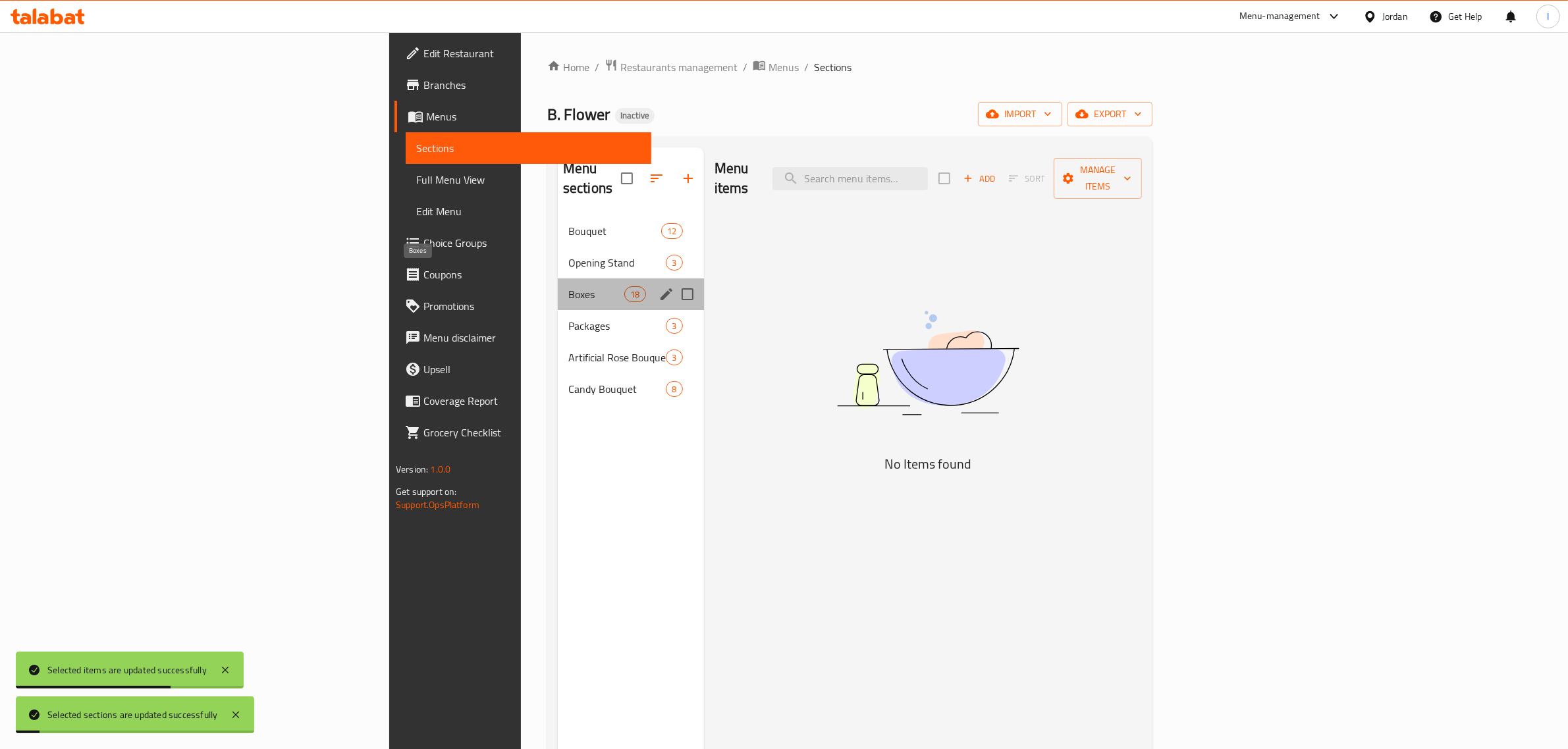
click at [569, 286] on span "Boxes" at bounding box center [596, 294] width 56 height 16
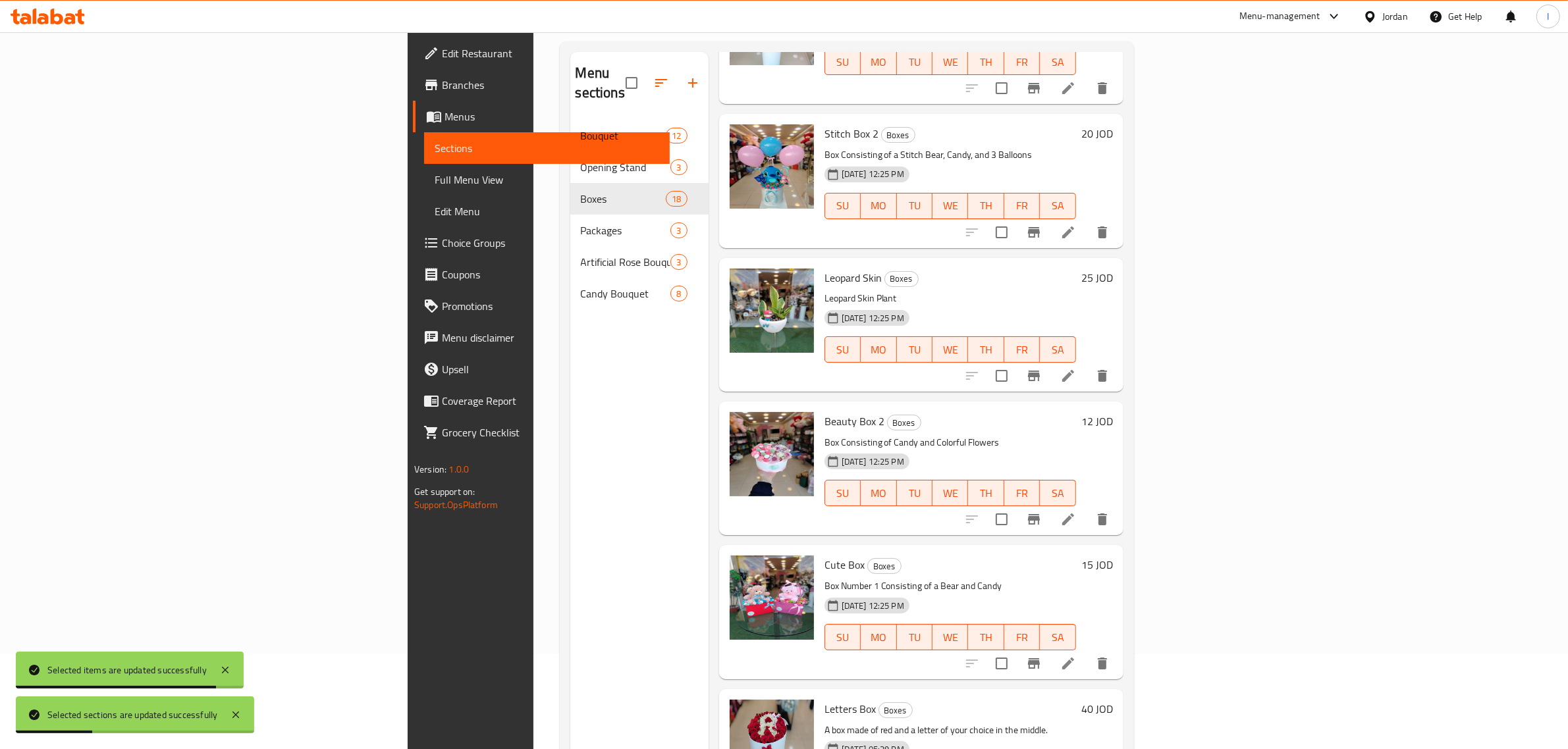
scroll to position [186, 0]
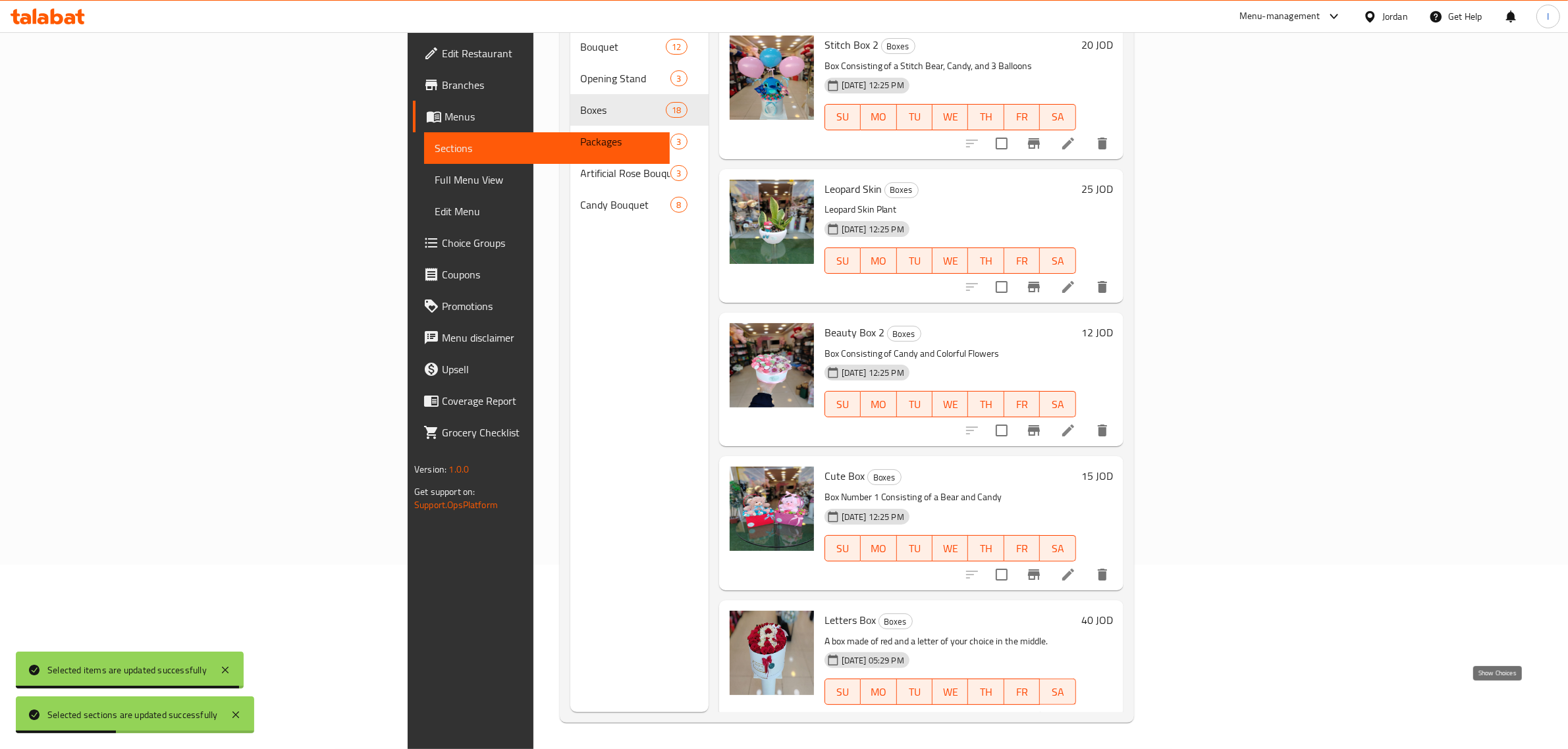
click at [1106, 716] on icon "show more" at bounding box center [1102, 718] width 8 height 5
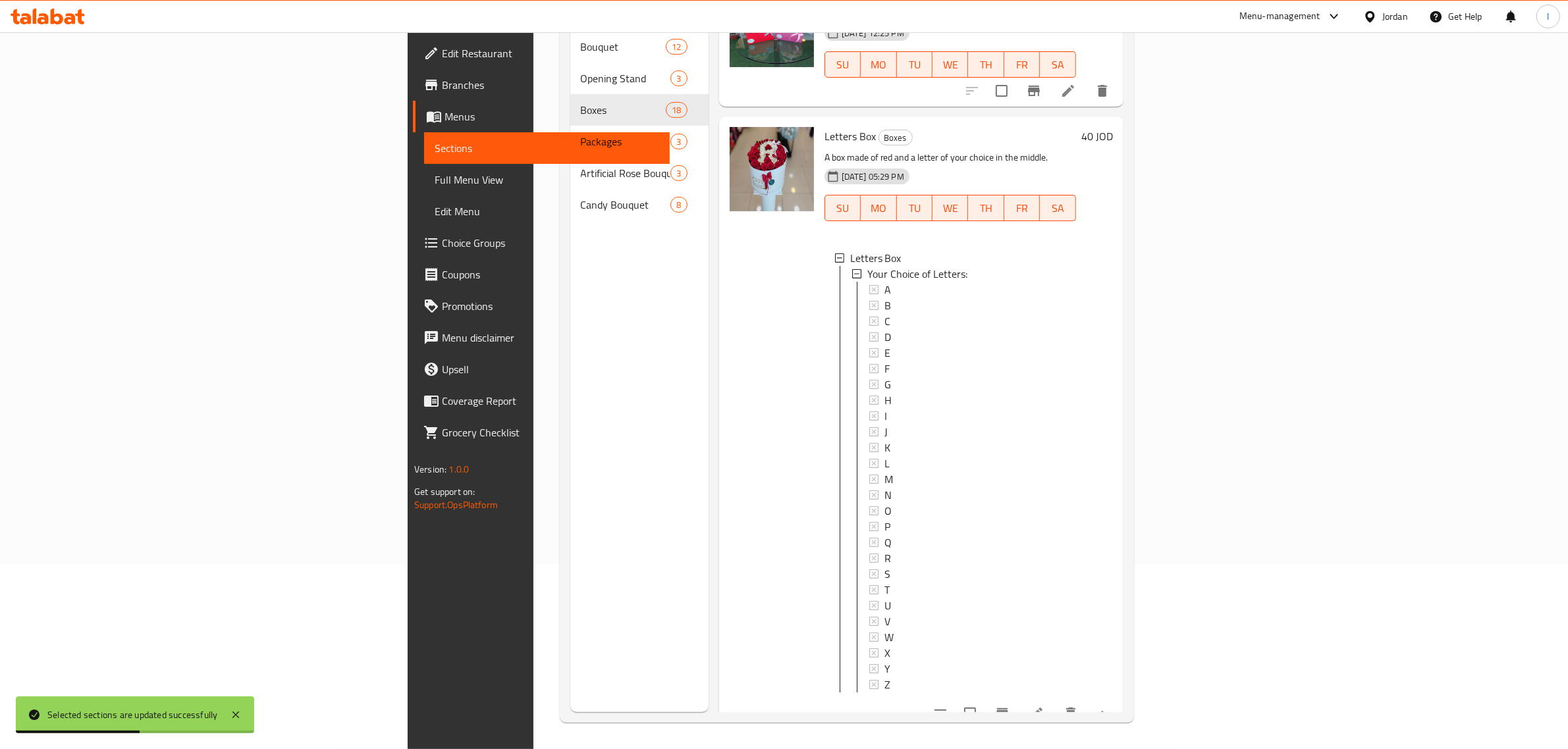
scroll to position [1, 0]
click at [571, 400] on div "Menu sections Bouquet 12 Opening Stand 3 Boxes 18 Packages 3 Artificial Rose Bo…" at bounding box center [639, 337] width 139 height 749
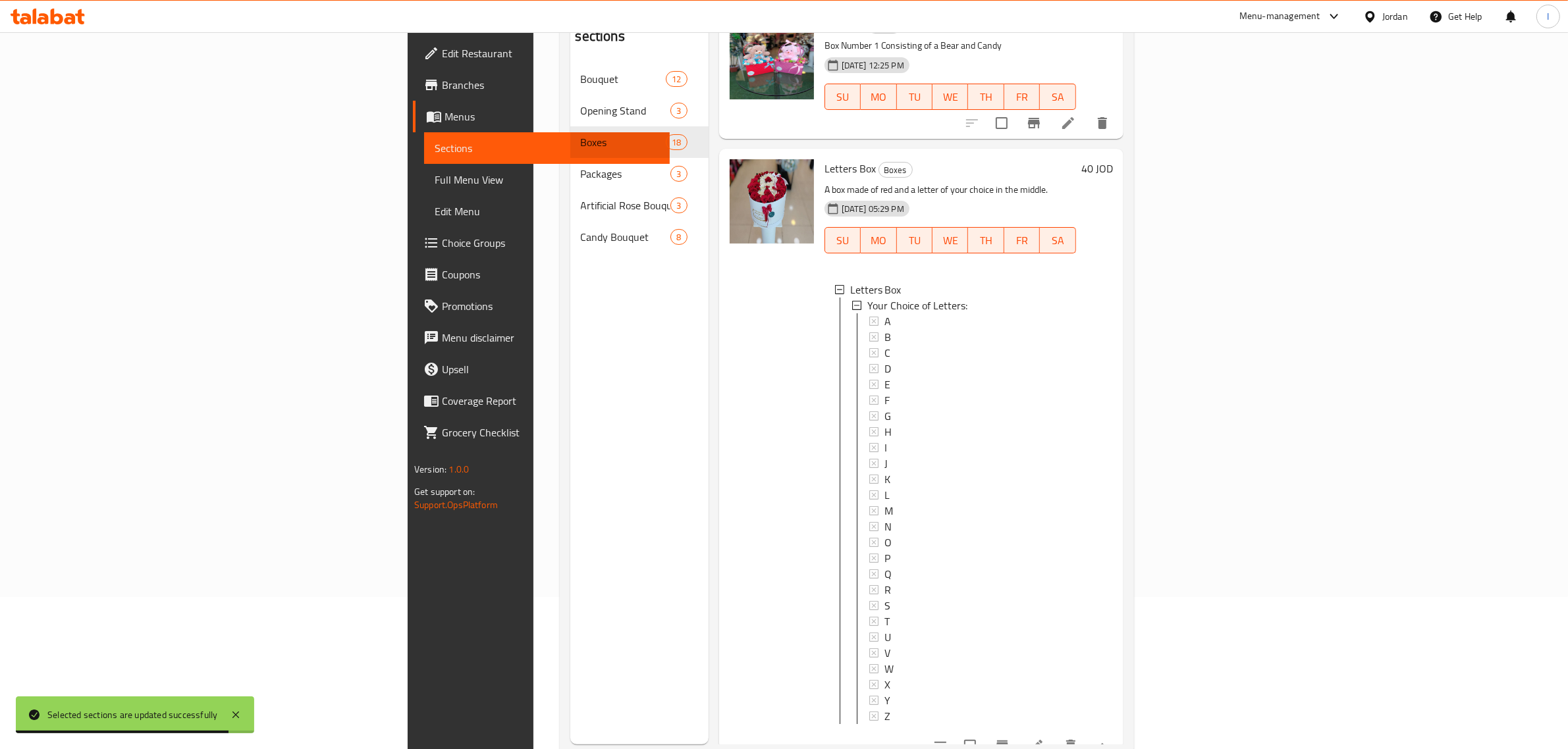
scroll to position [103, 0]
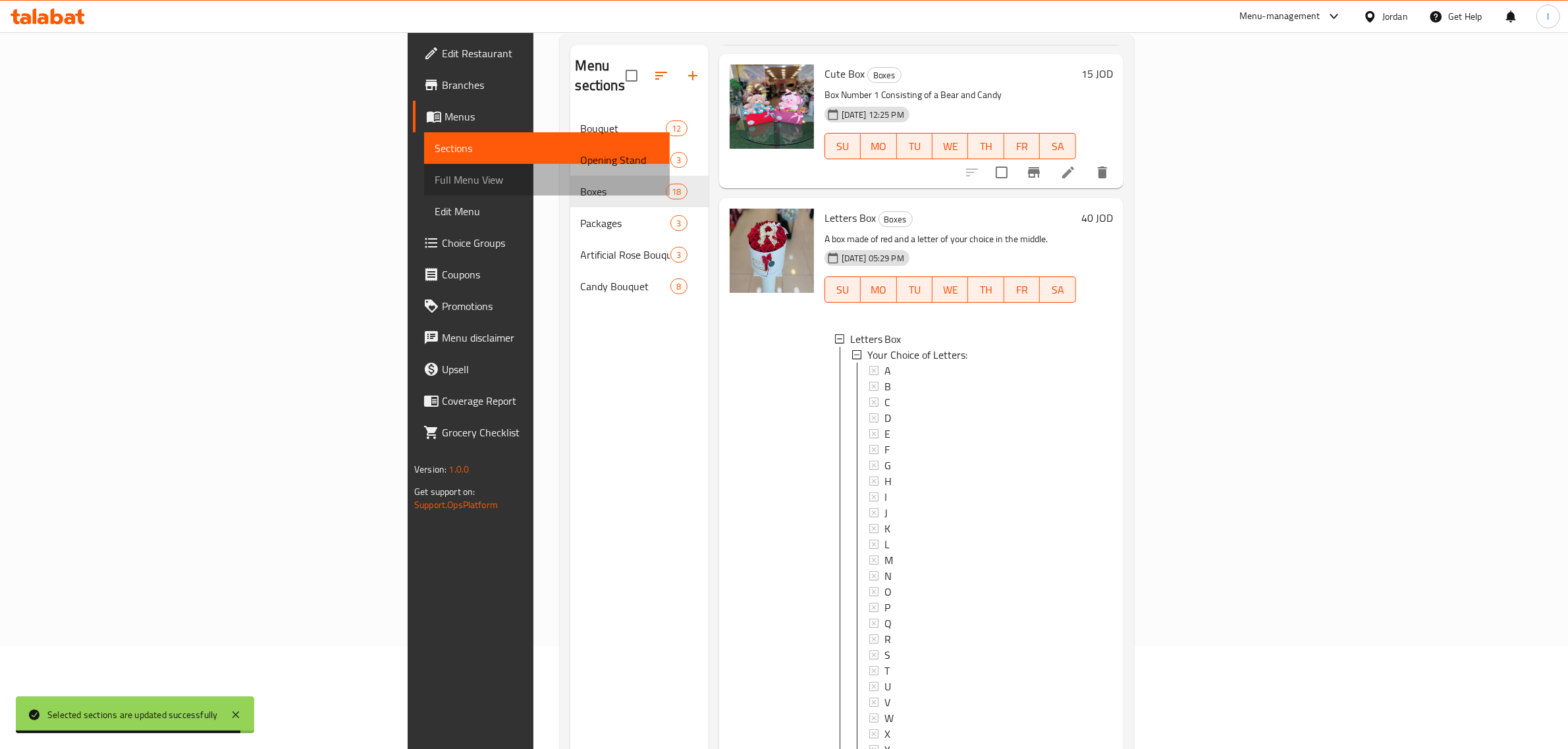
click at [435, 182] on span "Full Menu View" at bounding box center [547, 180] width 224 height 16
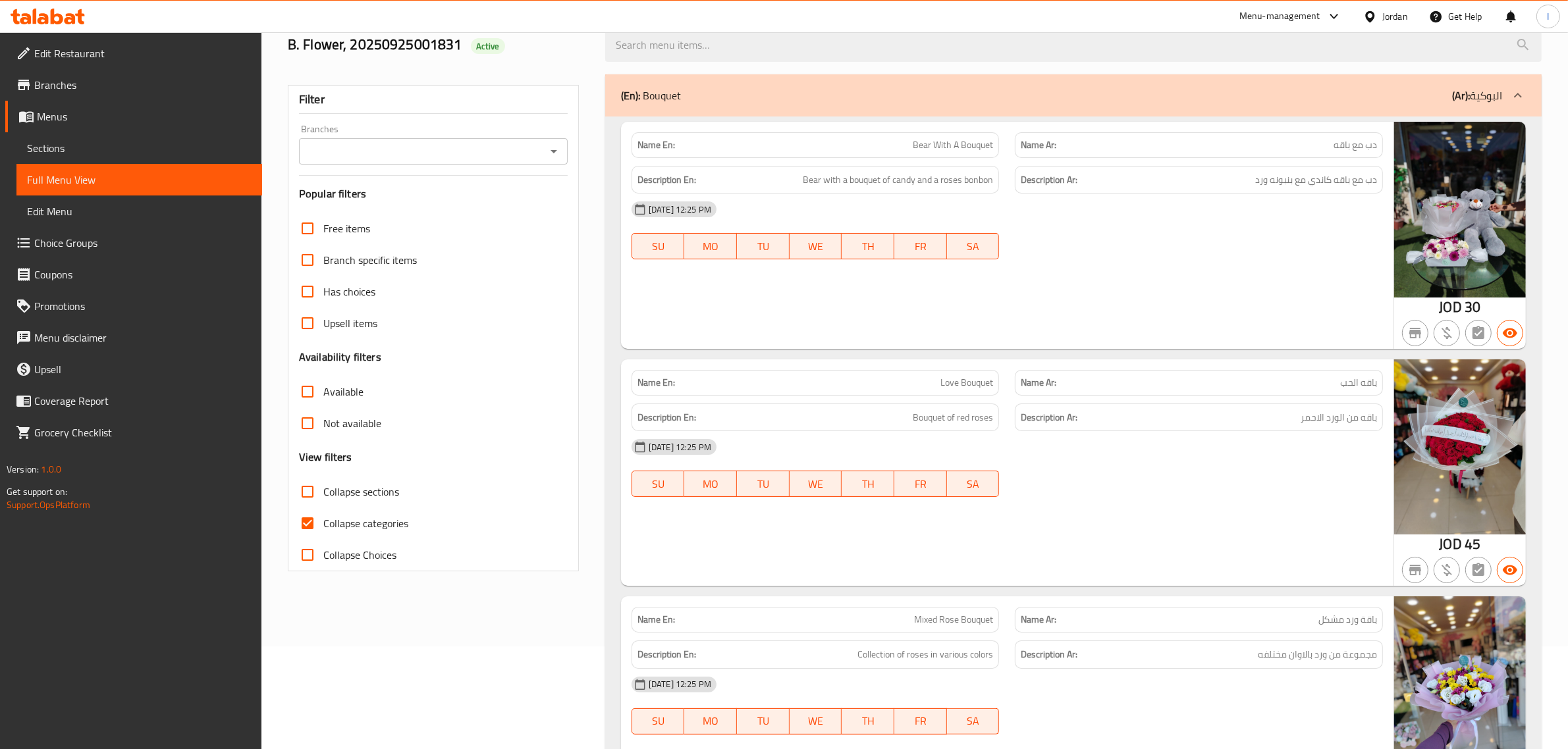
click at [309, 522] on input "Collapse categories" at bounding box center [307, 524] width 32 height 32
checkbox input "false"
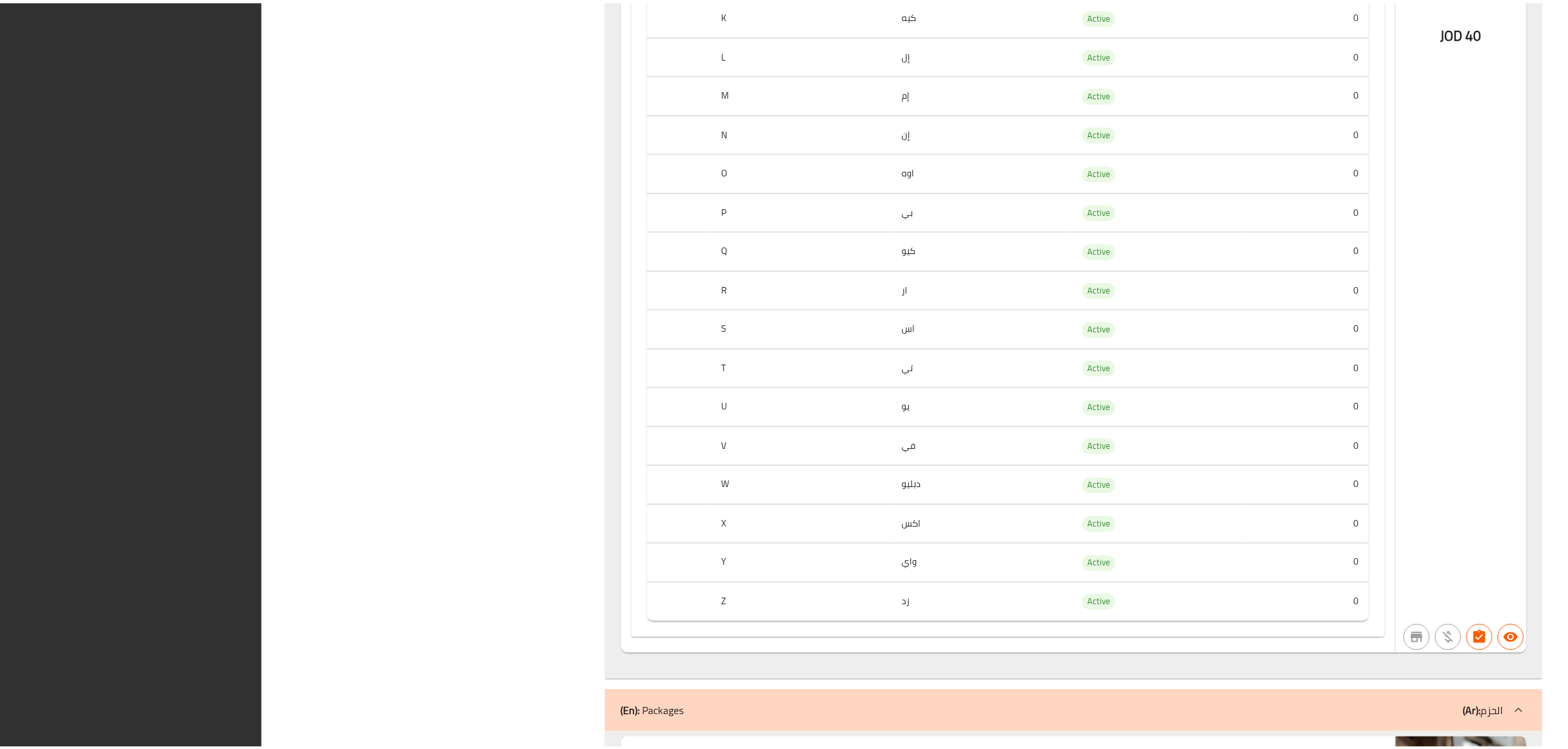
scroll to position [9245, 0]
